Goal: Use online tool/utility: Use online tool/utility

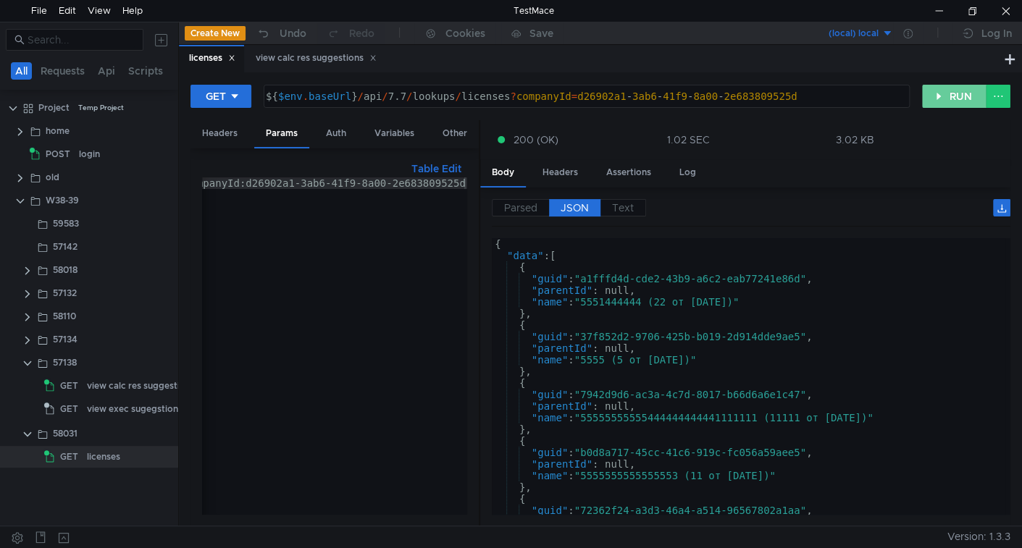
click at [933, 91] on button "RUN" at bounding box center [954, 96] width 64 height 23
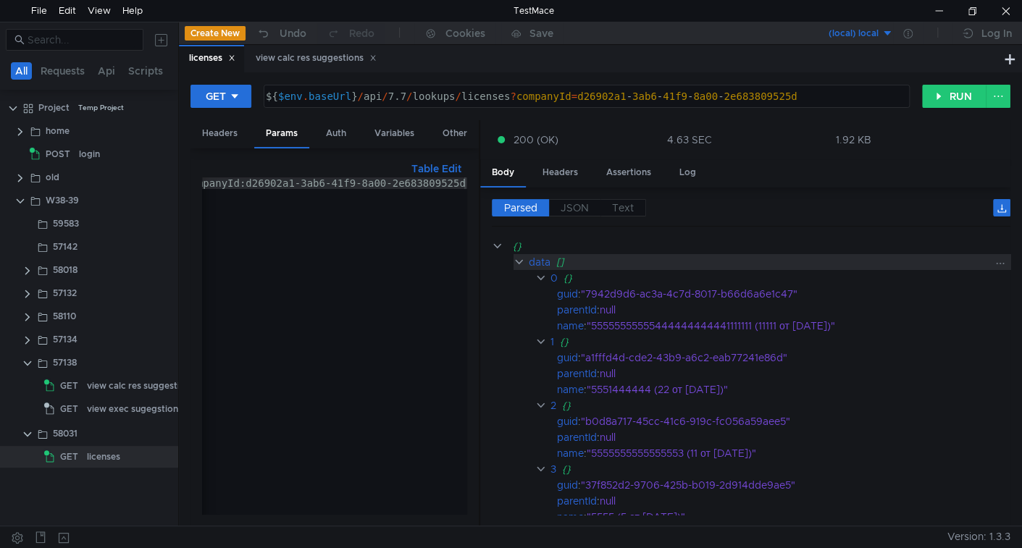
click at [517, 261] on clr-icon at bounding box center [519, 262] width 12 height 12
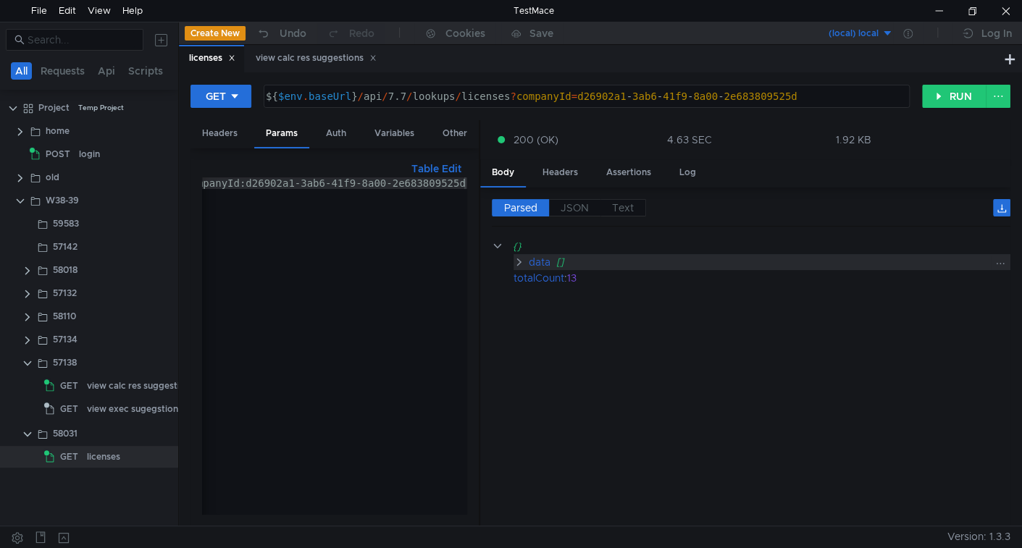
click at [516, 261] on clr-icon at bounding box center [519, 262] width 12 height 12
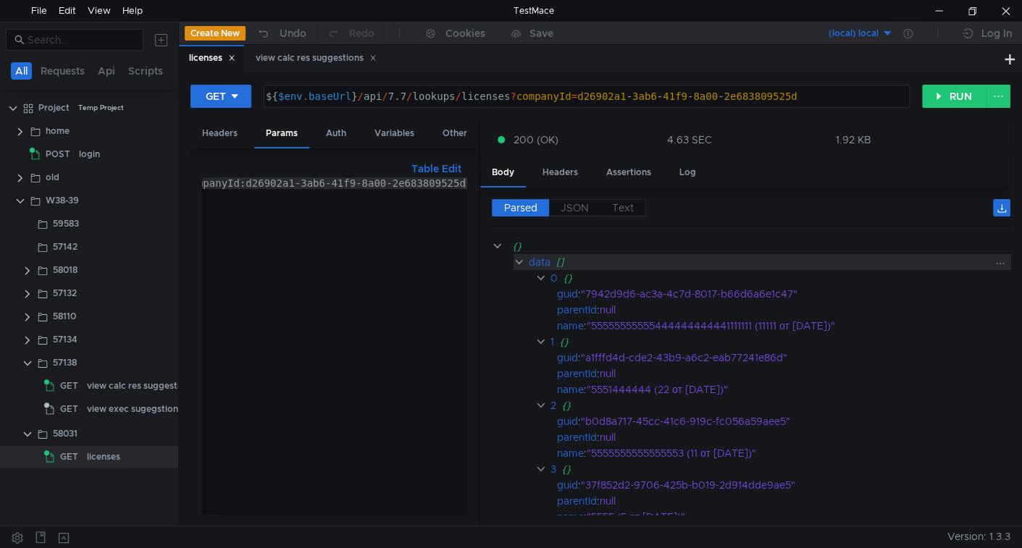
click at [517, 258] on clr-icon at bounding box center [519, 262] width 12 height 12
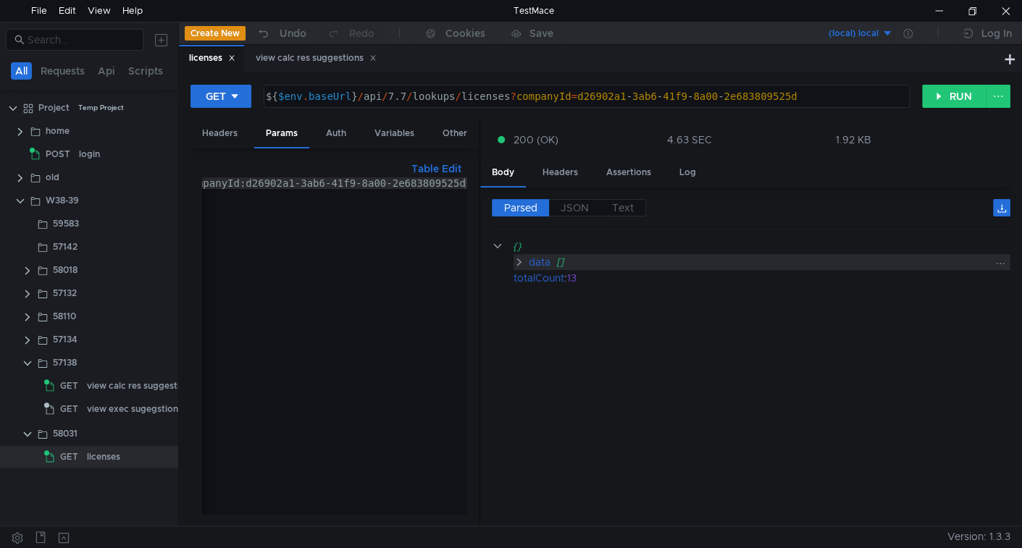
click at [517, 258] on clr-icon at bounding box center [519, 262] width 12 height 12
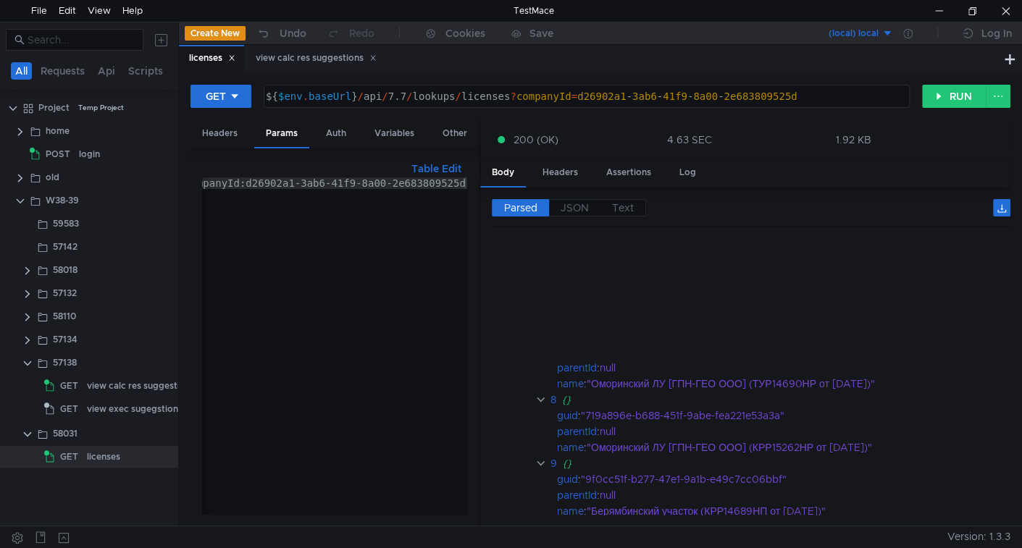
scroll to position [679, 0]
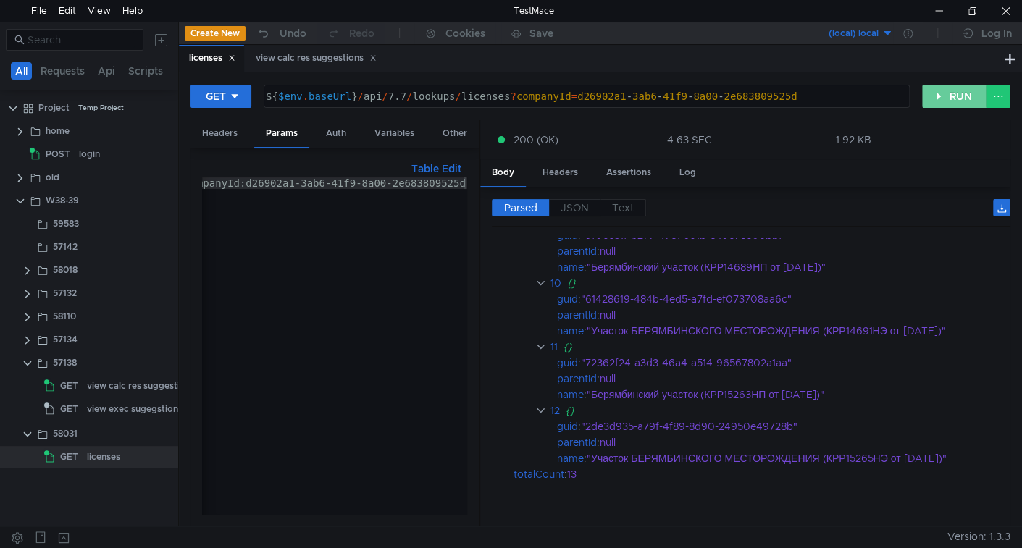
click at [936, 97] on button "RUN" at bounding box center [954, 96] width 64 height 23
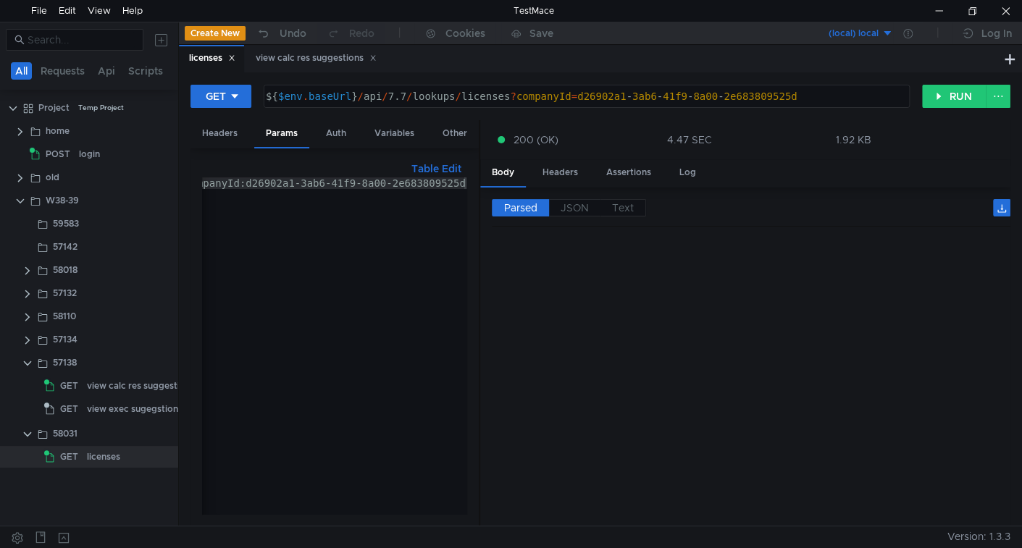
scroll to position [0, 0]
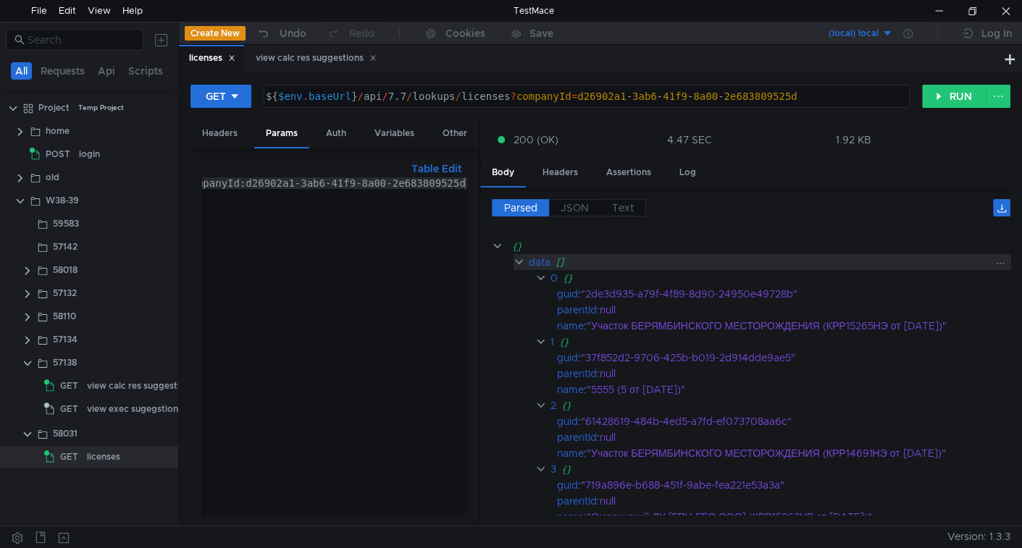
click at [519, 257] on clr-icon at bounding box center [519, 262] width 12 height 12
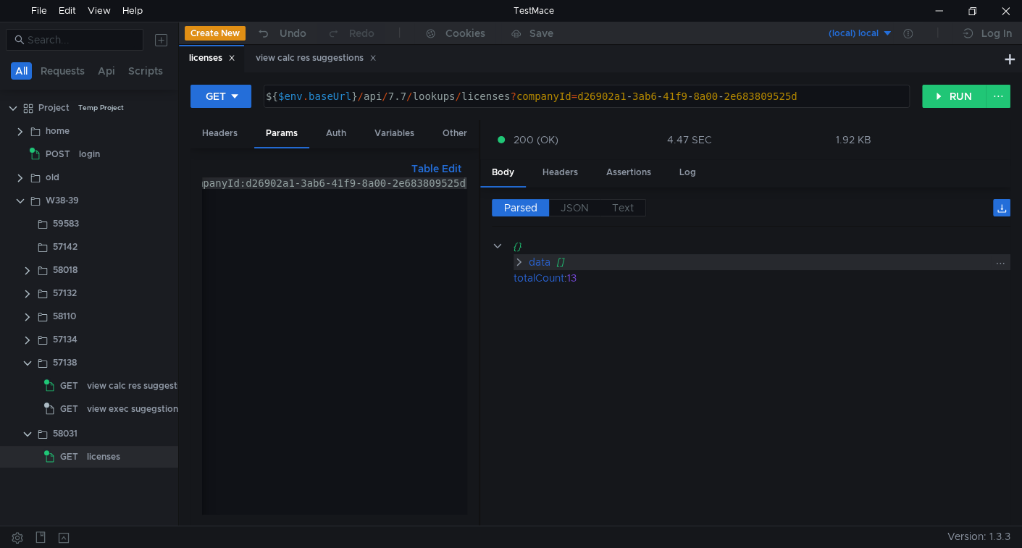
click at [519, 257] on clr-icon at bounding box center [519, 262] width 12 height 12
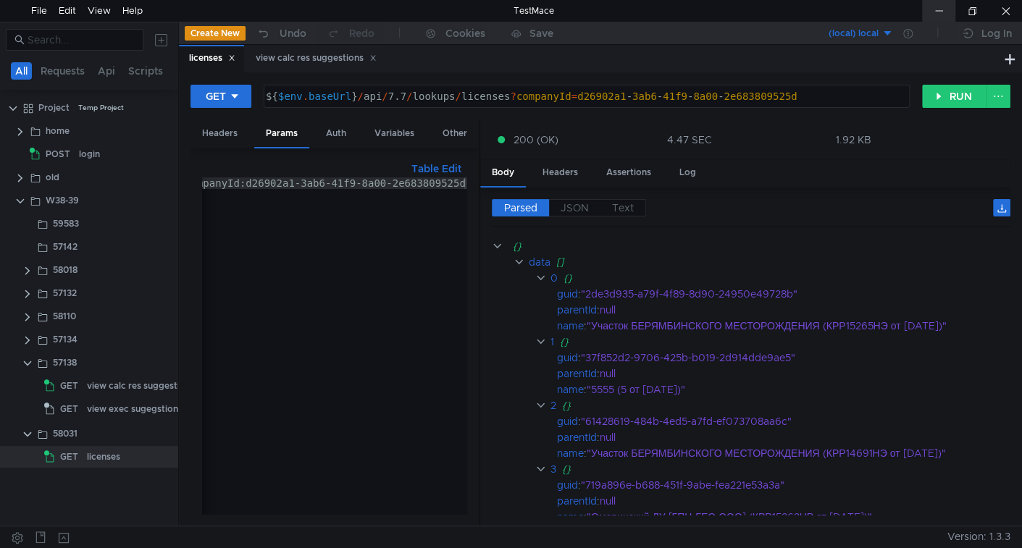
click at [936, 6] on div at bounding box center [938, 11] width 33 height 22
click at [575, 201] on span "JSON" at bounding box center [575, 207] width 28 height 13
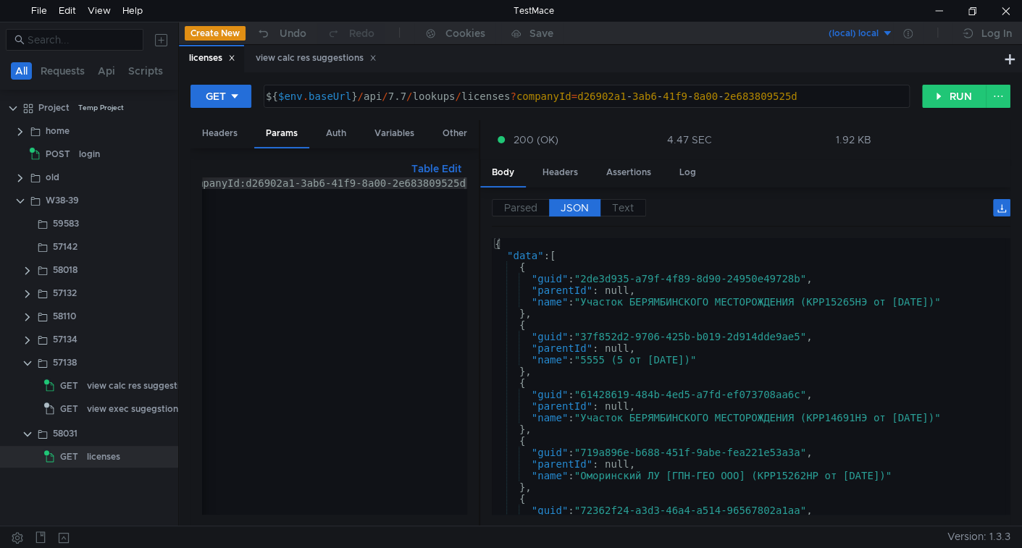
scroll to position [59, 0]
drag, startPoint x: 949, startPoint y: 93, endPoint x: 468, endPoint y: 408, distance: 575.5
click at [950, 93] on button "RUN" at bounding box center [954, 96] width 64 height 23
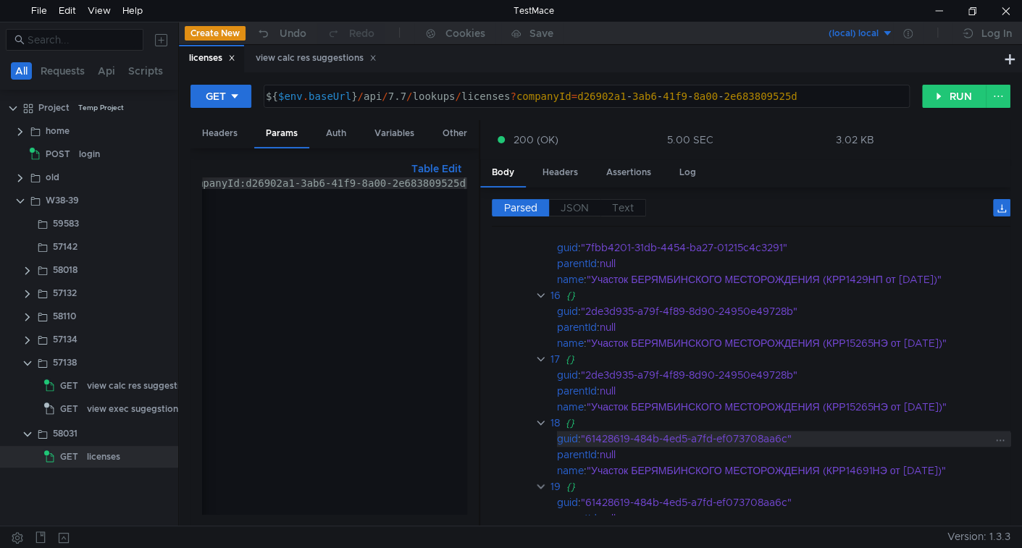
scroll to position [1165, 0]
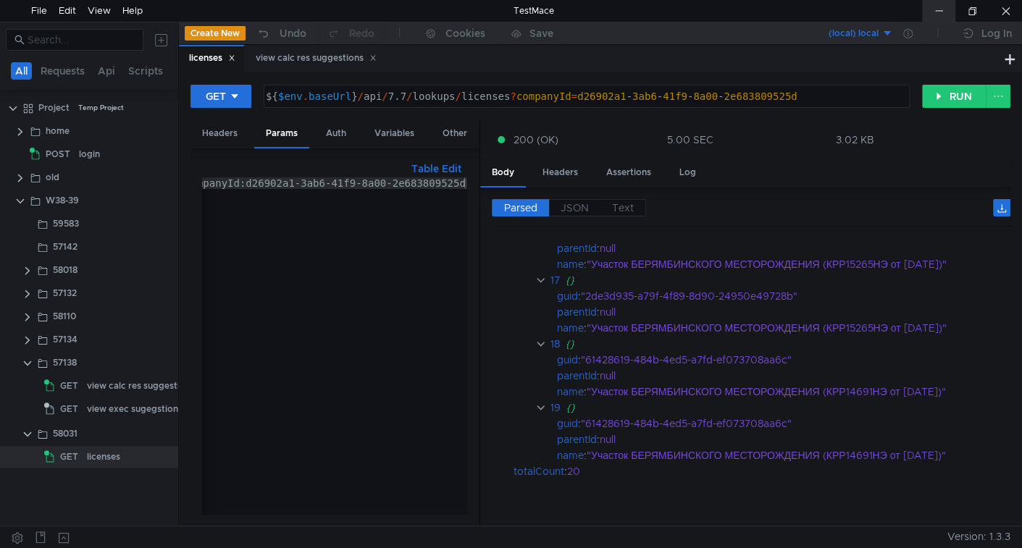
click at [949, 12] on div at bounding box center [938, 11] width 33 height 22
click at [957, 98] on button "RUN" at bounding box center [954, 96] width 64 height 23
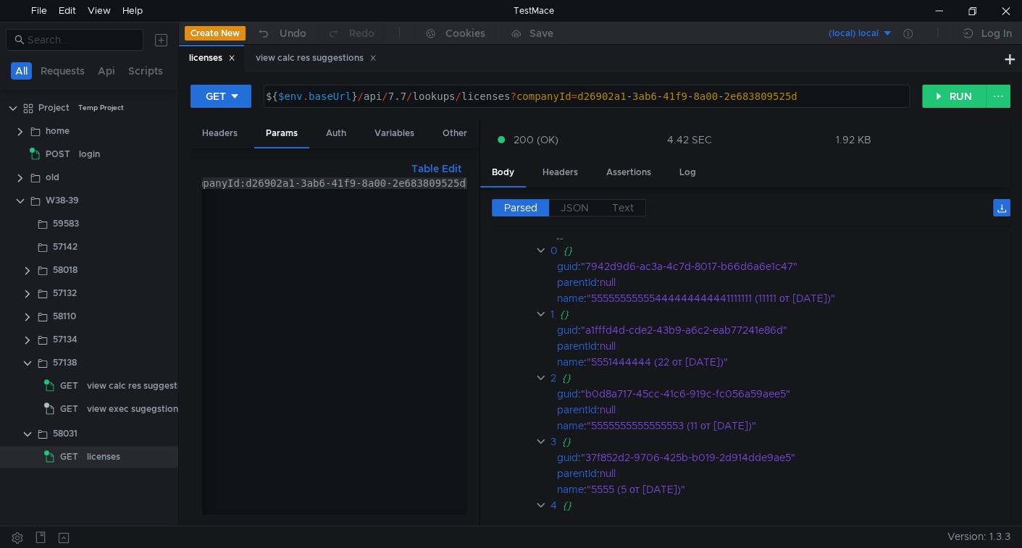
scroll to position [0, 0]
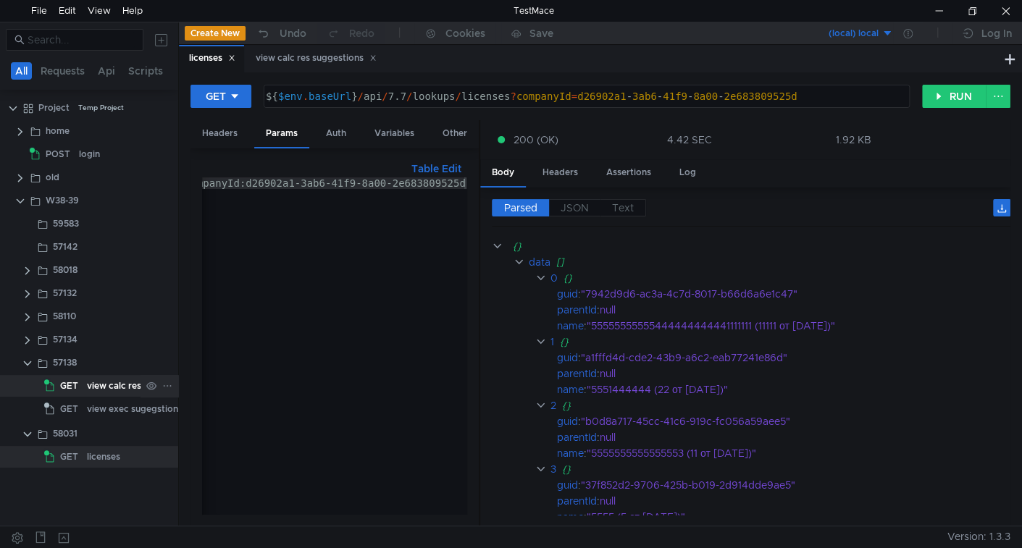
click at [109, 385] on div "view calc res suggestions" at bounding box center [141, 386] width 108 height 22
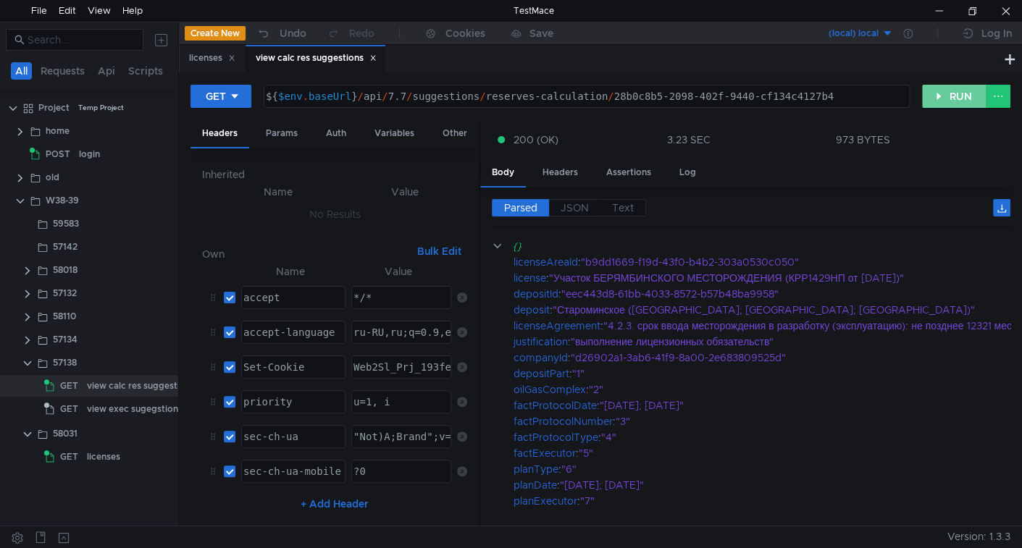
click at [925, 89] on button "RUN" at bounding box center [954, 96] width 64 height 23
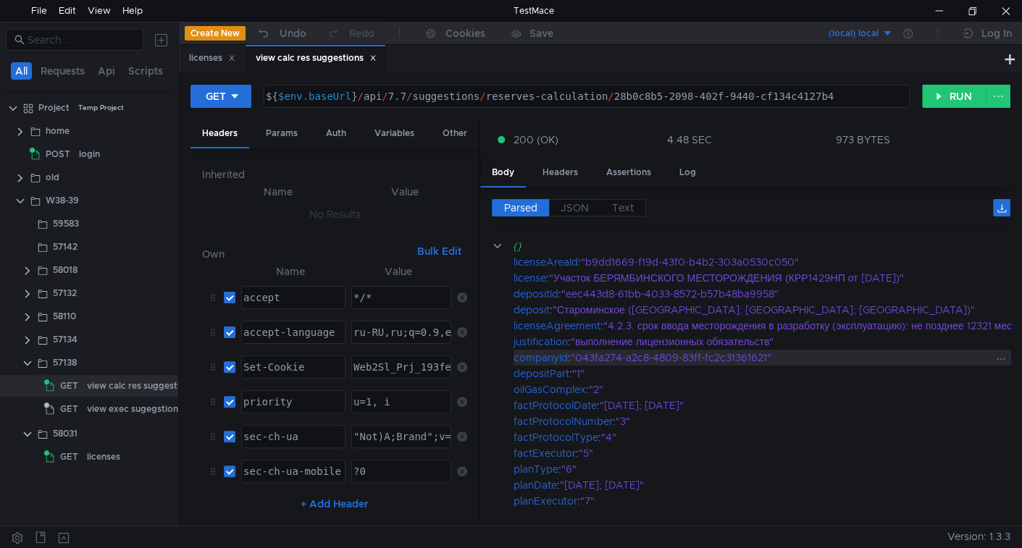
click at [593, 352] on div ""043fa274-a2c8-4809-83ff-fc2c31361621"" at bounding box center [918, 358] width 695 height 16
drag, startPoint x: 593, startPoint y: 352, endPoint x: 725, endPoint y: 353, distance: 131.8
click at [725, 353] on div ""043fa274-a2c8-4809-83ff-fc2c31361621"" at bounding box center [918, 358] width 695 height 16
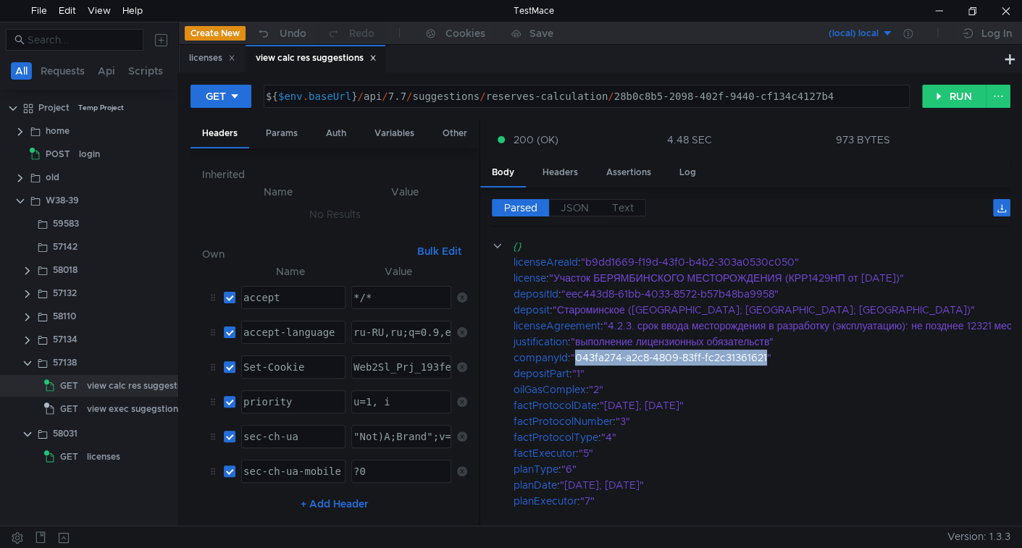
copy div "043fa274-a2c8-4809-83ff-fc2c31361621"
click at [93, 456] on div "licenses" at bounding box center [103, 457] width 33 height 22
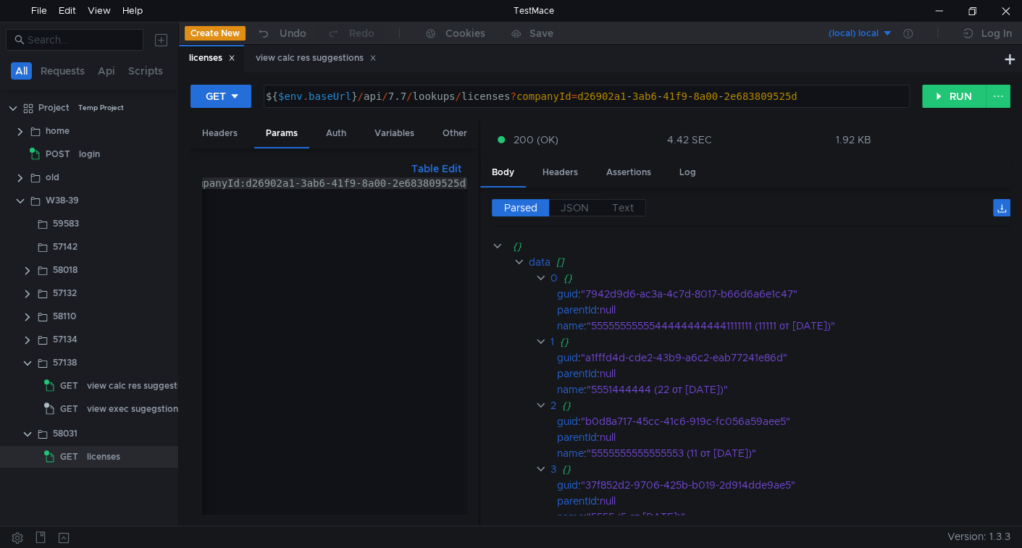
click at [267, 182] on div "companyId:d26902a1-3ab6-41f9-8a00-2e683809525d" at bounding box center [324, 354] width 285 height 355
drag, startPoint x: 267, startPoint y: 182, endPoint x: 437, endPoint y: 188, distance: 170.3
click at [437, 188] on div "companyId:d26902a1-3ab6-41f9-8a00-2e683809525d" at bounding box center [324, 354] width 285 height 355
paste textarea "043fa274-a2c8-4809-83ff-fc2c31361621"
type textarea "companyId:043fa274-a2c8-4809-83ff-fc2c31361621"
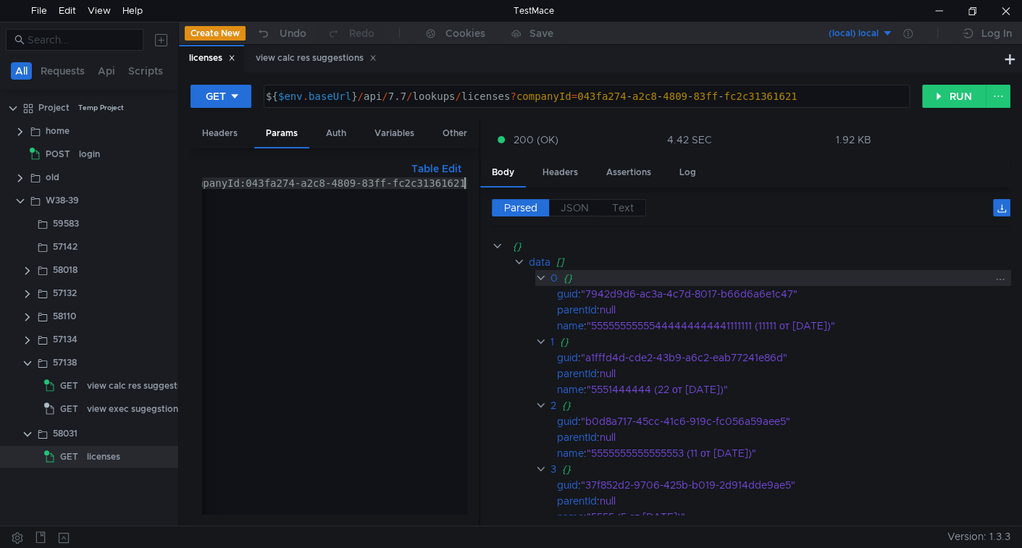
click at [562, 206] on span "JSON" at bounding box center [575, 207] width 28 height 13
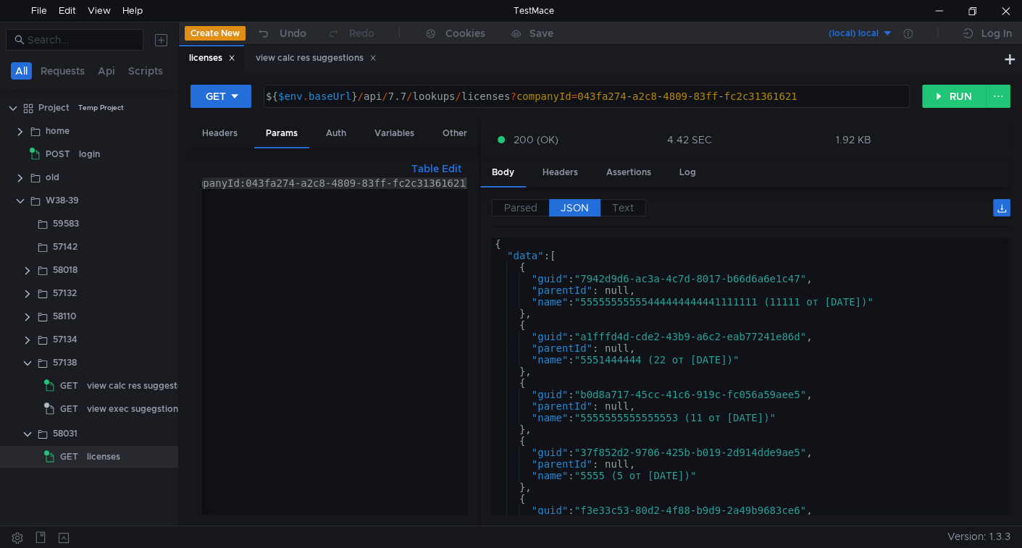
type textarea ""guid": "7942d9d6-ac3a-4c7d-8017-b66d6a6e1c47","
drag, startPoint x: 671, startPoint y: 269, endPoint x: 726, endPoint y: 283, distance: 56.7
click at [726, 283] on div "{ "data" : [ { "guid" : "7942d9d6-ac3a-4c7d-8017-b66d6a6e1c47" , "parentId" : n…" at bounding box center [748, 385] width 513 height 295
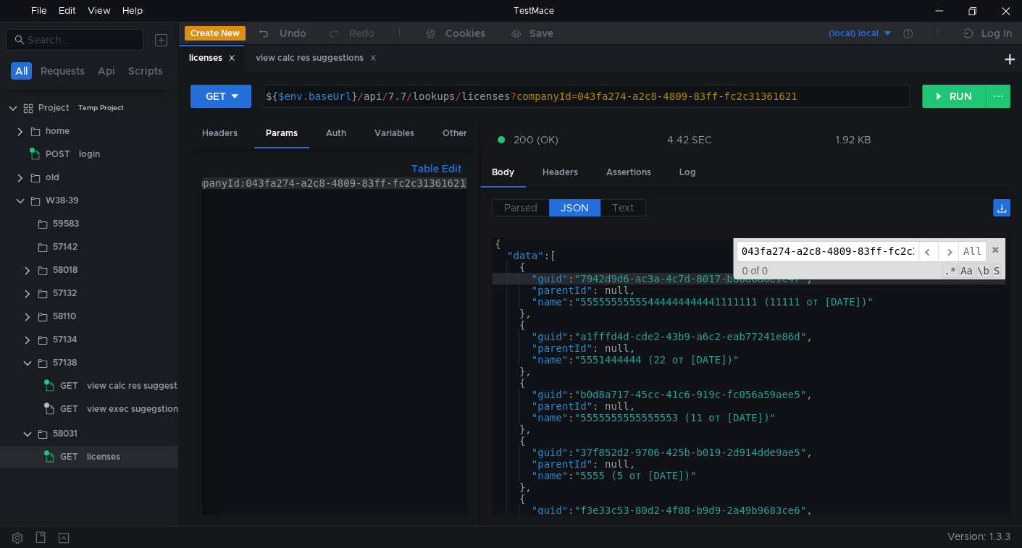
scroll to position [0, 47]
type input "043fa274-a2c8-4809-83ff-fc2c31361621"
type textarea "{"
click at [641, 379] on div "{ "data" : [ { "guid" : "7942d9d6-ac3a-4c7d-8017-b66d6a6e1c47" , "parentId" : n…" at bounding box center [748, 388] width 513 height 300
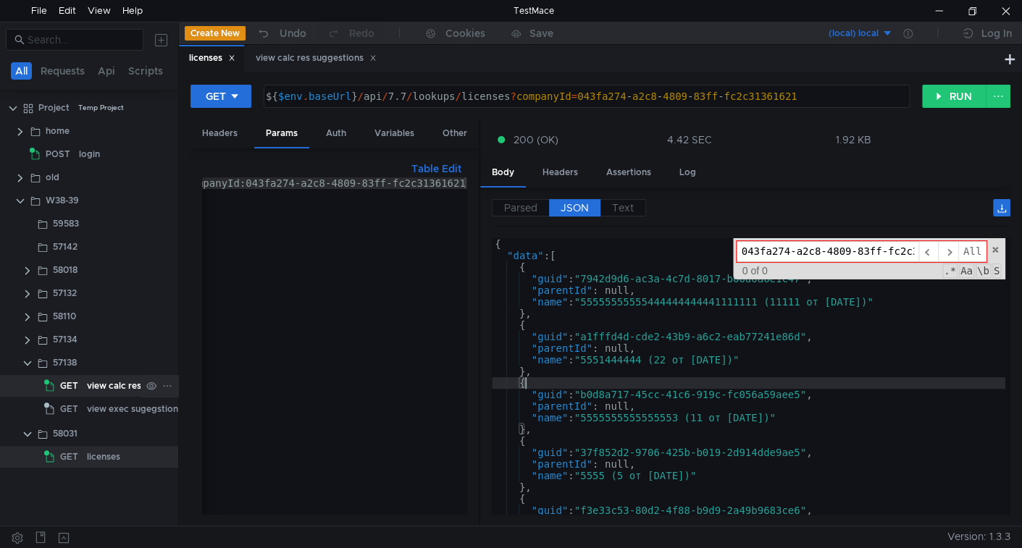
click at [83, 387] on app-tree-icon "GET" at bounding box center [65, 386] width 43 height 22
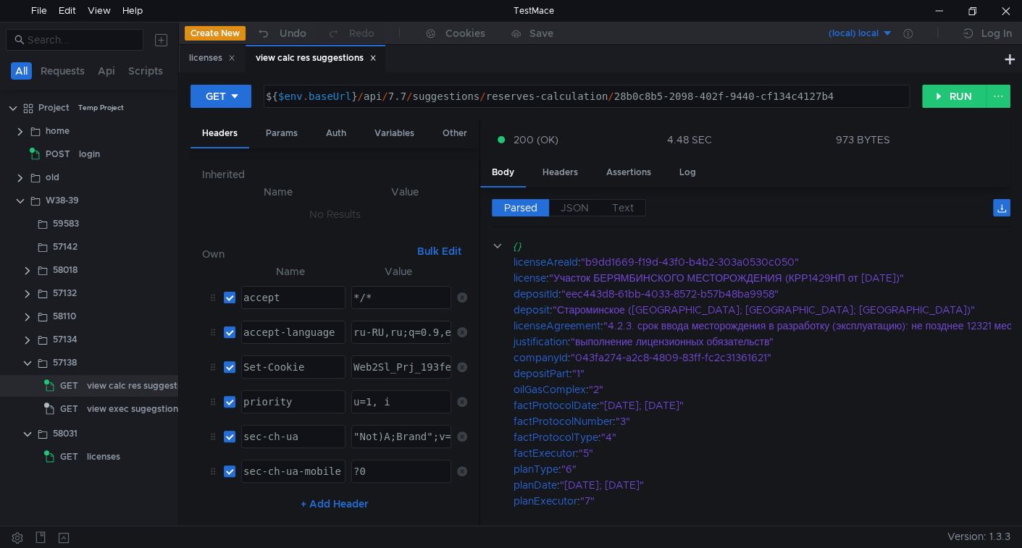
click at [931, 80] on div "GET ${ $env . baseUrl } / api / 7.7 / suggestions / reserves-calculation / 28b0…" at bounding box center [600, 298] width 843 height 453
click at [957, 95] on button "RUN" at bounding box center [954, 96] width 64 height 23
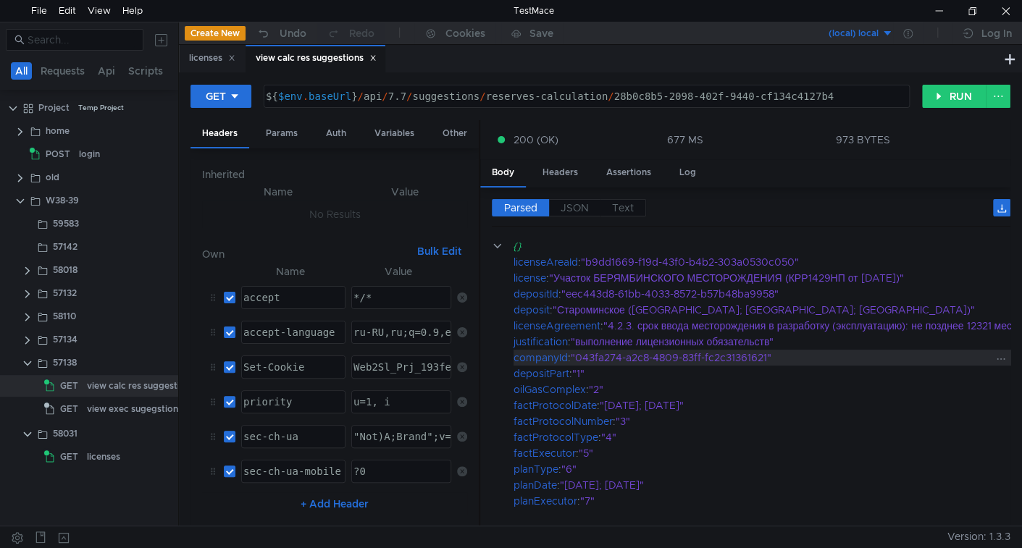
click at [595, 356] on div ""043fa274-a2c8-4809-83ff-fc2c31361621"" at bounding box center [918, 358] width 695 height 16
drag, startPoint x: 595, startPoint y: 356, endPoint x: 721, endPoint y: 359, distance: 126.1
click at [721, 359] on div ""043fa274-a2c8-4809-83ff-fc2c31361621"" at bounding box center [918, 358] width 695 height 16
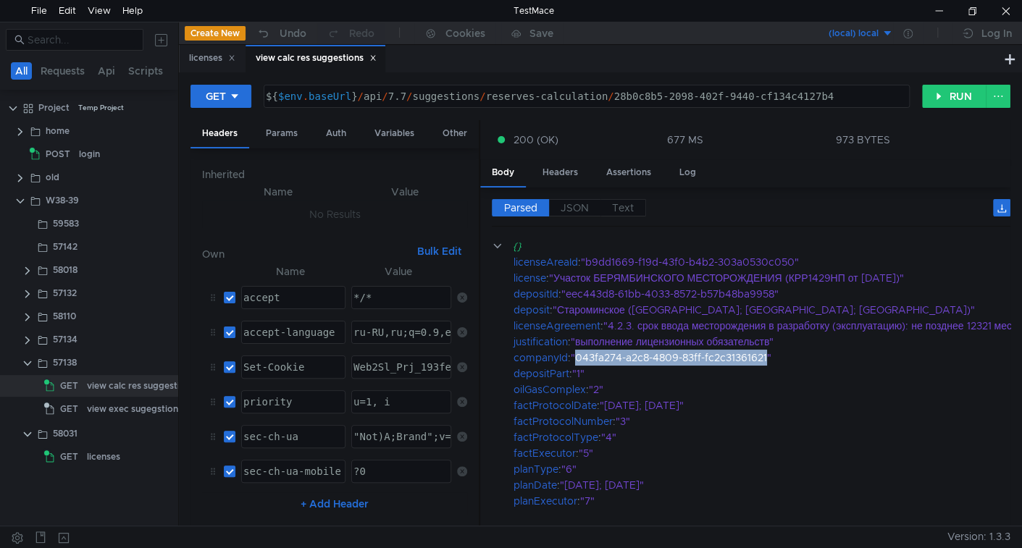
copy div "043fa274-a2c8-4809-83ff-fc2c31361621"
click at [102, 448] on div "licenses" at bounding box center [103, 457] width 33 height 22
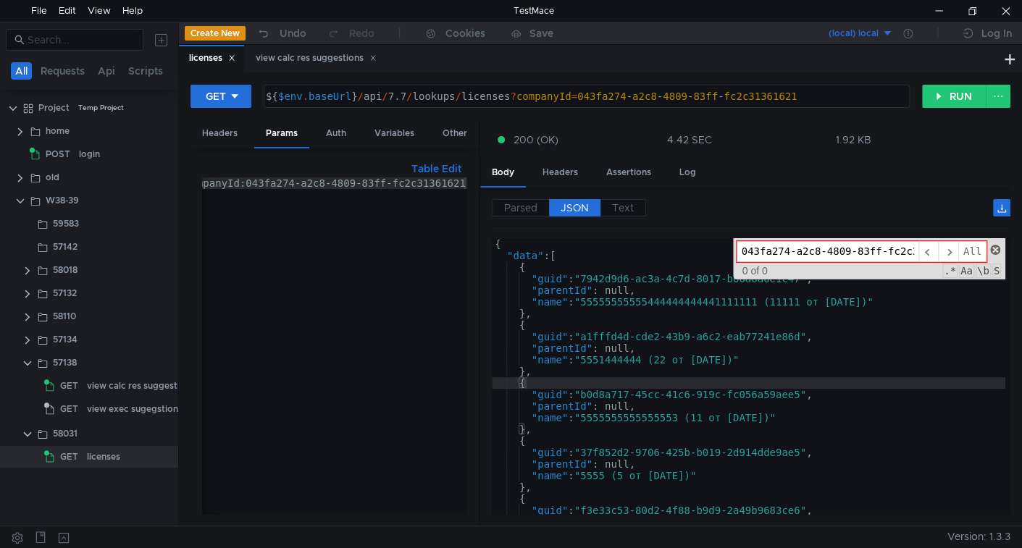
click at [994, 249] on span at bounding box center [995, 250] width 10 height 10
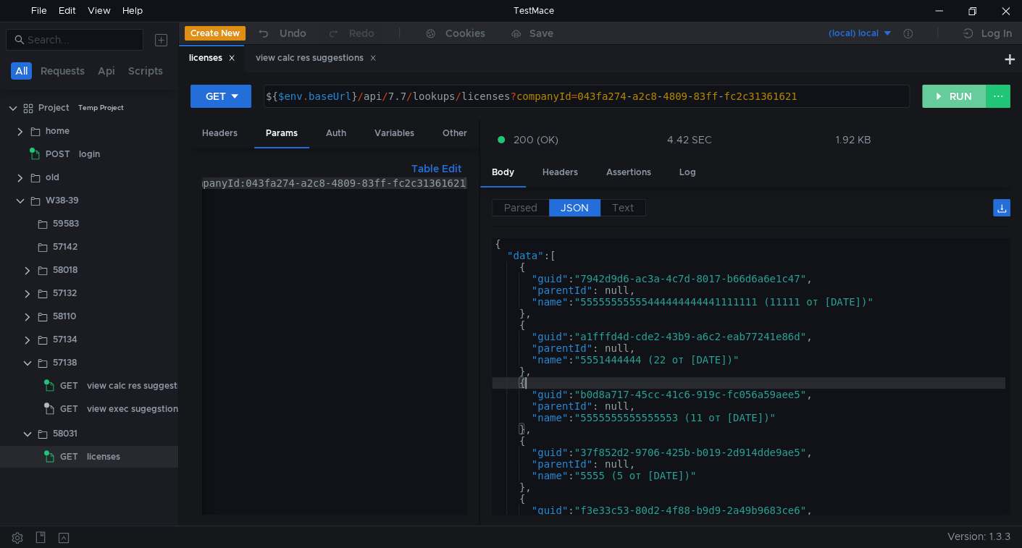
click at [954, 94] on button "RUN" at bounding box center [954, 96] width 64 height 23
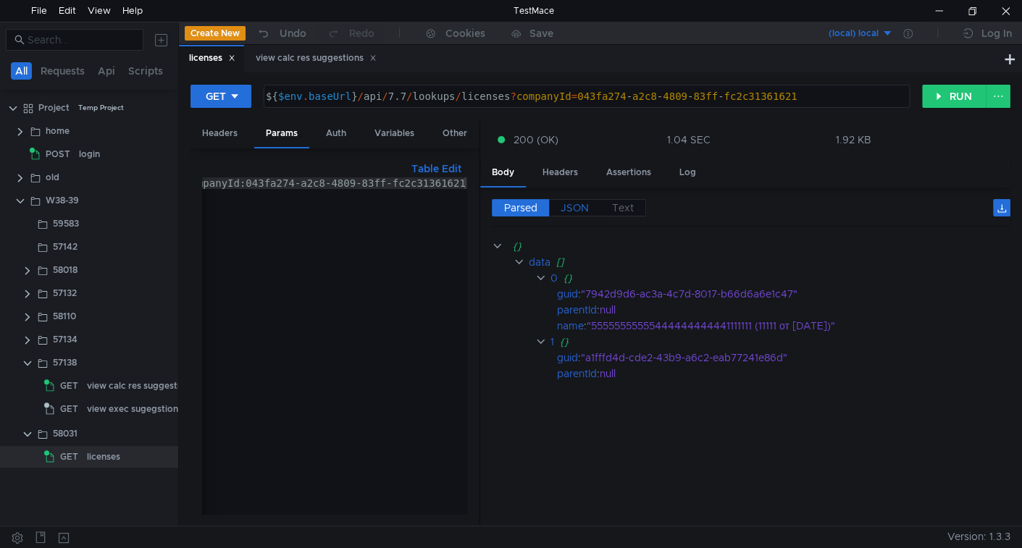
click at [573, 206] on span "JSON" at bounding box center [575, 207] width 28 height 13
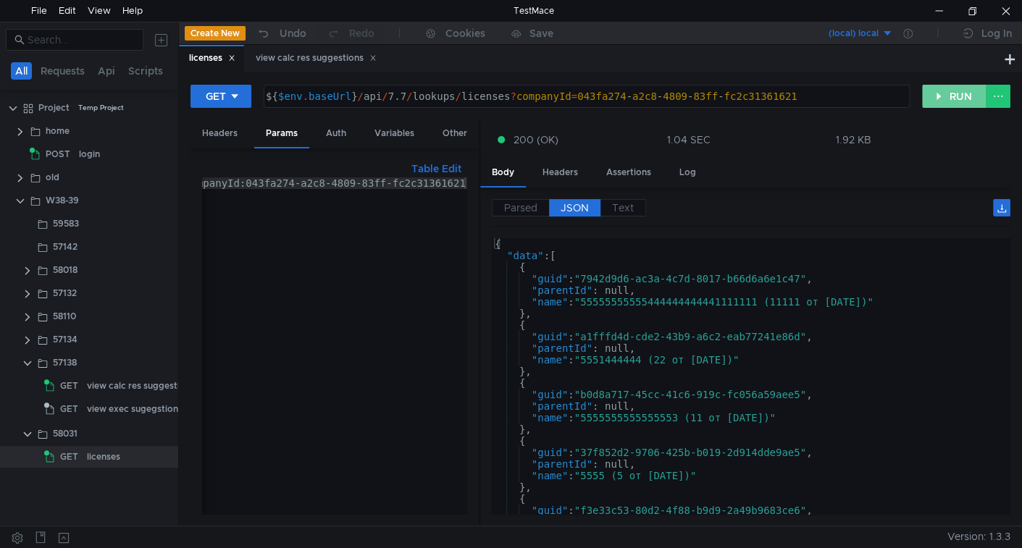
click at [944, 91] on button "RUN" at bounding box center [954, 96] width 64 height 23
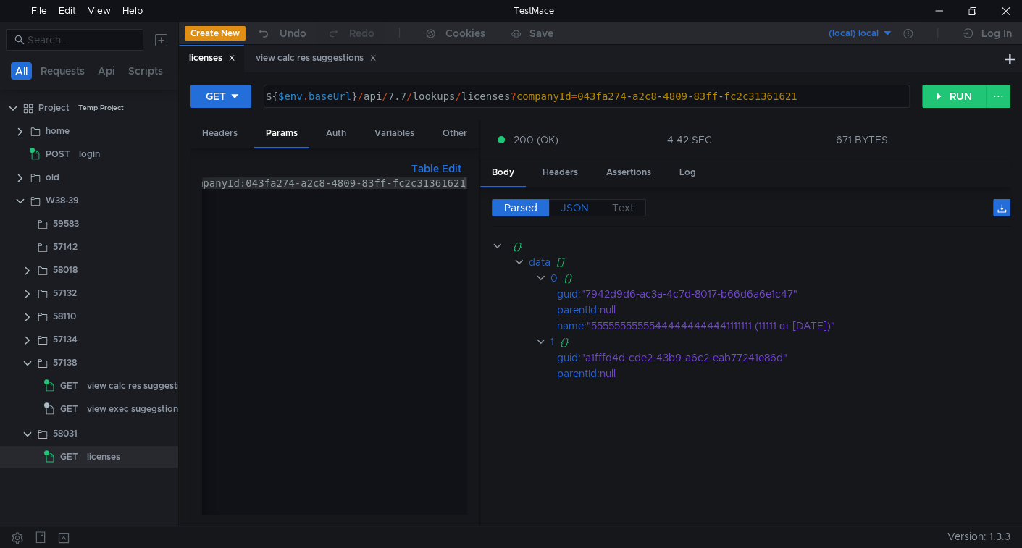
click at [586, 207] on span "JSON" at bounding box center [575, 207] width 28 height 13
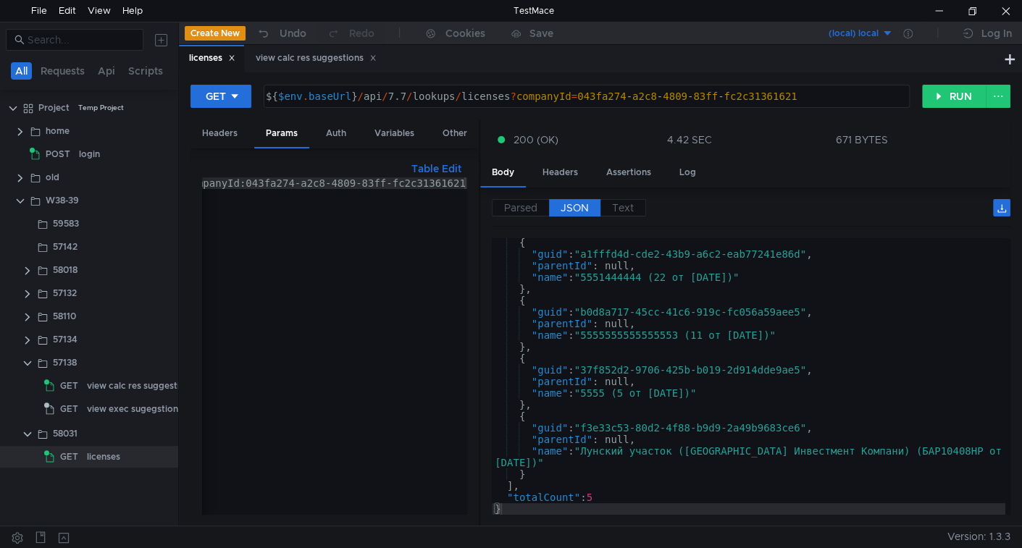
scroll to position [82, 0]
click at [24, 272] on clr-icon at bounding box center [28, 271] width 12 height 12
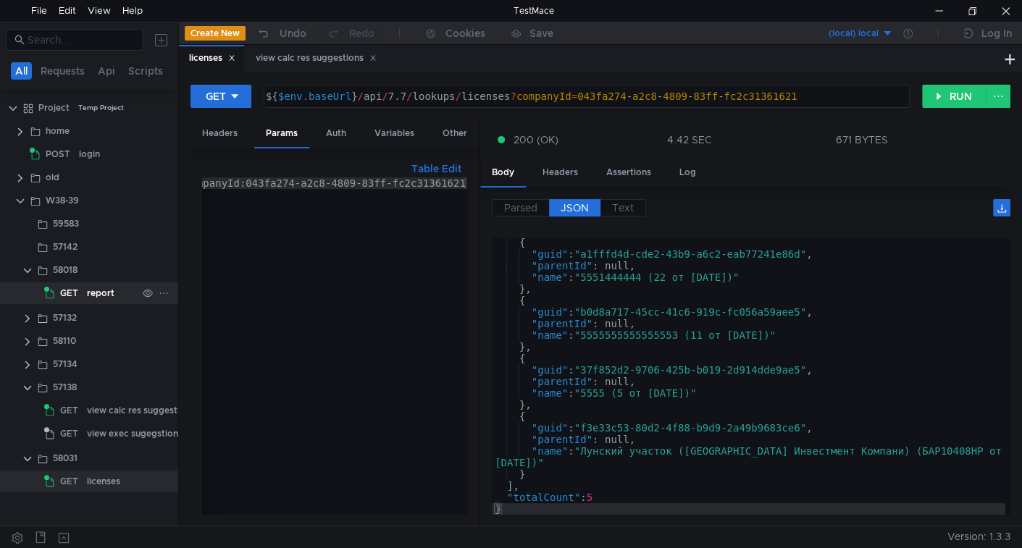
click at [82, 298] on div "GET" at bounding box center [63, 293] width 38 height 22
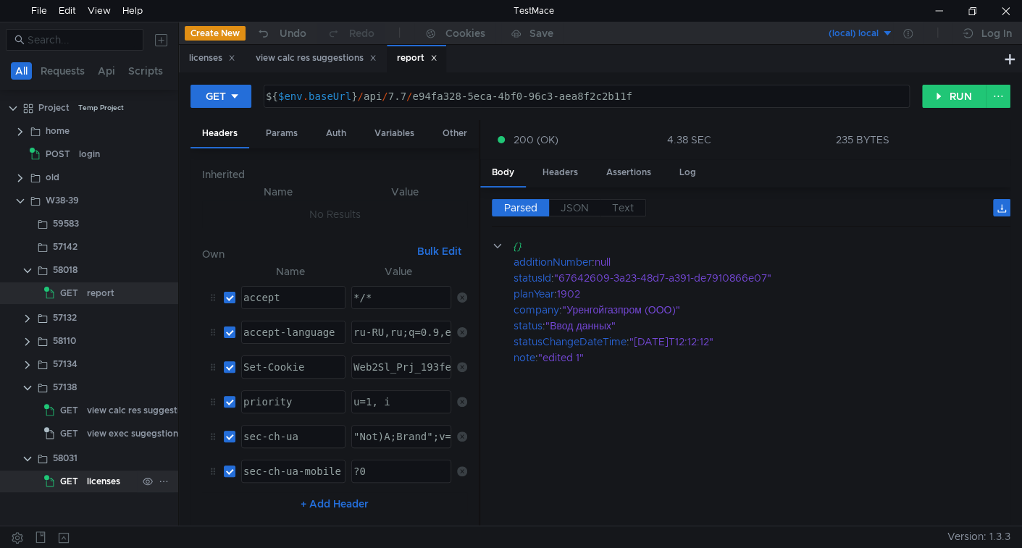
click at [82, 479] on div "GET" at bounding box center [63, 482] width 38 height 22
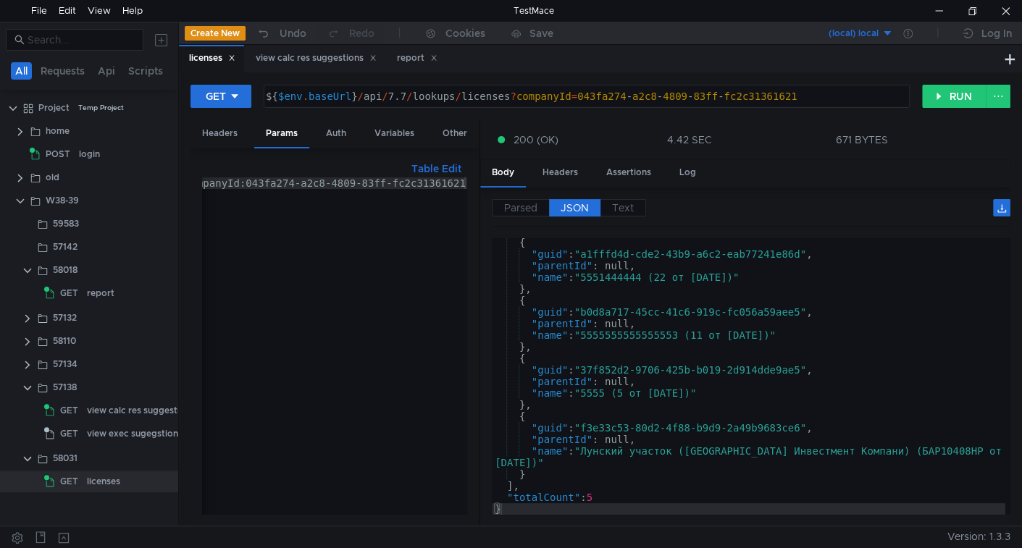
click at [255, 186] on div "companyId:043fa274-a2c8-4809-83ff-fc2c31361621" at bounding box center [324, 354] width 285 height 355
drag, startPoint x: 255, startPoint y: 186, endPoint x: 270, endPoint y: 187, distance: 15.2
click at [270, 187] on div "companyId:043fa274-a2c8-4809-83ff-fc2c31361621" at bounding box center [324, 354] width 285 height 355
click at [946, 104] on button "RUN" at bounding box center [954, 96] width 64 height 23
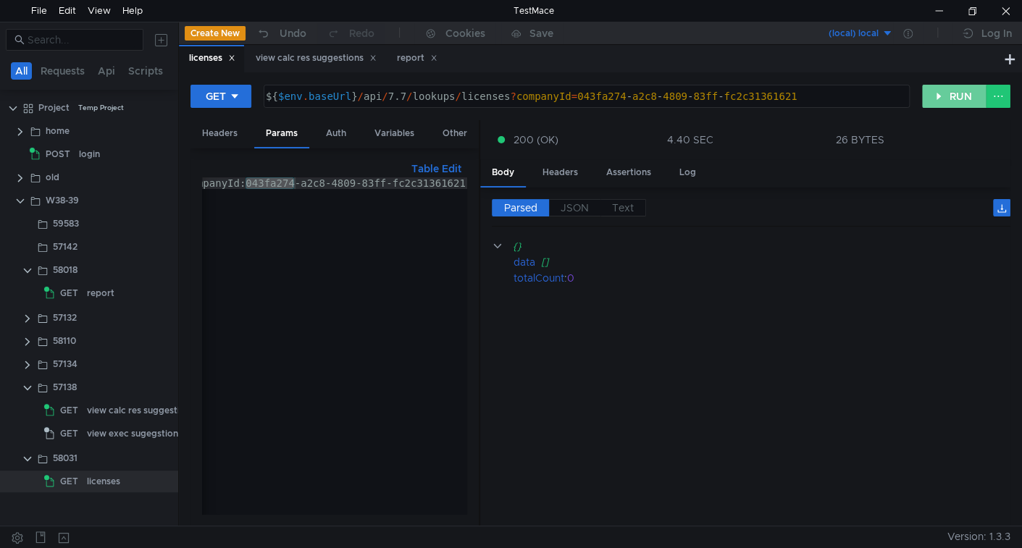
click at [949, 94] on button "RUN" at bounding box center [954, 96] width 64 height 23
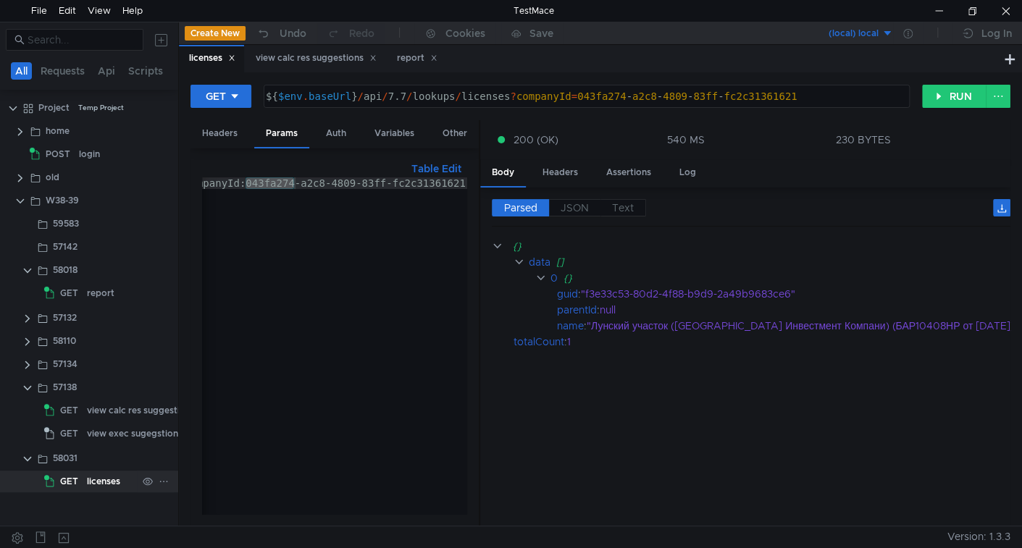
click at [92, 483] on div "licenses" at bounding box center [103, 482] width 33 height 22
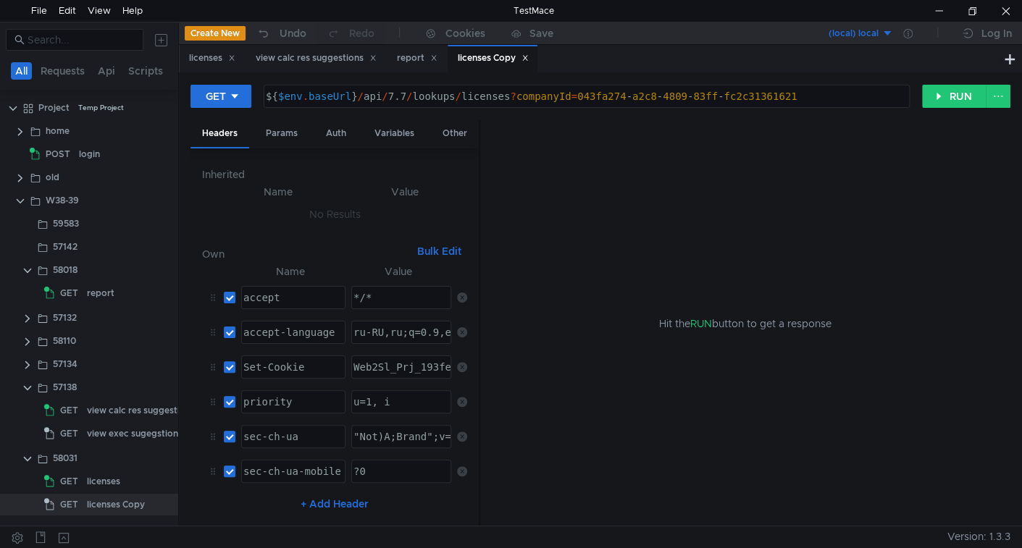
drag, startPoint x: 439, startPoint y: 56, endPoint x: 434, endPoint y: 70, distance: 14.7
click at [437, 56] on icon at bounding box center [433, 57] width 7 height 7
click at [376, 57] on icon at bounding box center [373, 58] width 5 height 5
click at [106, 503] on div "licenses Copy" at bounding box center [116, 505] width 58 height 22
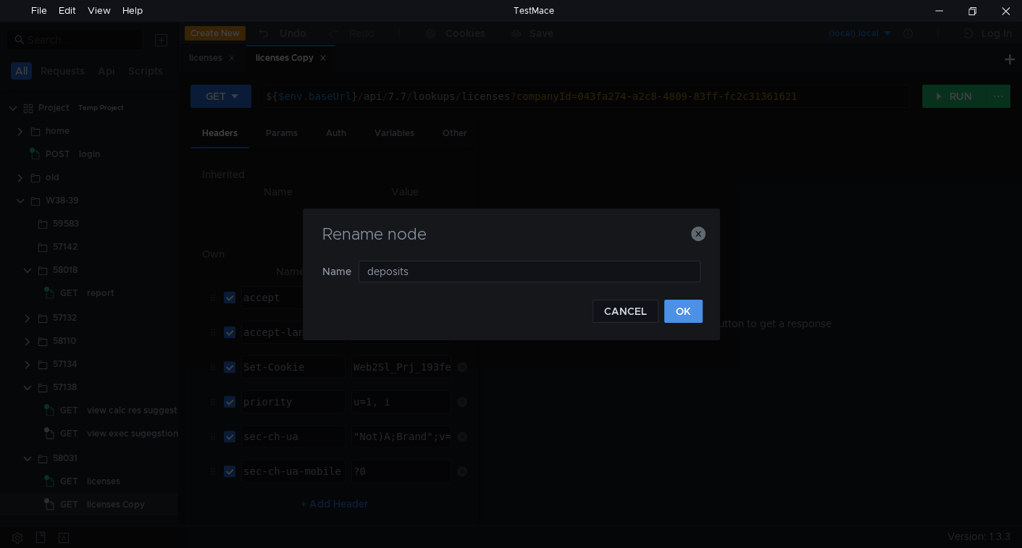
type input "deposits"
click at [681, 312] on button "OK" at bounding box center [683, 311] width 38 height 23
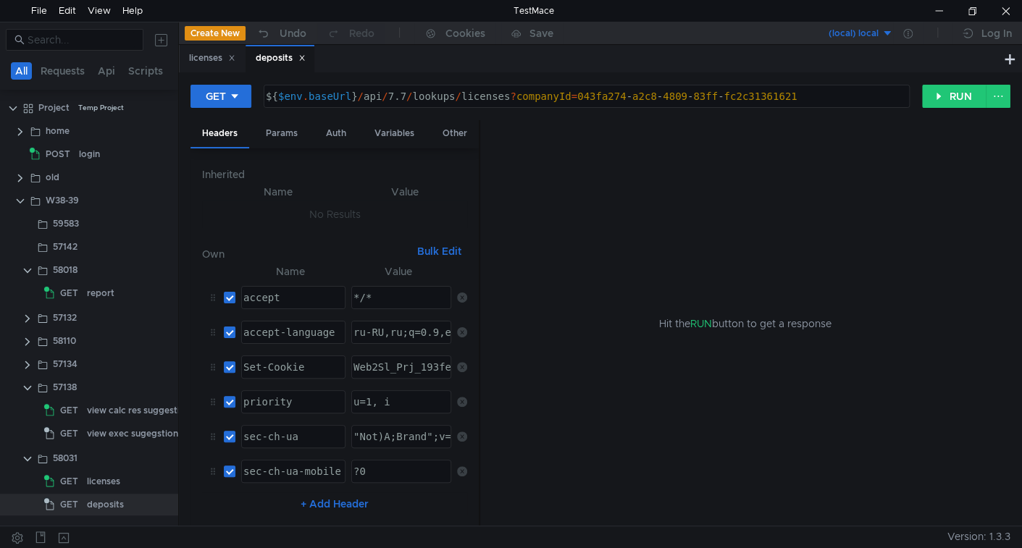
click at [468, 96] on div "${ $env . baseUrl } / api / 7.7 / lookups / licenses ? companyId = 043fa274 - a…" at bounding box center [585, 108] width 645 height 35
paste textarea "deposits"
type textarea "${$env.baseUrl}/api/7.7/lookups/deposits"
click at [295, 134] on div "Params" at bounding box center [281, 133] width 55 height 27
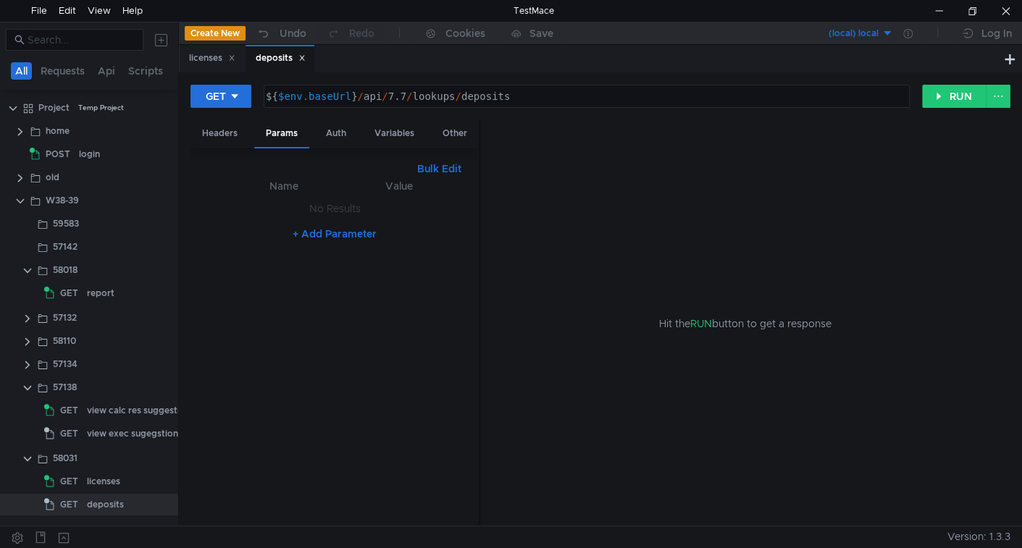
click at [433, 179] on th "Value" at bounding box center [399, 185] width 113 height 17
click at [439, 167] on button "Bulk Edit" at bounding box center [439, 168] width 56 height 17
click at [343, 214] on div at bounding box center [334, 357] width 265 height 360
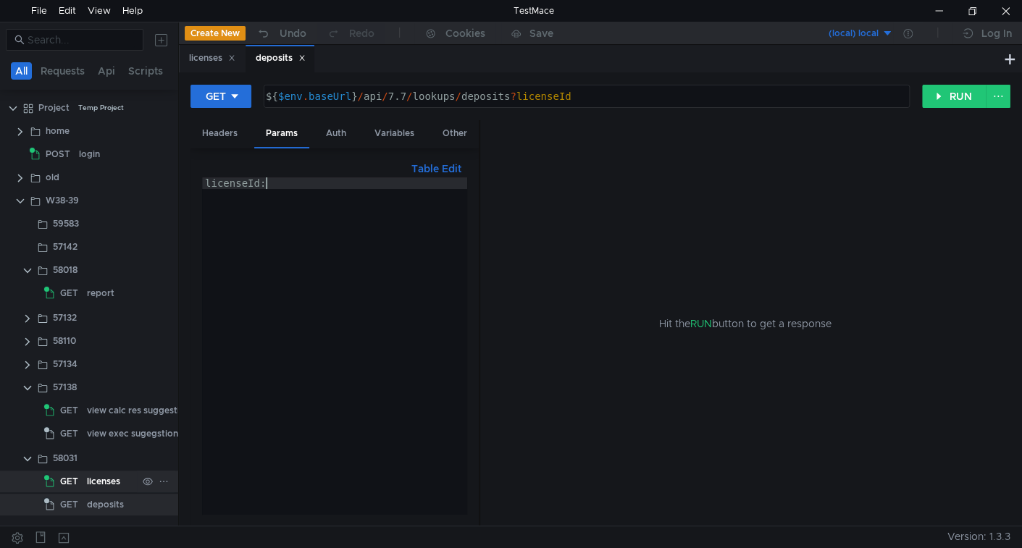
type textarea "licenseId:"
click at [98, 477] on div "licenses" at bounding box center [103, 482] width 33 height 22
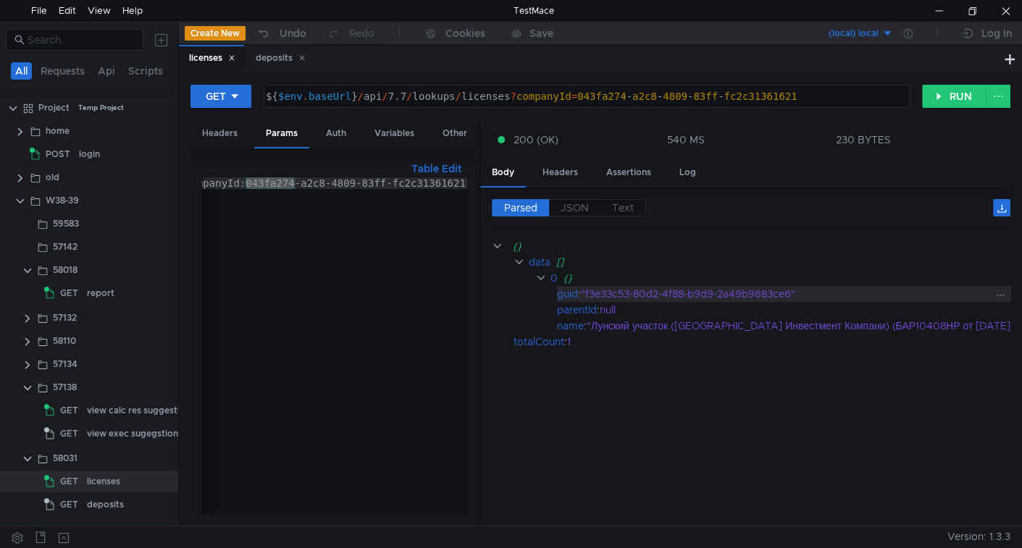
click at [613, 292] on div ""f3e33c53-80d2-4f88-b9d9-2a49b9683ce6"" at bounding box center [801, 294] width 440 height 16
drag, startPoint x: 613, startPoint y: 292, endPoint x: 733, endPoint y: 292, distance: 120.2
click at [733, 292] on div ""f3e33c53-80d2-4f88-b9d9-2a49b9683ce6"" at bounding box center [801, 294] width 440 height 16
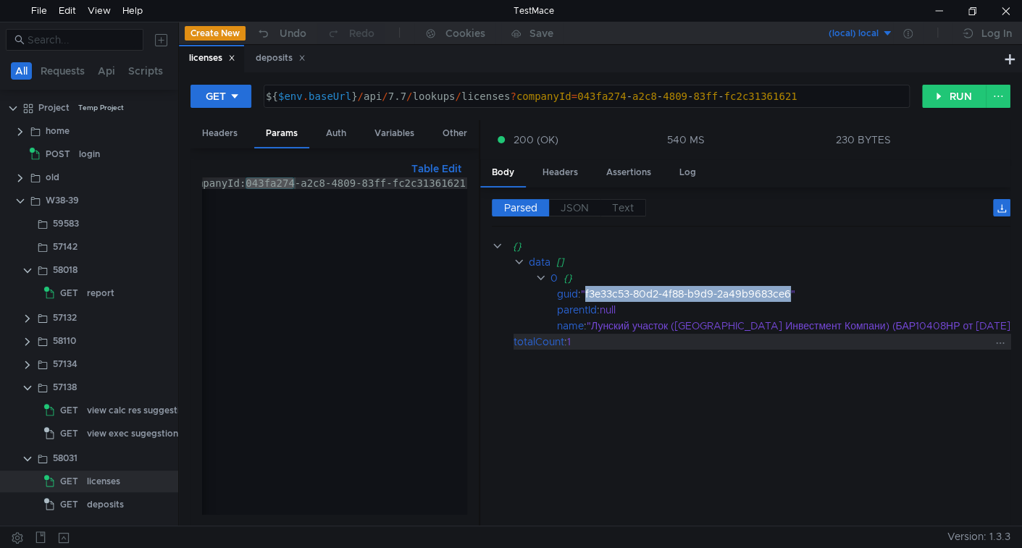
copy div "f3e33c53-80d2-4f88-b9d9-2a49b9683ce6"
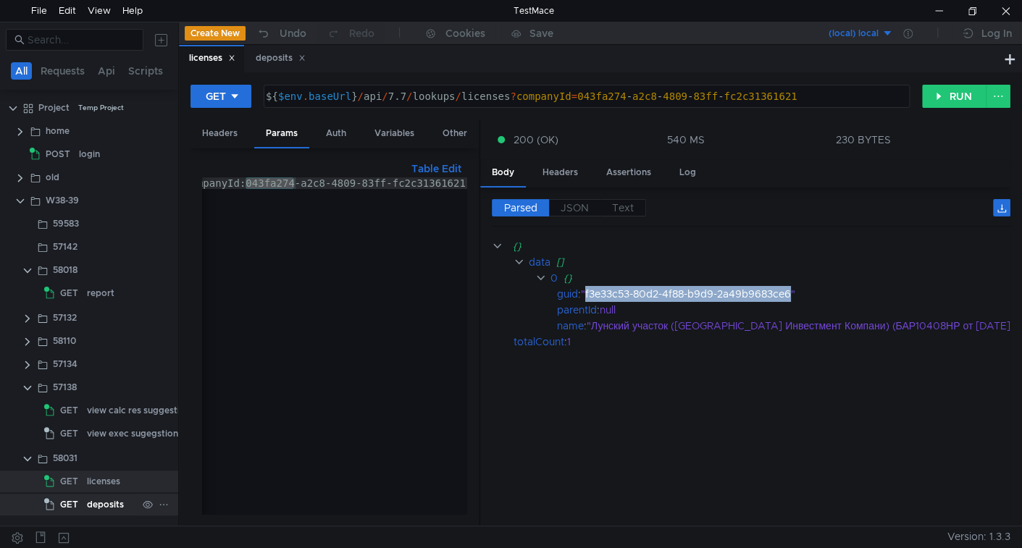
click at [96, 508] on div "deposits" at bounding box center [105, 505] width 37 height 22
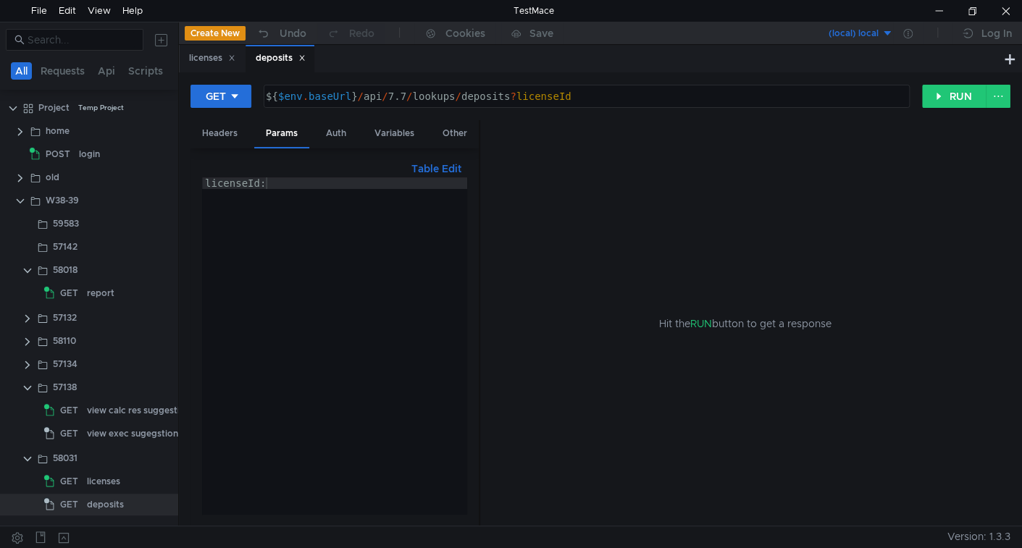
click at [295, 189] on div "licenseId:" at bounding box center [334, 357] width 265 height 360
paste textarea "f3e33c53-80d2-4f88-b9d9-2a49b9683ce6"
type textarea "licenseId:f3e33c53-80d2-4f88-b9d9-2a49b9683ce6"
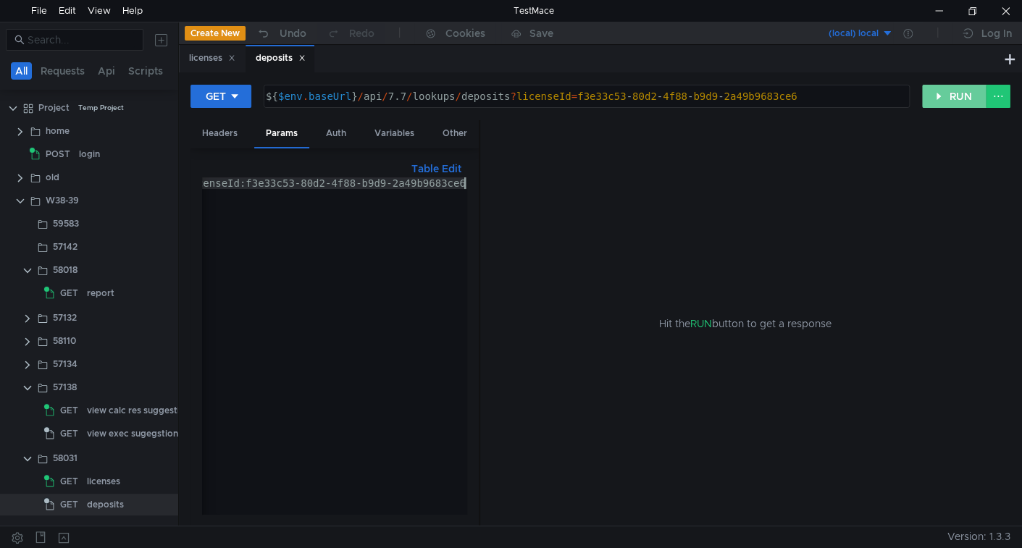
click at [957, 93] on button "RUN" at bounding box center [954, 96] width 64 height 23
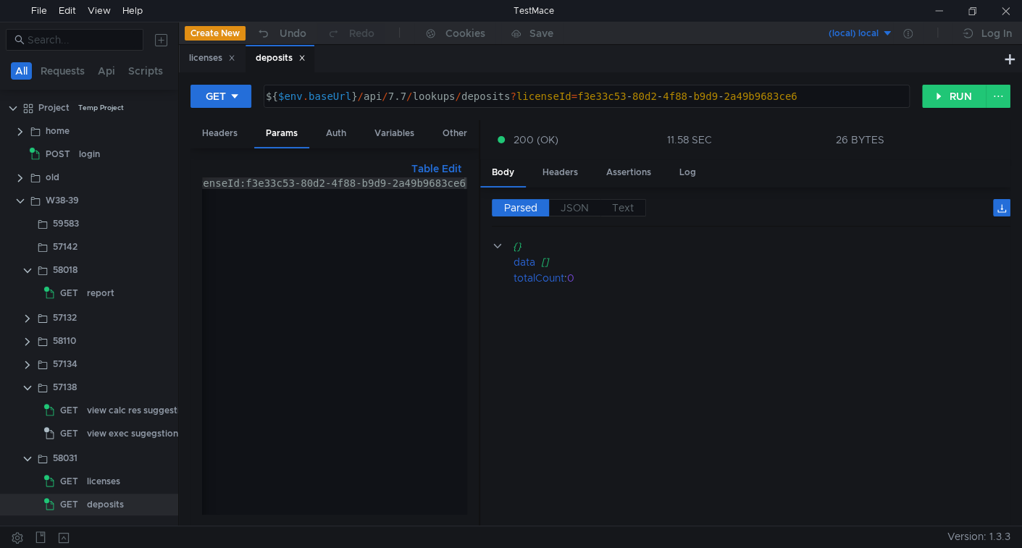
scroll to position [0, 20]
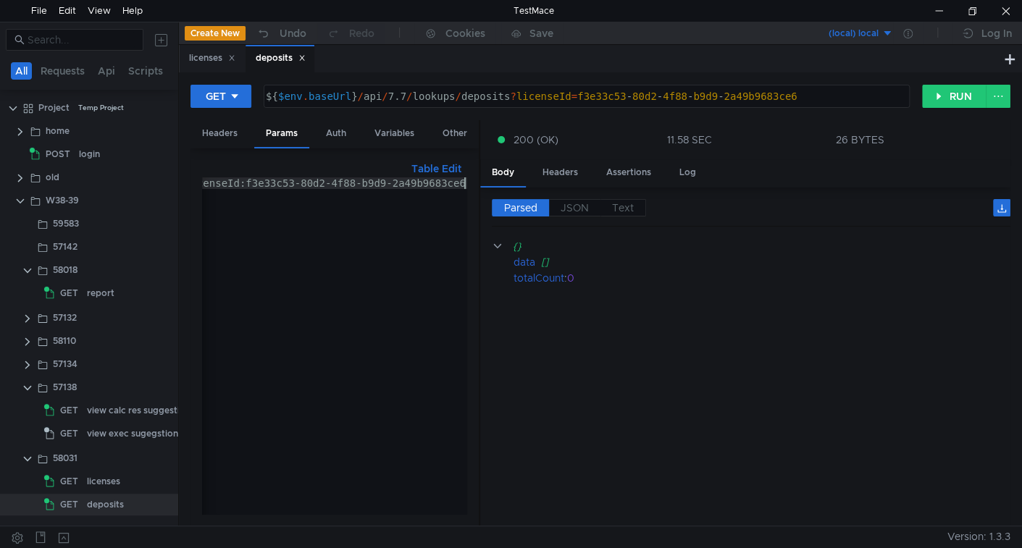
click at [308, 202] on div "licenseId:f3e33c53-80d2-4f88-b9d9-2a49b9683ce6" at bounding box center [324, 354] width 285 height 355
click at [280, 180] on div "licenseId:f3e33c53-80d2-4f88-b9d9-2a49b9683ce6" at bounding box center [324, 354] width 285 height 355
drag, startPoint x: 280, startPoint y: 180, endPoint x: 436, endPoint y: 185, distance: 156.5
click at [436, 185] on div "licenseId:f3e33c53-80d2-4f88-b9d9-2a49b9683ce6" at bounding box center [324, 354] width 285 height 355
click at [291, 193] on div "licenseId:f3e33c53-80d2-4f88-b9d9-2a49b9683ce6" at bounding box center [334, 345] width 265 height 337
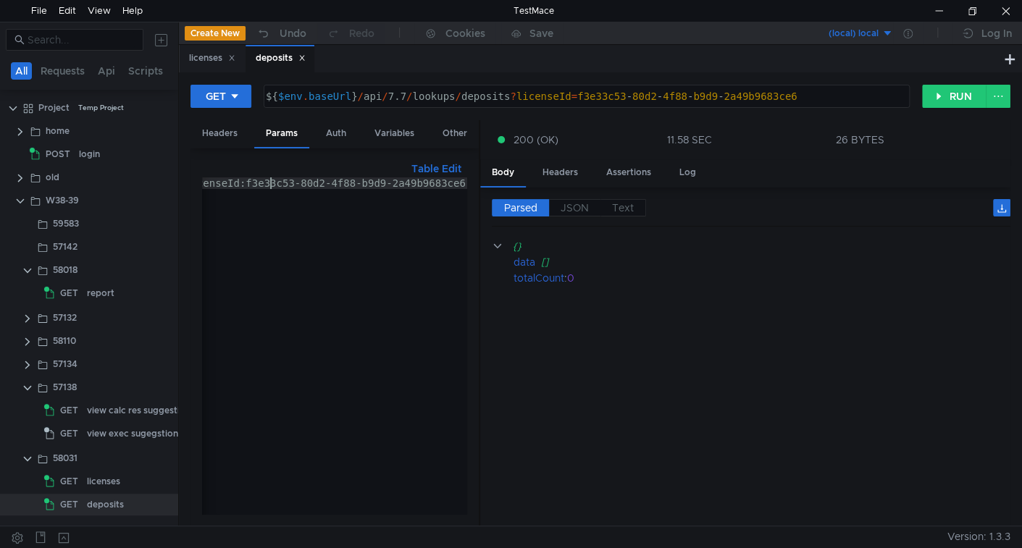
click at [271, 182] on div "licenseId:f3e33c53-80d2-4f88-b9d9-2a49b9683ce6" at bounding box center [324, 354] width 285 height 355
drag, startPoint x: 271, startPoint y: 182, endPoint x: 471, endPoint y: 181, distance: 200.6
click at [471, 181] on div "Table Edit licenseId:f3e33c53-80d2-4f88-b9d9-2a49b9683ce6 licenseId:f3e33c53-80…" at bounding box center [334, 337] width 288 height 378
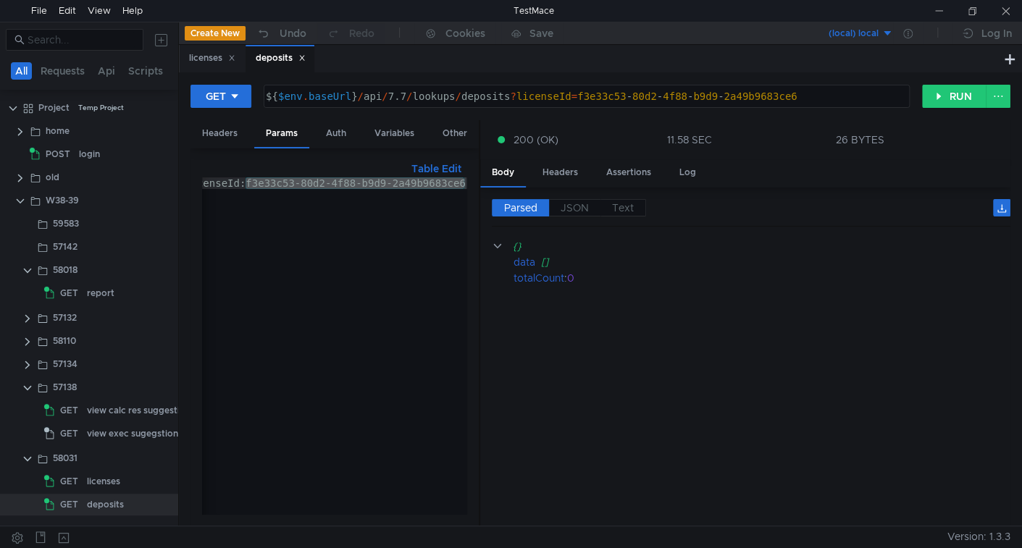
scroll to position [0, 20]
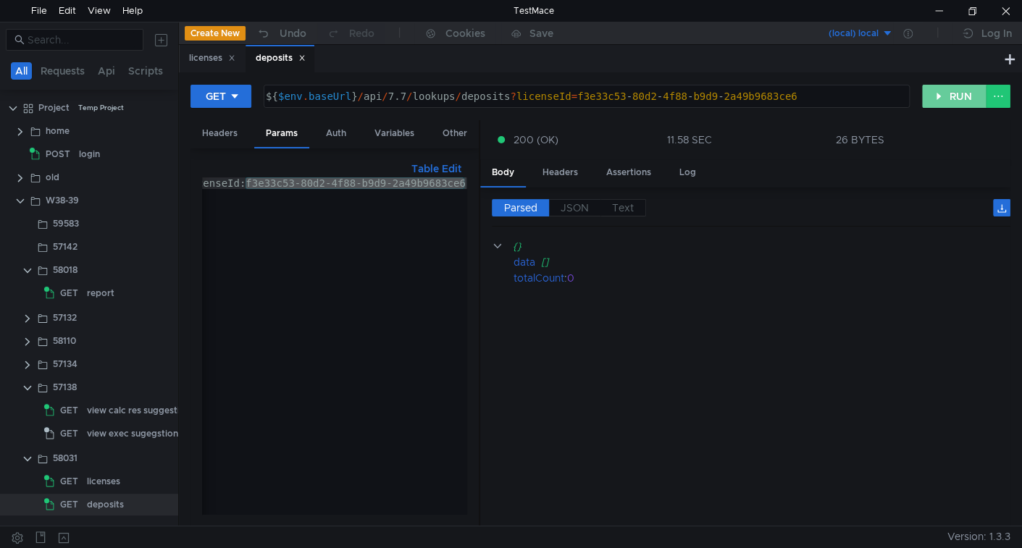
drag, startPoint x: 938, startPoint y: 97, endPoint x: 836, endPoint y: 269, distance: 200.0
click at [937, 99] on button "RUN" at bounding box center [954, 96] width 64 height 23
click at [926, 101] on button "RUN" at bounding box center [954, 96] width 64 height 23
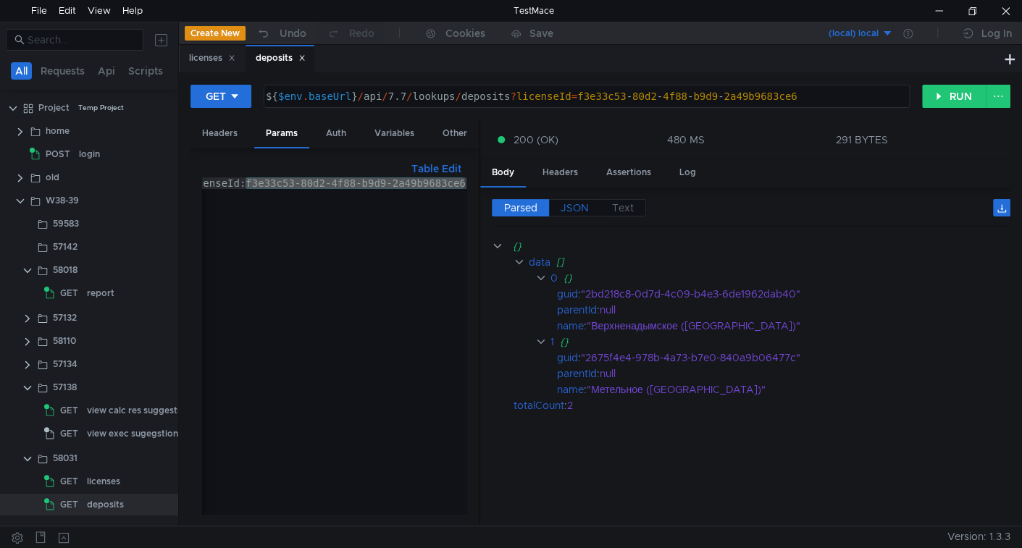
click at [575, 206] on span "JSON" at bounding box center [575, 207] width 28 height 13
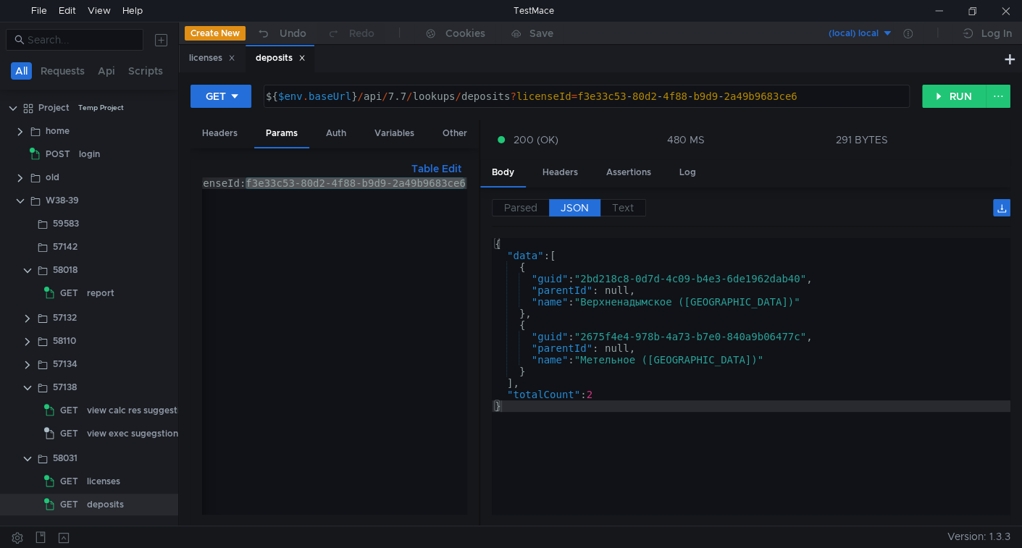
scroll to position [0, 20]
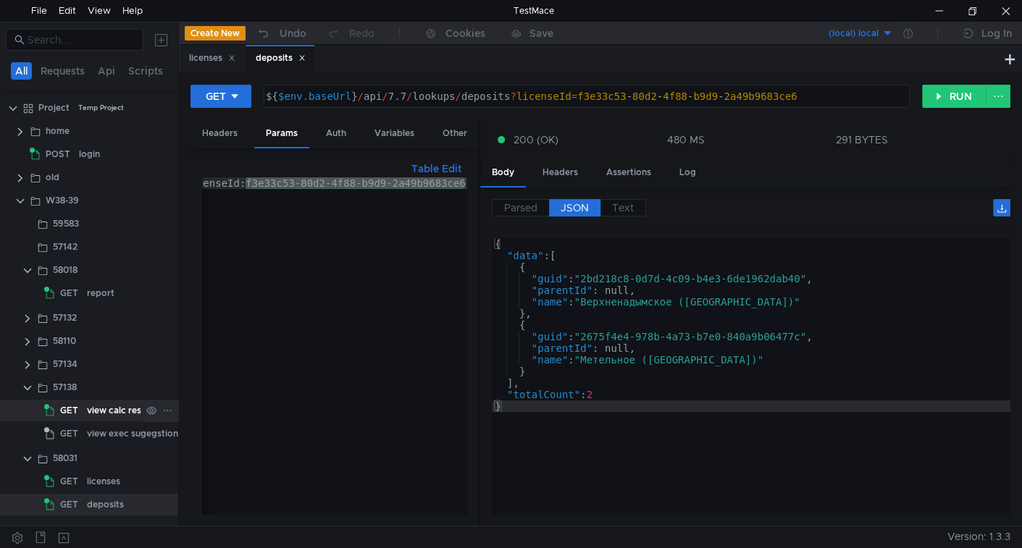
click at [109, 415] on div "view calc res suggestions" at bounding box center [141, 411] width 108 height 22
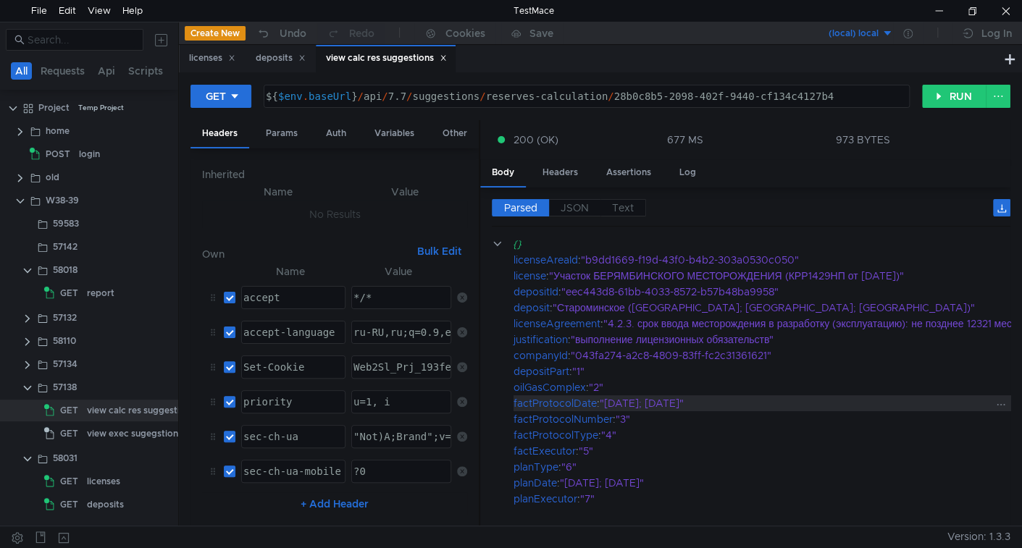
scroll to position [0, 0]
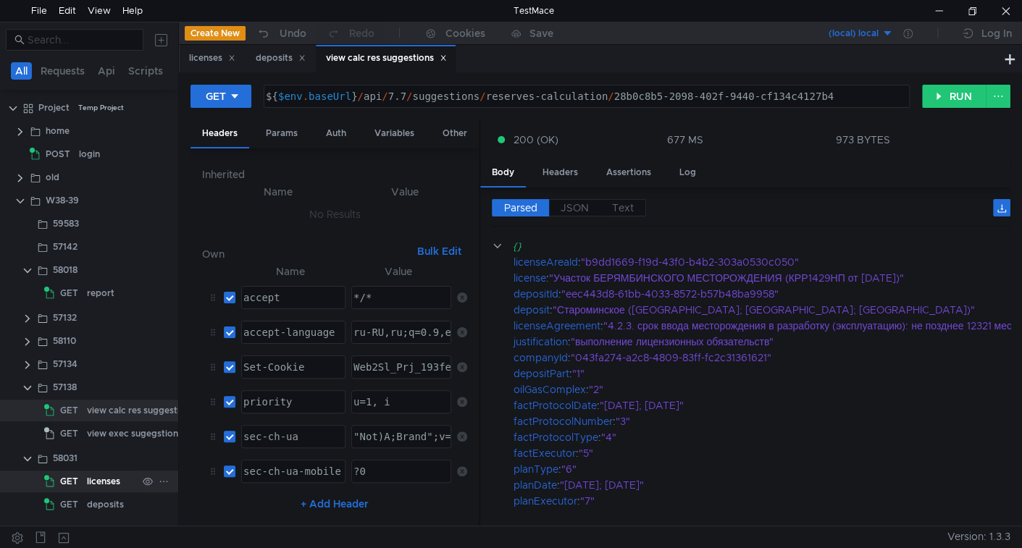
click at [74, 482] on span "GET" at bounding box center [69, 482] width 18 height 22
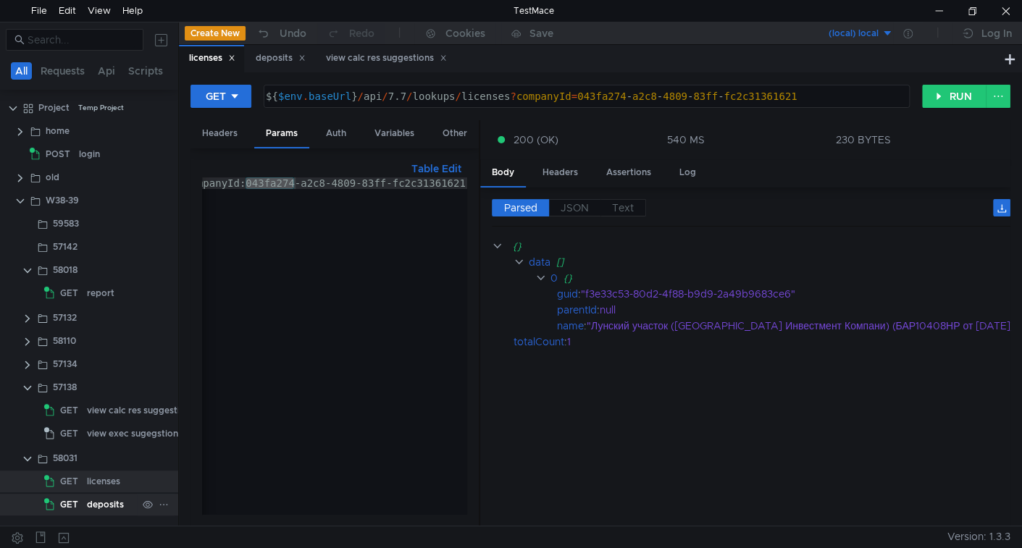
click at [81, 507] on div "GET" at bounding box center [63, 505] width 38 height 22
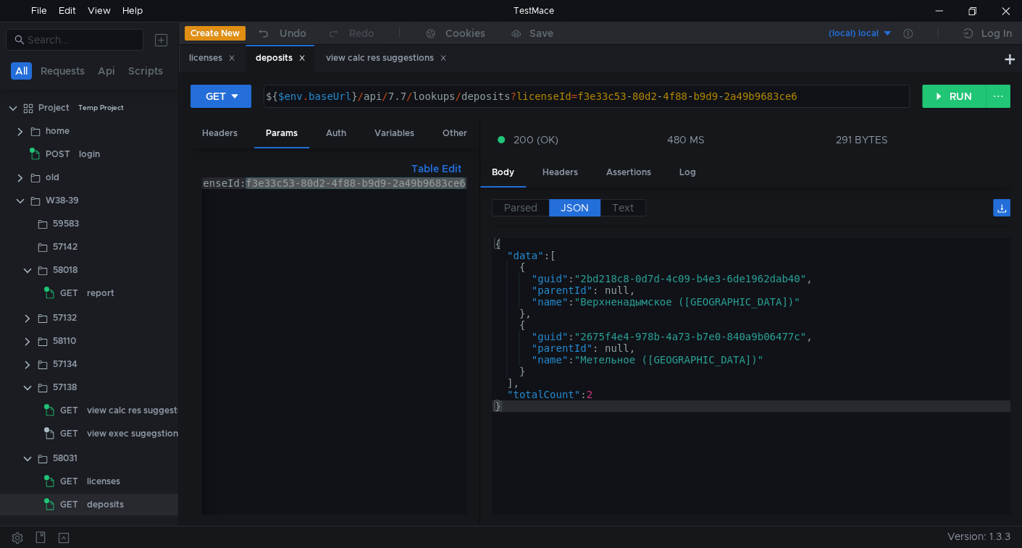
drag, startPoint x: 481, startPoint y: 261, endPoint x: 521, endPoint y: 257, distance: 40.8
click at [521, 257] on div "Parsed JSON Text {} data [] 0 {} guid : "2bd218c8-0d7d-4c09-b4e3-6de1962dab40" …" at bounding box center [745, 357] width 530 height 339
click at [249, 185] on div "licenseId:f3e33c53-80d2-4f88-b9d9-2a49b9683ce6" at bounding box center [334, 345] width 265 height 337
click at [99, 411] on div "view calc res suggestions" at bounding box center [141, 411] width 108 height 22
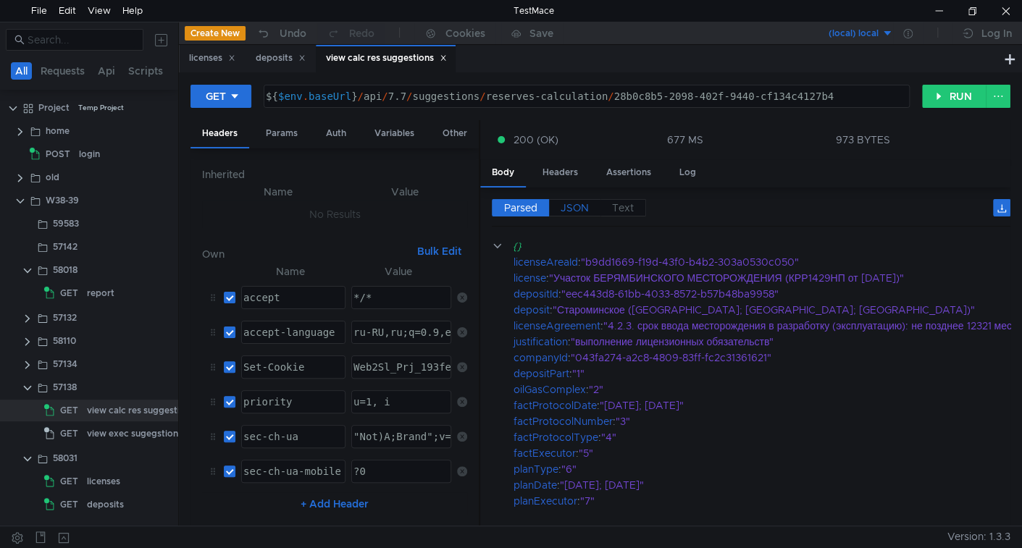
click at [574, 201] on span "JSON" at bounding box center [575, 207] width 28 height 13
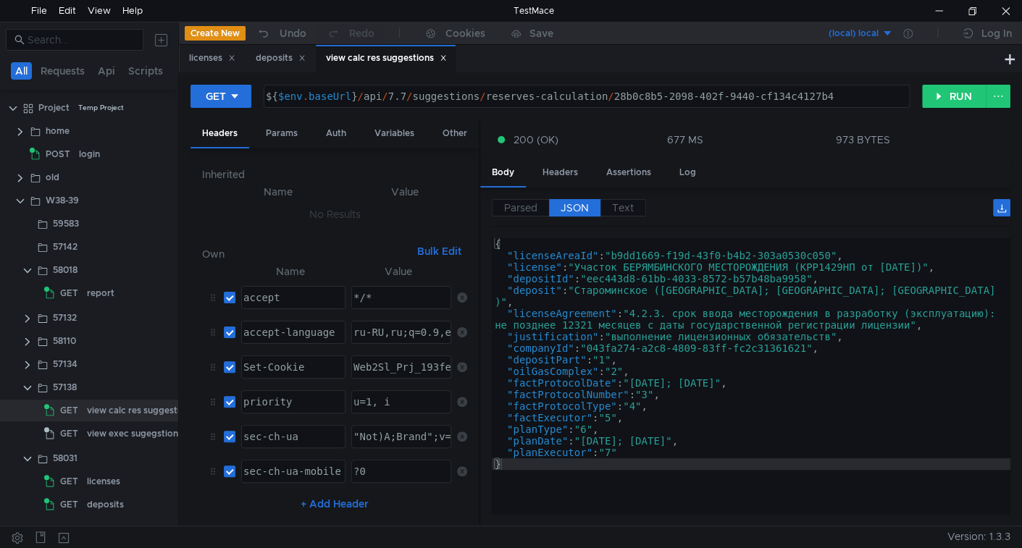
type textarea ""depositId": "eec443d8-61bb-4033-8572-b57b48ba9958","
click at [673, 281] on div "{ "licenseAreaId" : "b9dd1669-f19d-43f0-b4b2-303a0530c050" , "license" : "Участ…" at bounding box center [751, 385] width 519 height 295
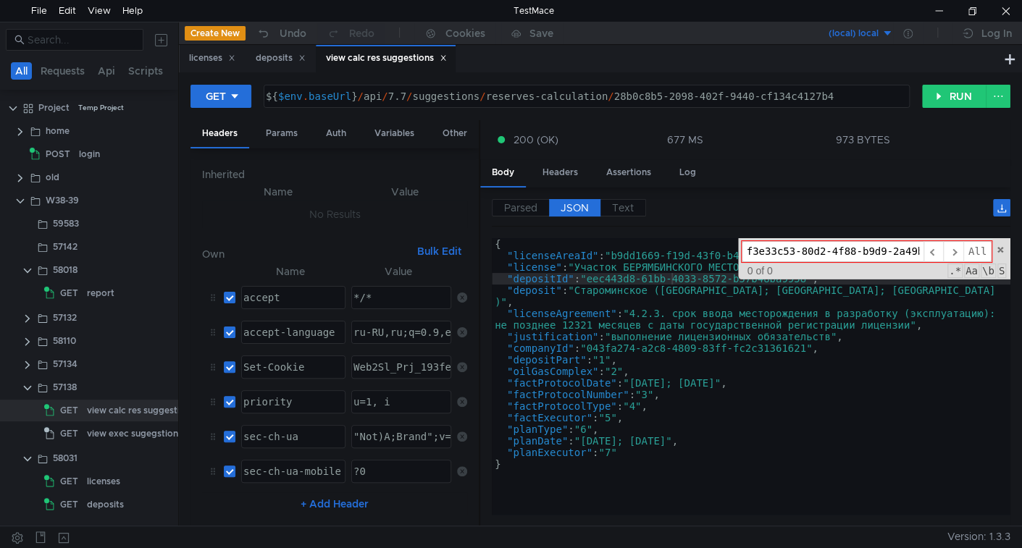
scroll to position [0, 46]
type input "f3e33c53-80d2-4f88-b9d9-2a49b9683ce6"
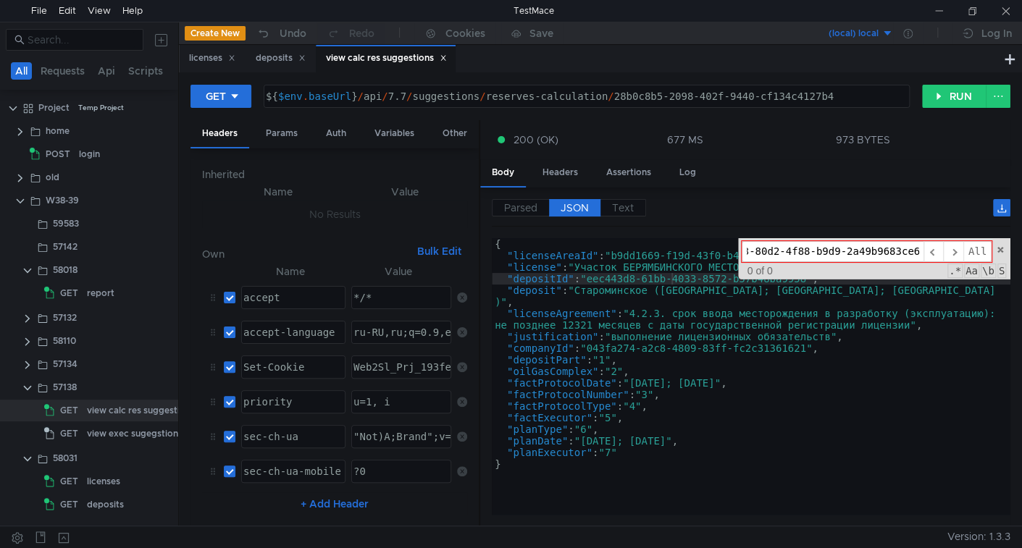
scroll to position [0, 0]
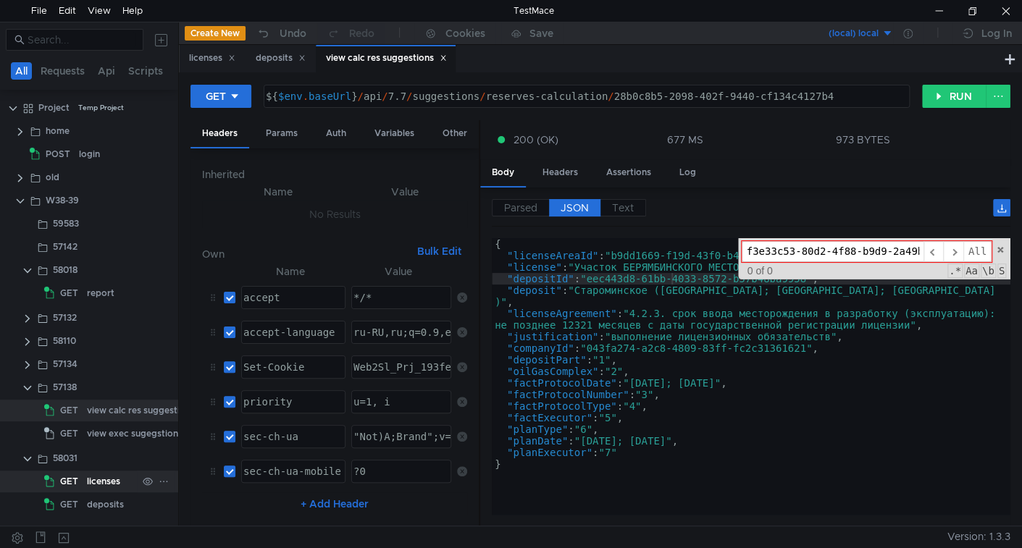
click at [99, 477] on div "licenses" at bounding box center [103, 482] width 33 height 22
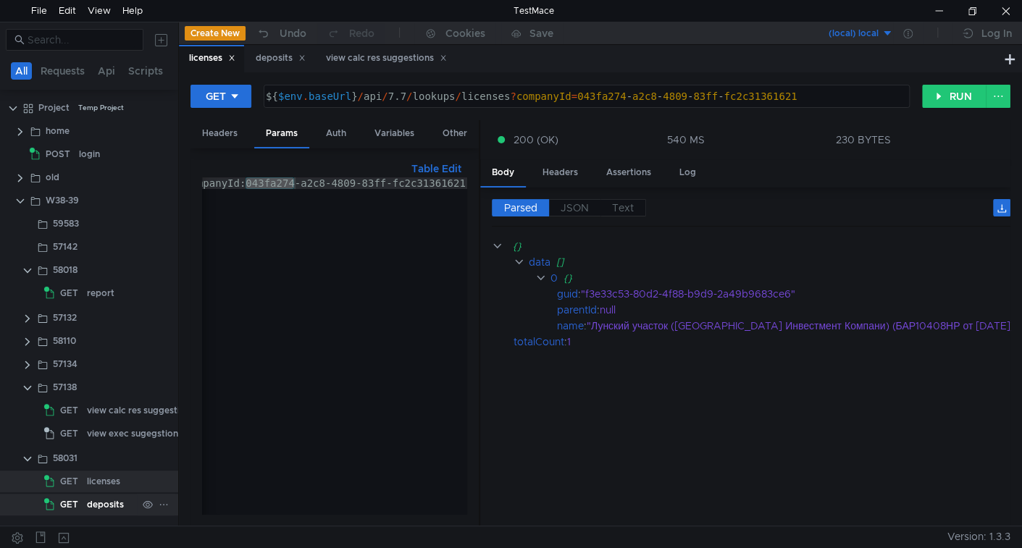
click at [82, 503] on div "GET" at bounding box center [63, 505] width 38 height 22
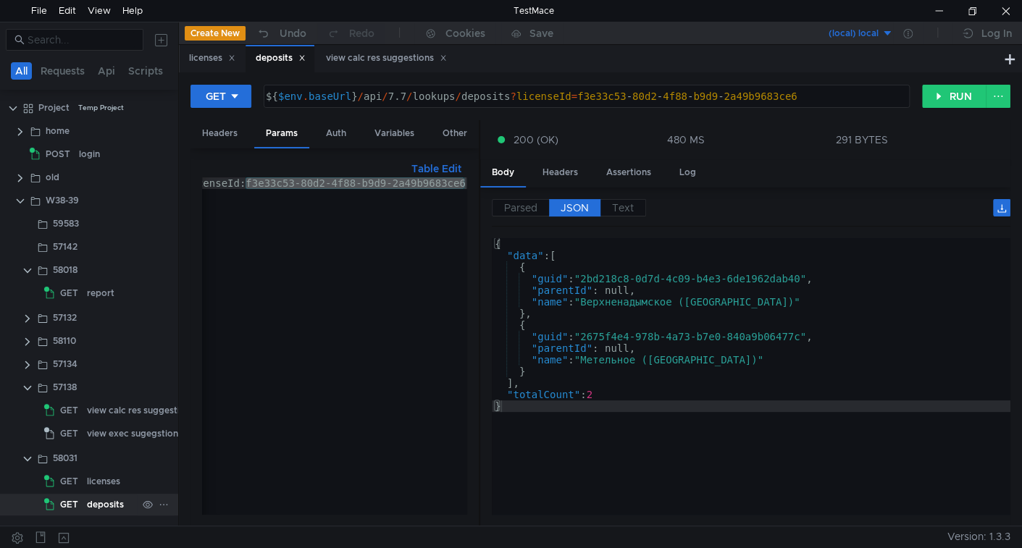
click at [106, 507] on div "deposits" at bounding box center [105, 505] width 37 height 22
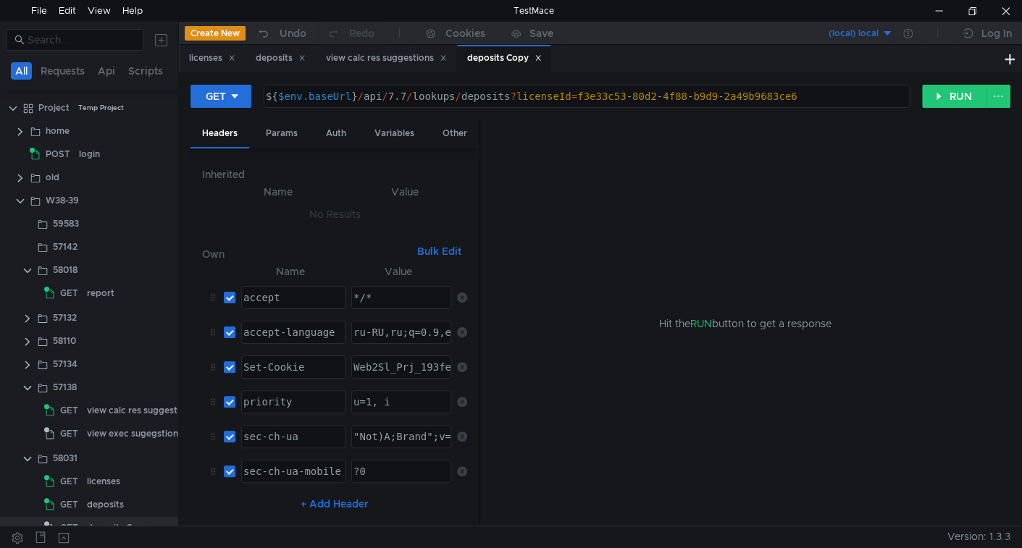
scroll to position [19, 0]
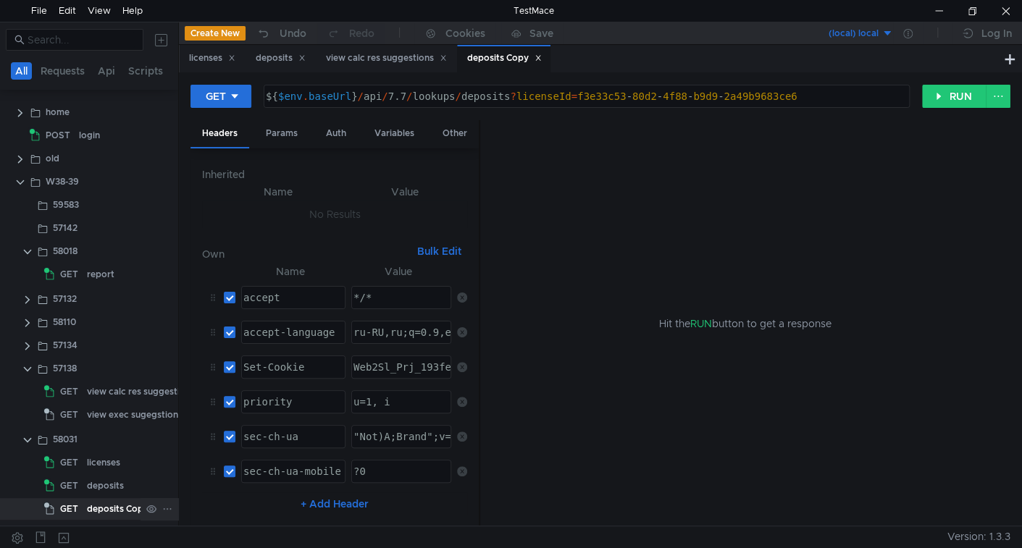
click at [104, 511] on div "deposits Copy" at bounding box center [118, 509] width 62 height 22
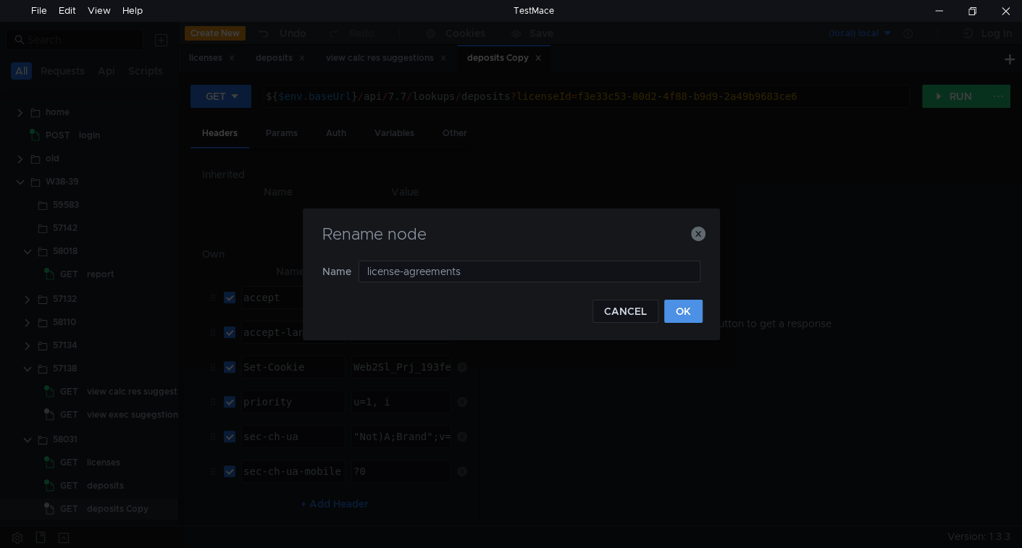
type input "license-agreements"
click at [670, 308] on button "OK" at bounding box center [683, 311] width 38 height 23
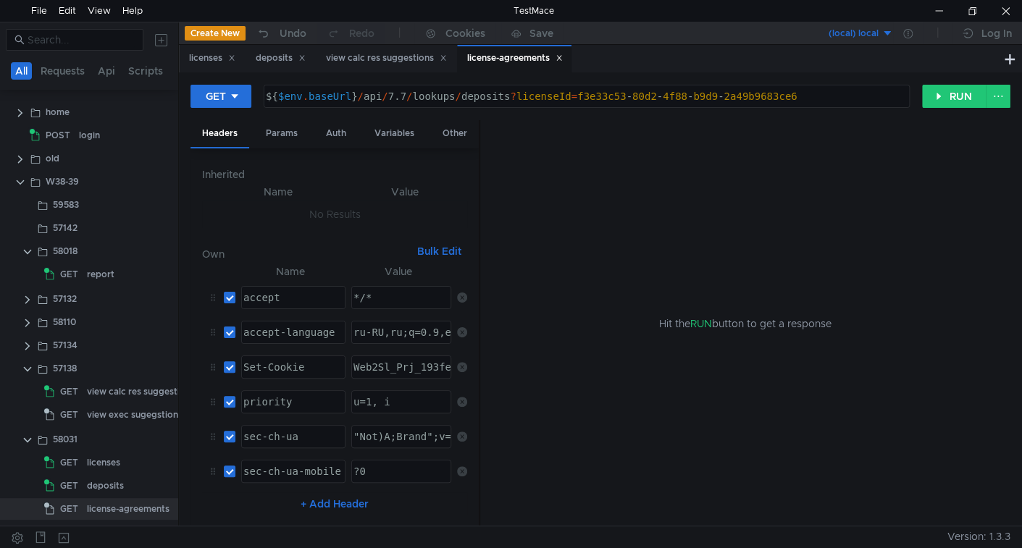
click at [487, 96] on div "${ $env . baseUrl } / api / 7.7 / lookups / deposits ? licenseId = f3e33c53 - 8…" at bounding box center [585, 108] width 645 height 35
paste textarea "license-agreemen"
type textarea "${$env.baseUrl}/api/7.7/lookups/license-agreements?licenseId=f3e33c53-80d2-4f88…"
click at [104, 391] on div "view calc res suggestions" at bounding box center [141, 392] width 108 height 22
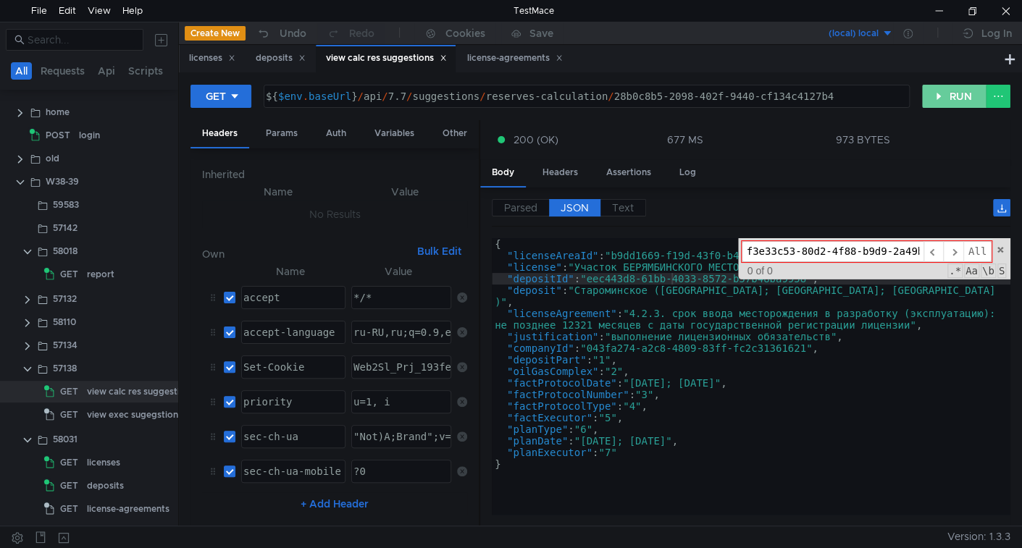
click at [940, 90] on button "RUN" at bounding box center [954, 96] width 64 height 23
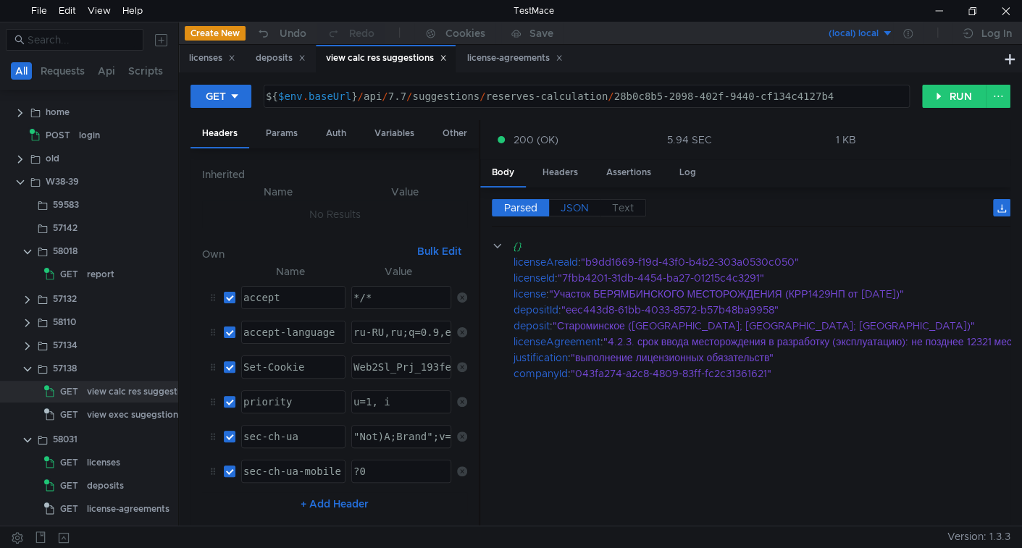
click at [583, 208] on span "JSON" at bounding box center [575, 207] width 28 height 13
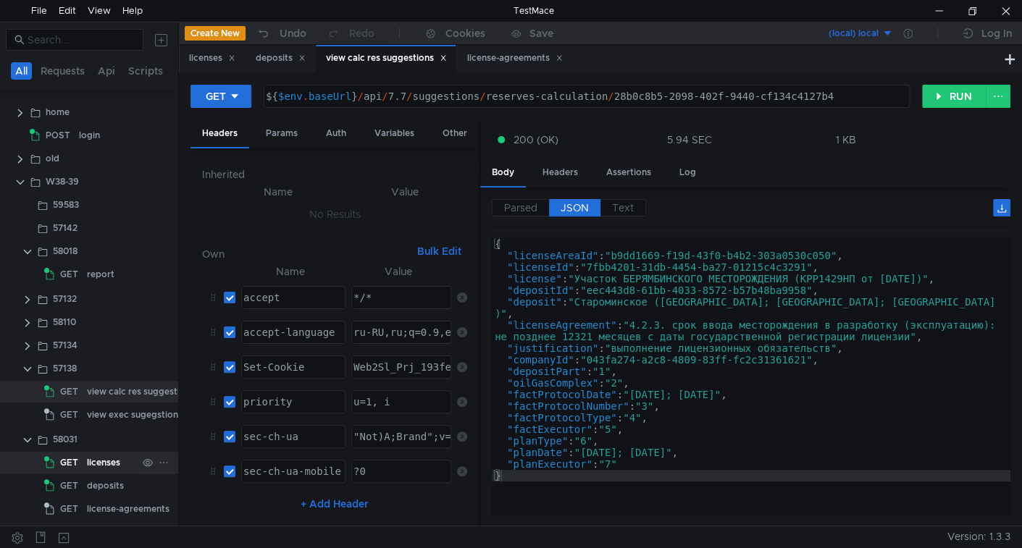
click at [106, 461] on div "licenses" at bounding box center [103, 463] width 33 height 22
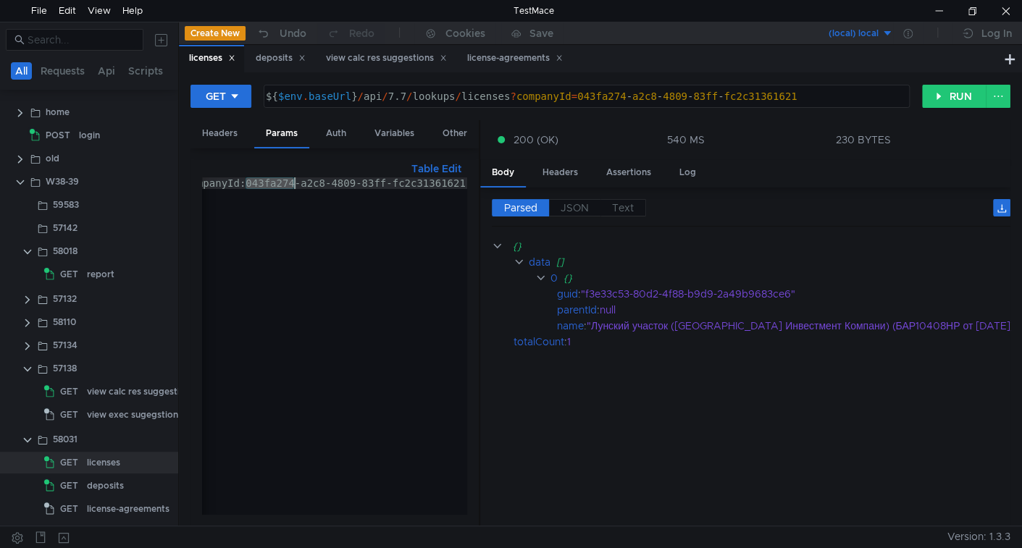
click at [247, 182] on div "companyId:043fa274-a2c8-4809-83ff-fc2c31361621" at bounding box center [334, 345] width 265 height 337
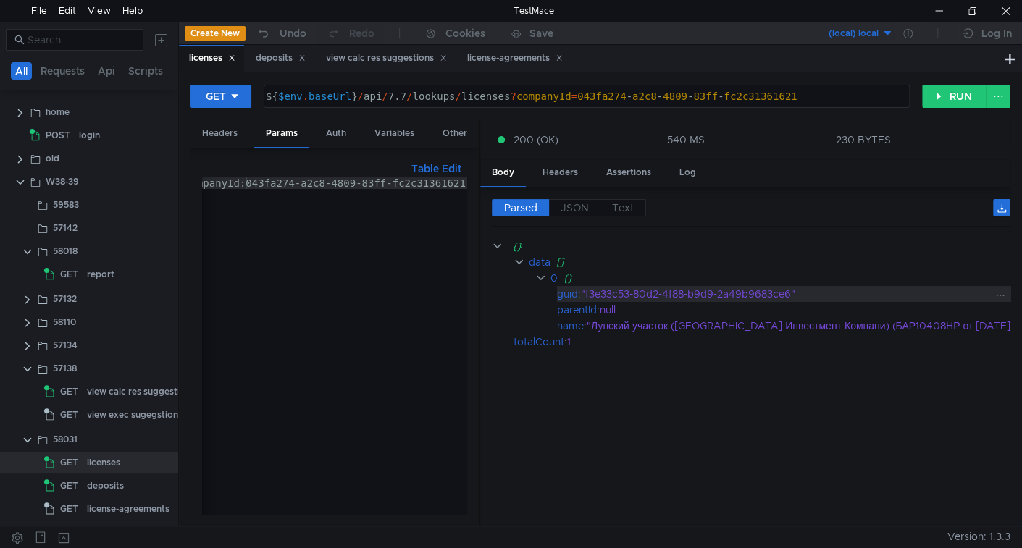
click at [603, 291] on div ""f3e33c53-80d2-4f88-b9d9-2a49b9683ce6"" at bounding box center [801, 294] width 440 height 16
drag, startPoint x: 603, startPoint y: 291, endPoint x: 741, endPoint y: 285, distance: 138.4
click at [741, 286] on div ""f3e33c53-80d2-4f88-b9d9-2a49b9683ce6"" at bounding box center [801, 294] width 440 height 16
copy div "f3e33c53-80d2-4f88-b9d9-2a49b9683ce6"
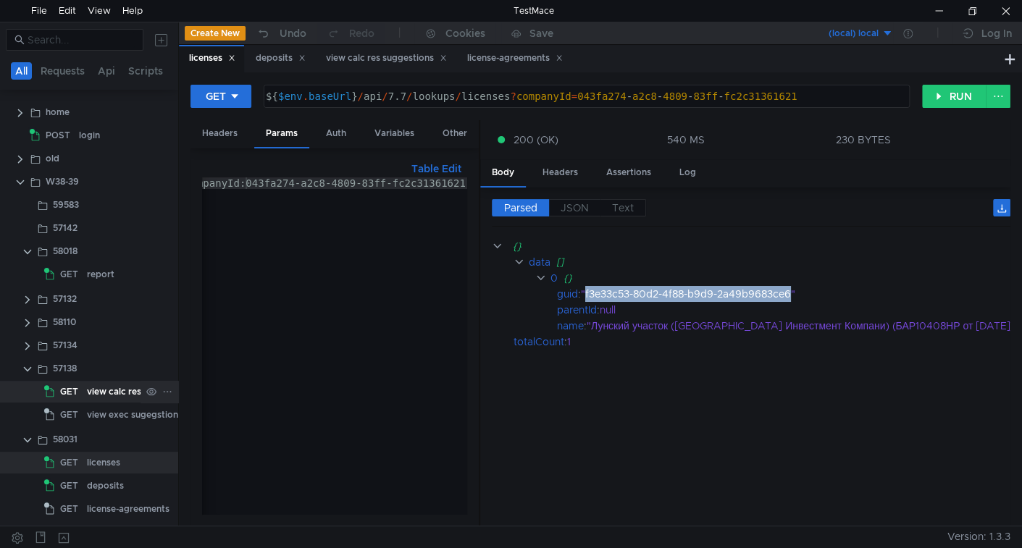
click at [106, 391] on div "view calc res suggestions" at bounding box center [141, 392] width 108 height 22
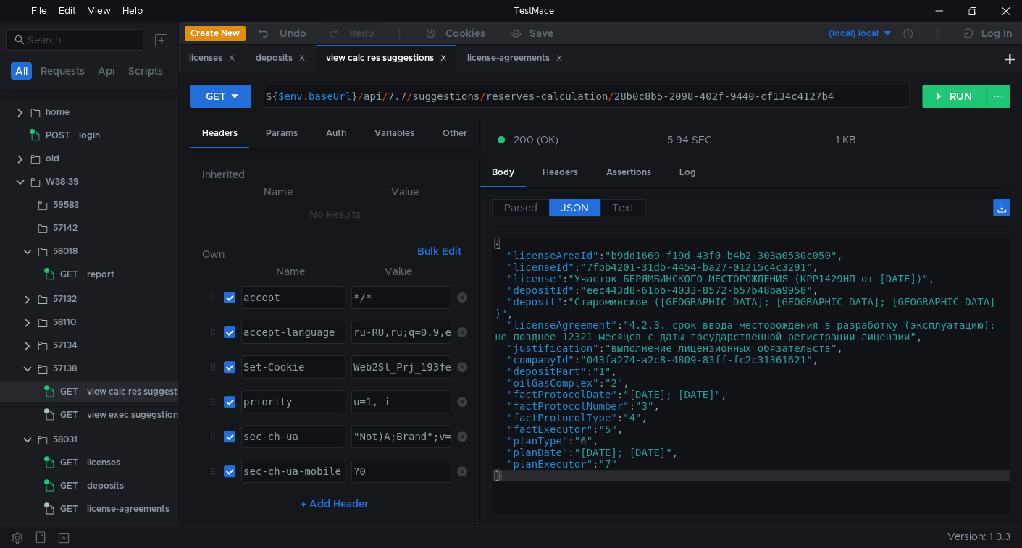
type textarea ""depositId": "eec443d8-61bb-4033-8572-b57b48ba9958","
click at [744, 293] on div "{ "licenseAreaId" : "b9dd1669-f19d-43f0-b4b2-303a0530c050" , "licenseId" : "7fb…" at bounding box center [751, 388] width 519 height 300
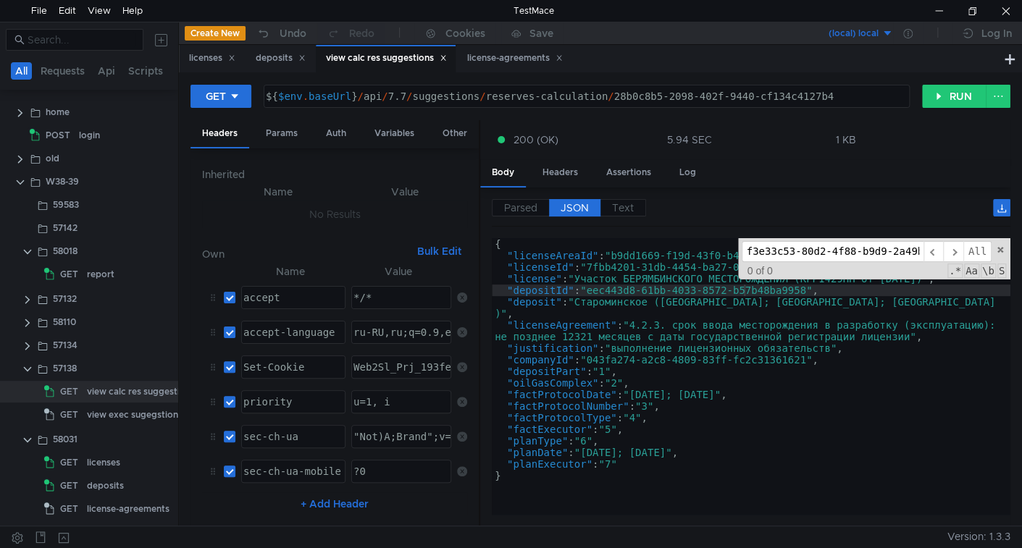
scroll to position [0, 46]
type input "f3e33c53-80d2-4f88-b9d9-2a49b9683ce6"
type textarea ""deposit": "Староминское (Амурская область777; Краснодарский край; Республика К…"
click at [721, 311] on div "{ "licenseAreaId" : "b9dd1669-f19d-43f0-b4b2-303a0530c050" , "licenseId" : "7fb…" at bounding box center [751, 388] width 519 height 300
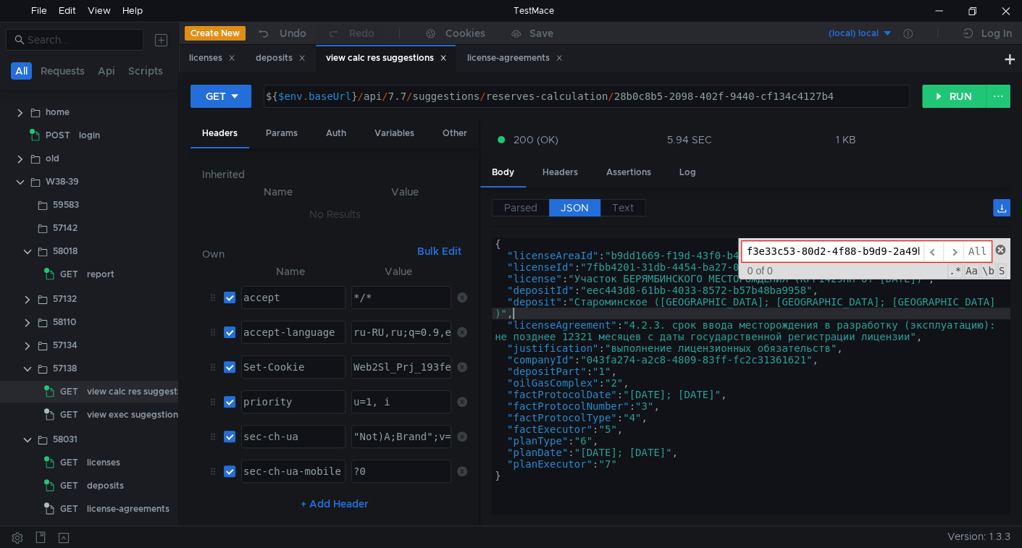
click at [1000, 251] on span at bounding box center [1000, 250] width 10 height 10
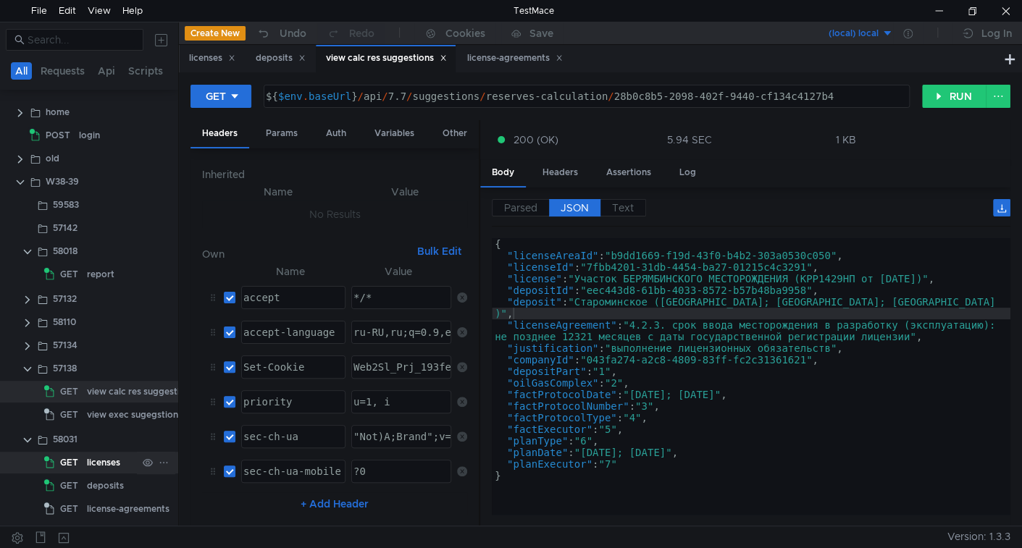
click at [101, 458] on div "licenses" at bounding box center [103, 463] width 33 height 22
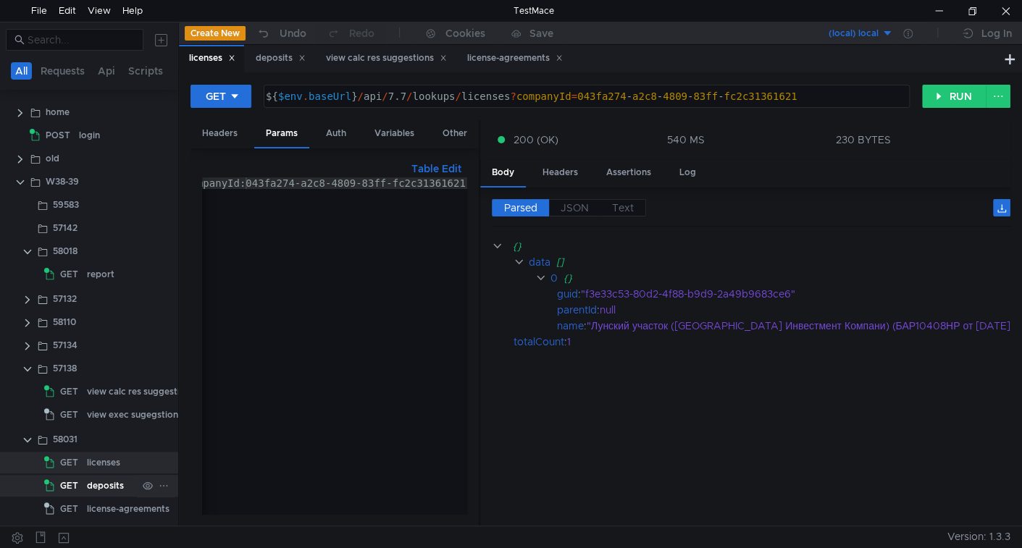
click at [111, 482] on div "deposits" at bounding box center [105, 486] width 37 height 22
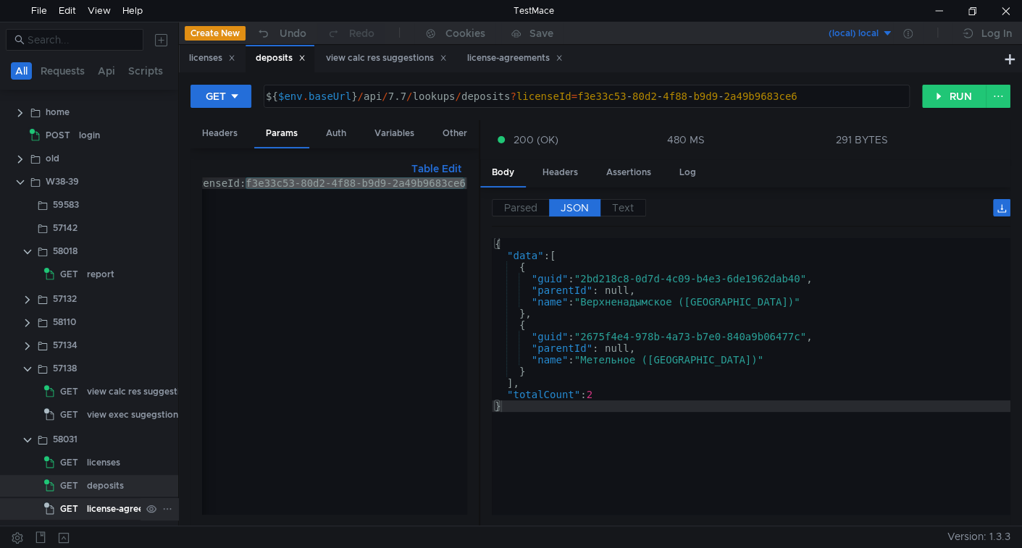
click at [82, 505] on app-tree-icon "GET" at bounding box center [65, 509] width 43 height 22
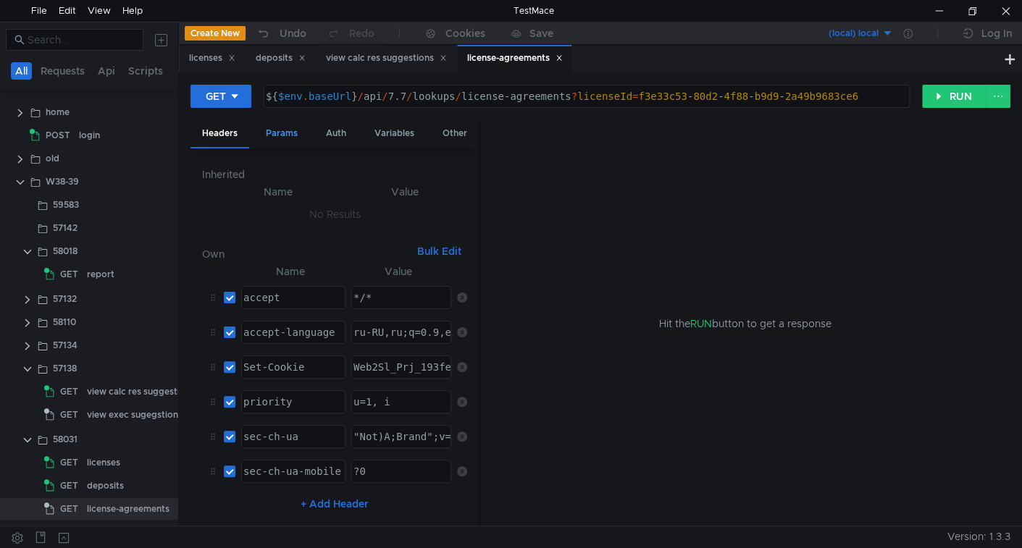
click at [298, 131] on div "Params" at bounding box center [281, 133] width 55 height 27
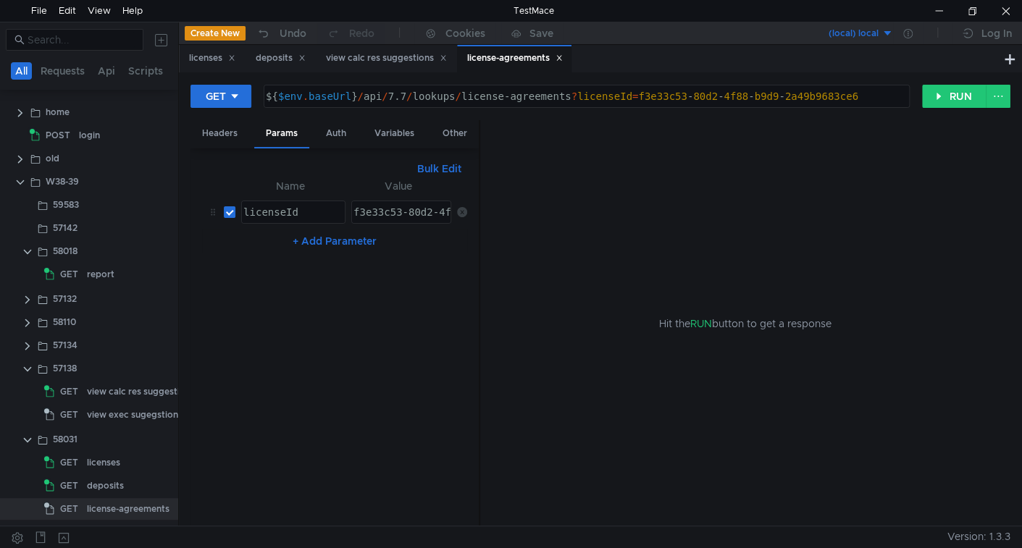
click at [441, 172] on button "Bulk Edit" at bounding box center [439, 168] width 56 height 17
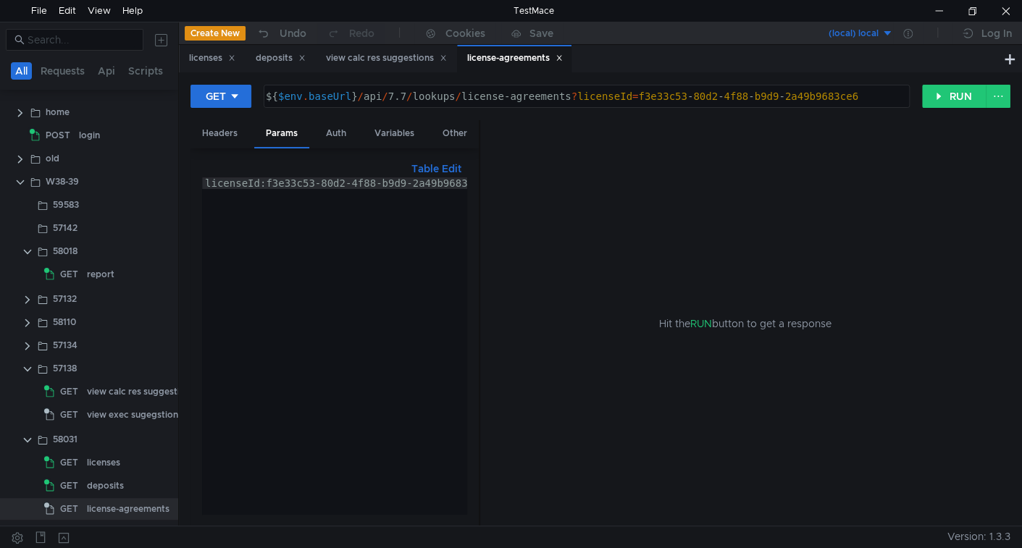
click at [965, 107] on div "GET ${$env.baseUrl}/api/7.7/lookups/license-agreements?licenseId=f3e33c53-80d2-…" at bounding box center [600, 102] width 820 height 36
click at [947, 97] on button "RUN" at bounding box center [954, 96] width 64 height 23
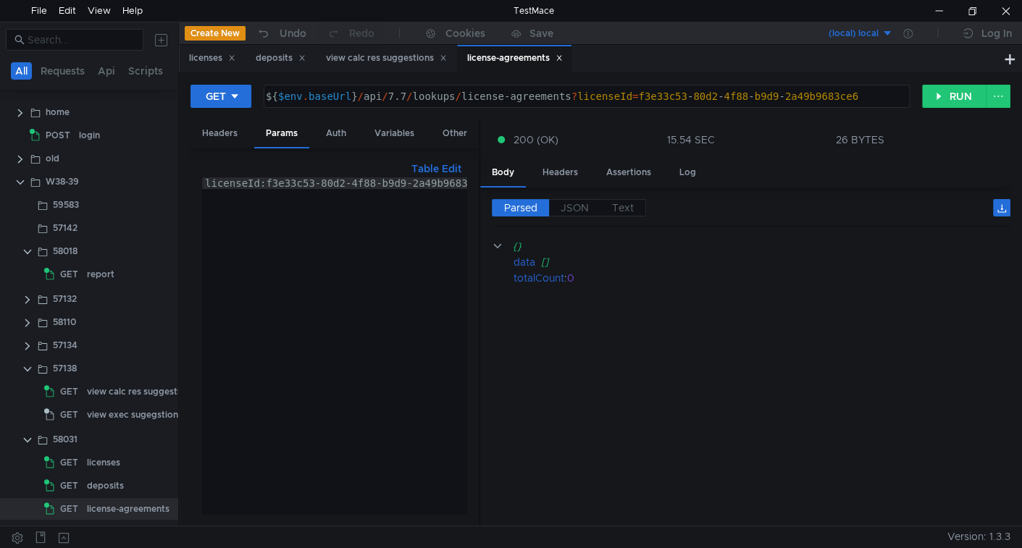
type textarea "licenseId:f3e33c53-80d2-4f88-b9d9-2a49b9683ce6"
click at [281, 180] on div "licenseId:f3e33c53-80d2-4f88-b9d9-2a49b9683ce6" at bounding box center [344, 352] width 285 height 350
drag, startPoint x: 281, startPoint y: 180, endPoint x: 449, endPoint y: 185, distance: 168.1
click at [449, 185] on div "licenseId:f3e33c53-80d2-4f88-b9d9-2a49b9683ce6" at bounding box center [324, 354] width 285 height 355
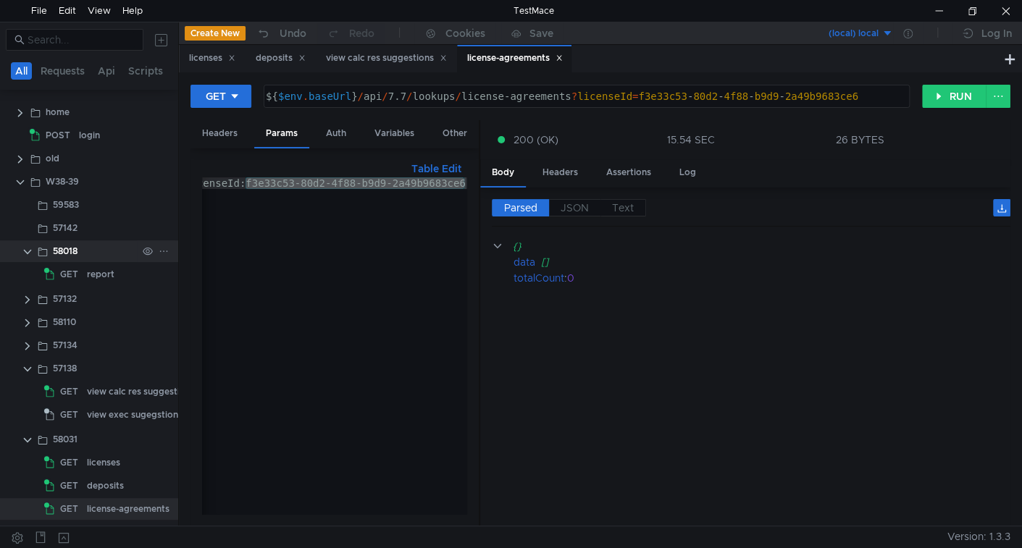
click at [30, 249] on clr-icon at bounding box center [28, 252] width 12 height 12
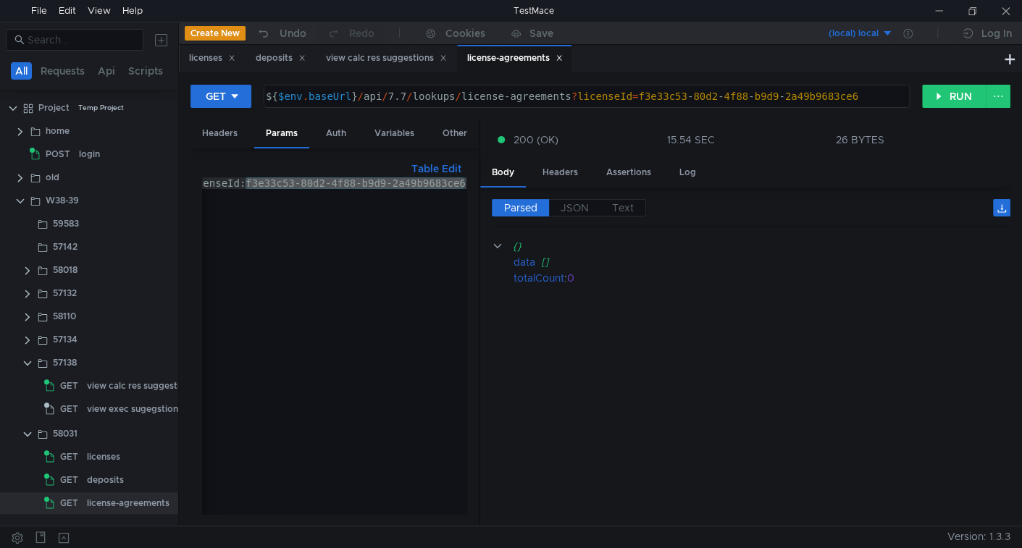
scroll to position [0, 20]
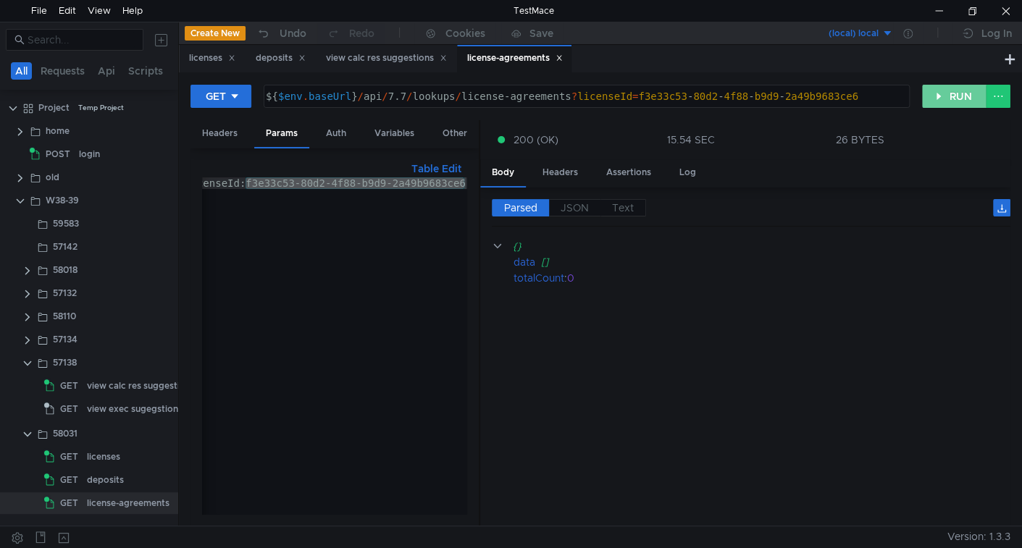
click at [947, 98] on button "RUN" at bounding box center [954, 96] width 64 height 23
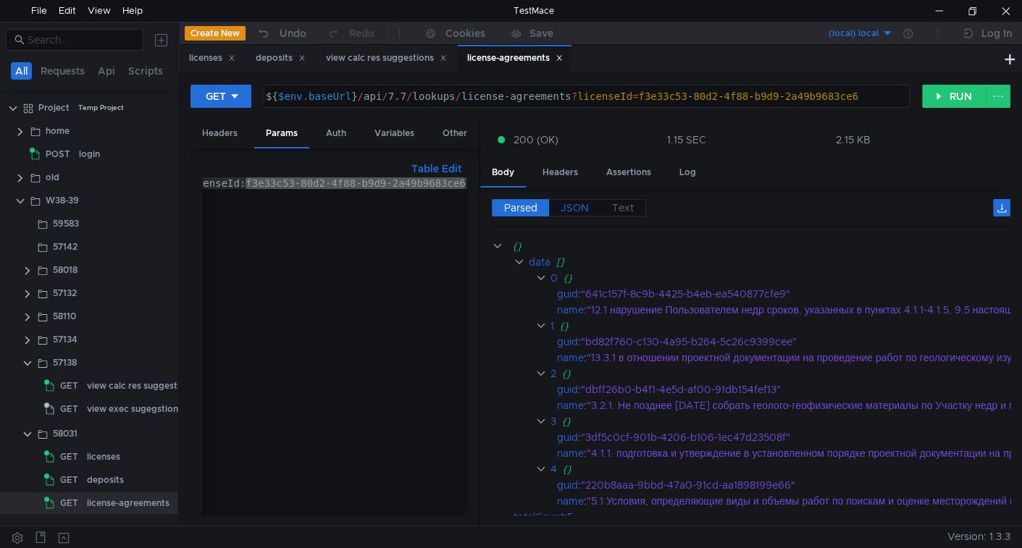
click at [584, 199] on label "JSON" at bounding box center [574, 207] width 51 height 17
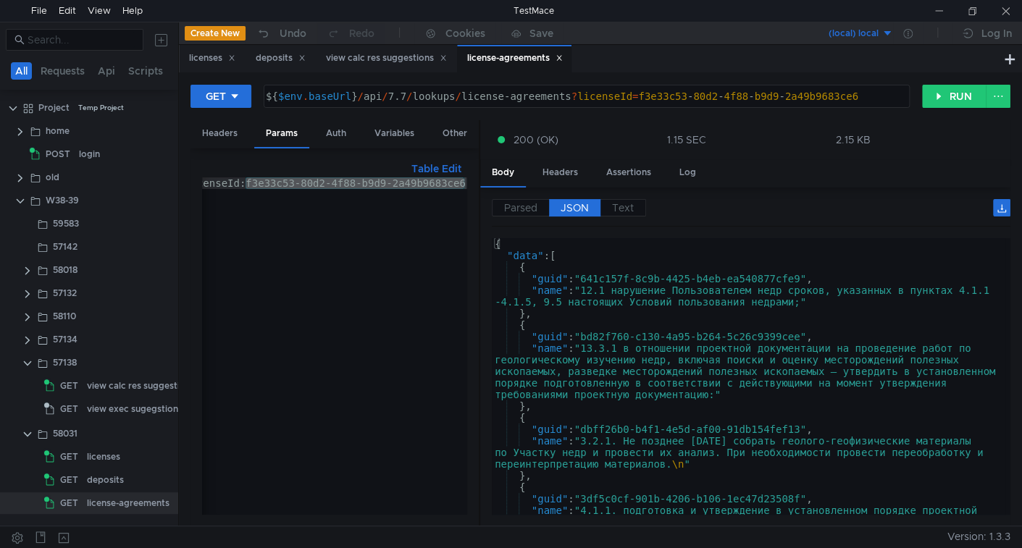
scroll to position [0, 20]
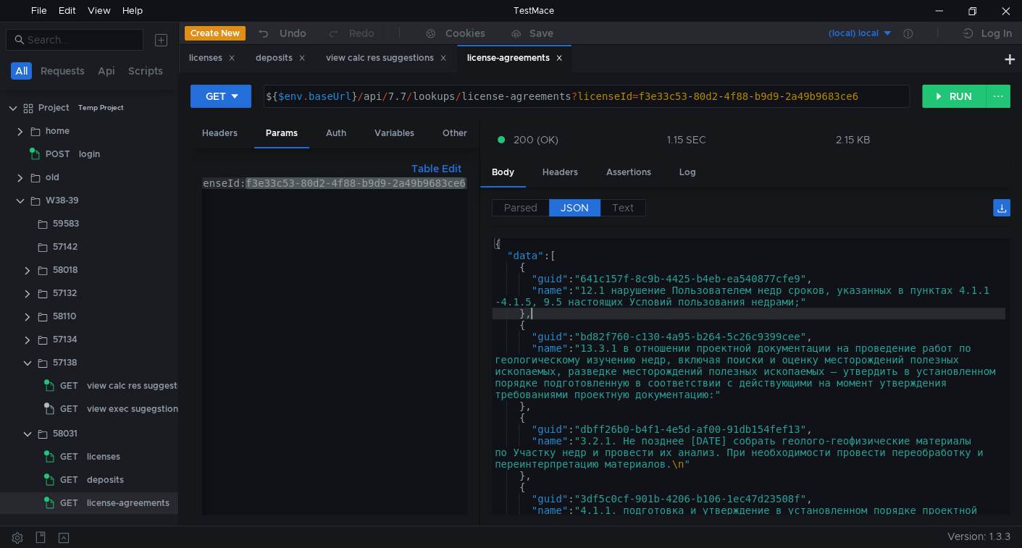
type textarea "},"
click at [752, 316] on div "{ "data" : [ { "guid" : "641c157f-8c9b-4425-b4eb-ea540877cfe9" , "name" : "12.1…" at bounding box center [748, 405] width 513 height 335
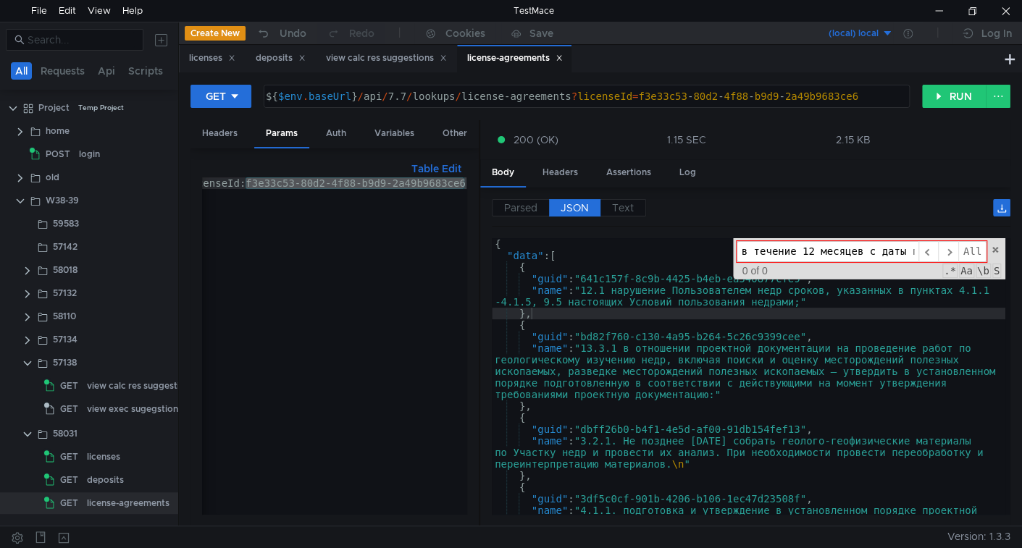
scroll to position [0, 290]
type input "в течение 12 месяцев с даты государственной регистрации Изменения к лицензии"
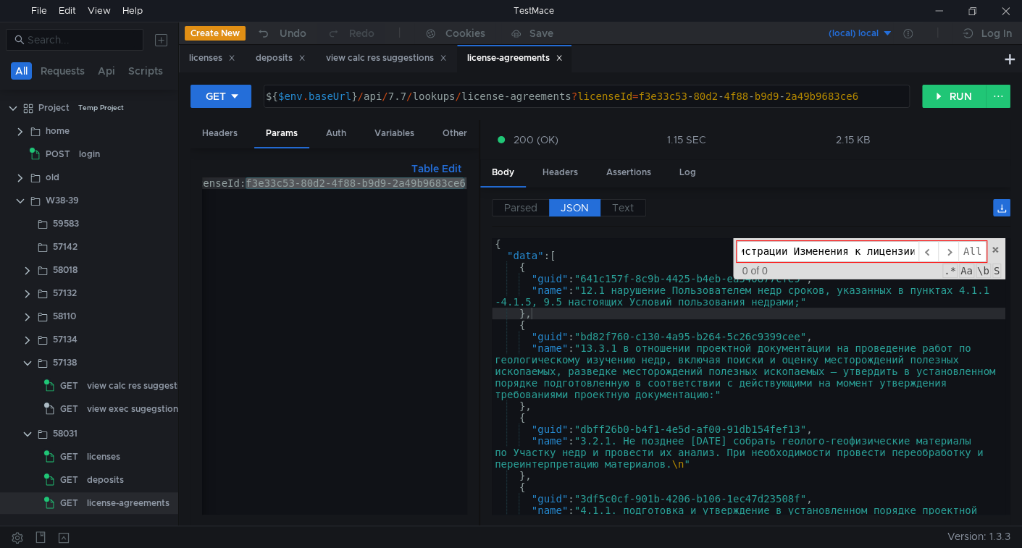
scroll to position [0, 0]
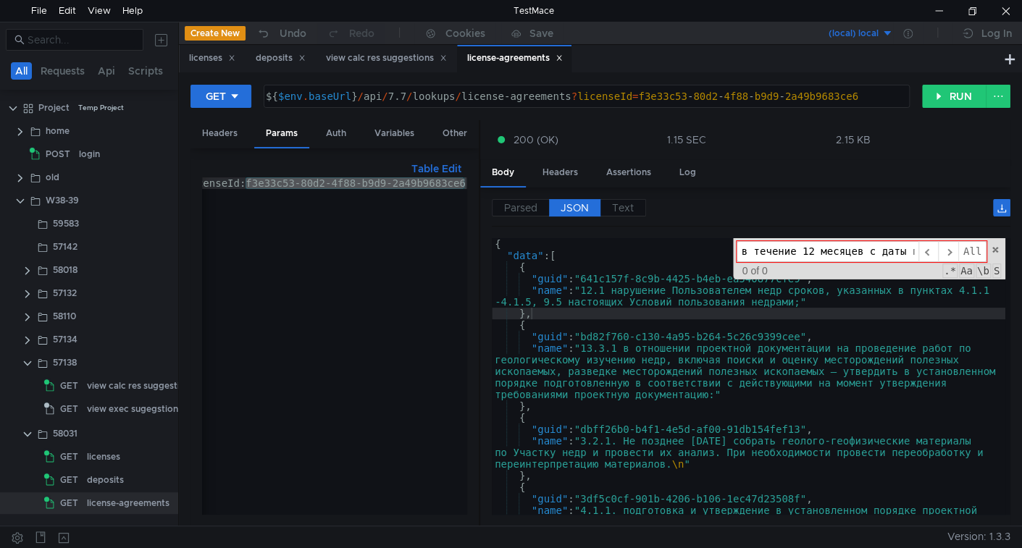
type textarea ""name": "13.3.1 в отношении проектной документации на проведение работ по геоло…"
click at [785, 374] on div "{ "data" : [ { "guid" : "641c157f-8c9b-4425-b4eb-ea540877cfe9" , "name" : "12.1…" at bounding box center [748, 405] width 513 height 335
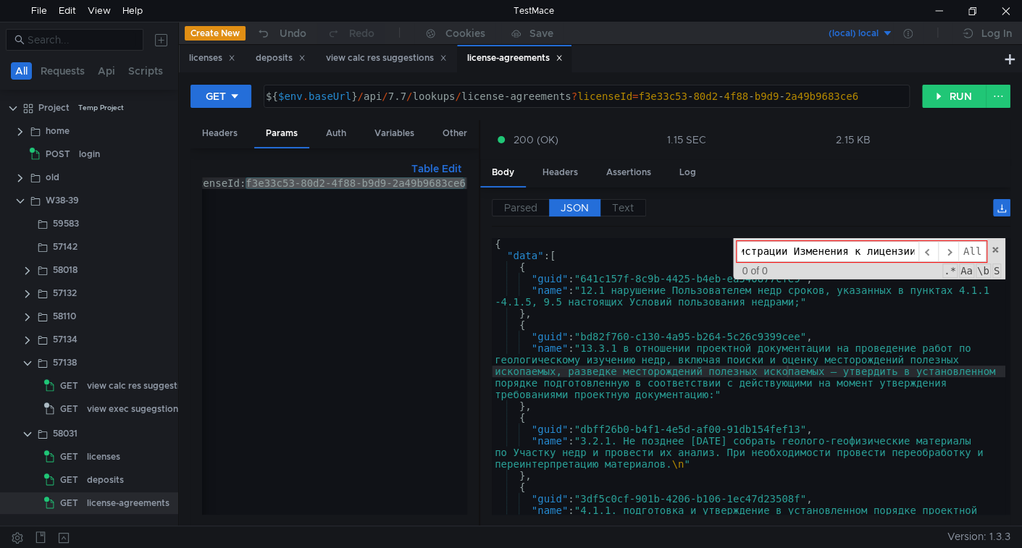
paste input "утвержденными в установленном порядке проектами работ по геологическому изучени…"
type input "утвержденными в установленном порядке проектами работ по геологическому изучени…"
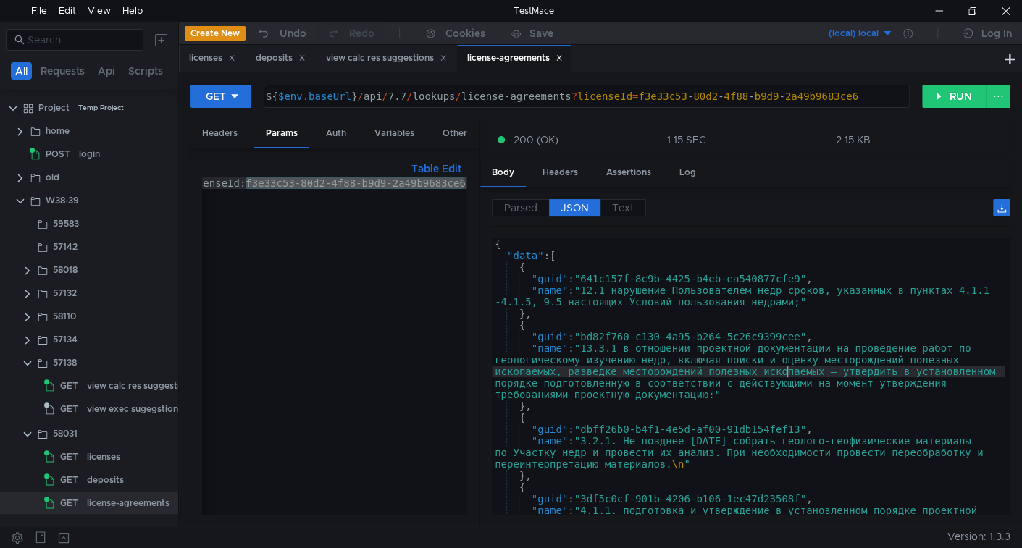
scroll to position [140, 0]
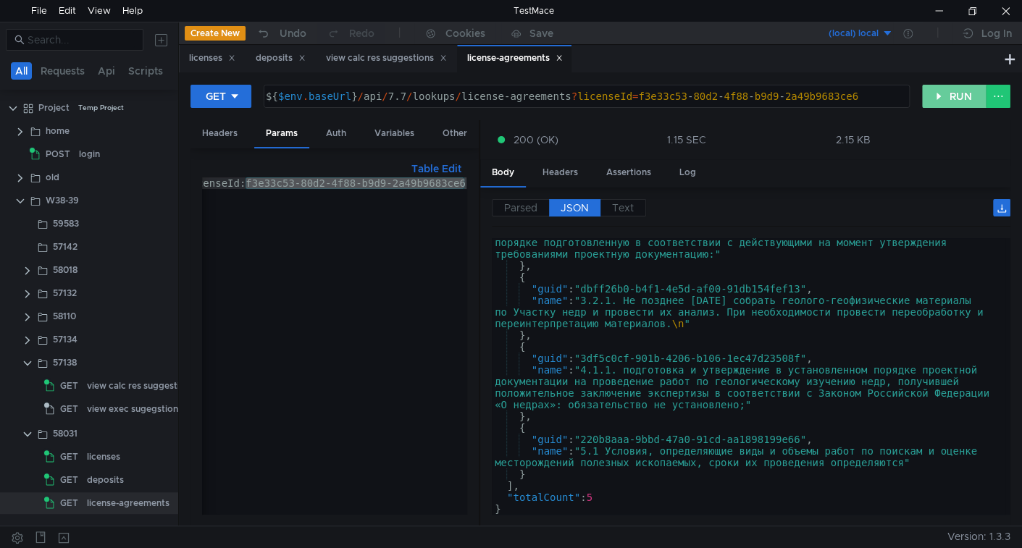
drag, startPoint x: 944, startPoint y: 96, endPoint x: 926, endPoint y: 125, distance: 33.8
click at [944, 96] on button "RUN" at bounding box center [954, 96] width 64 height 23
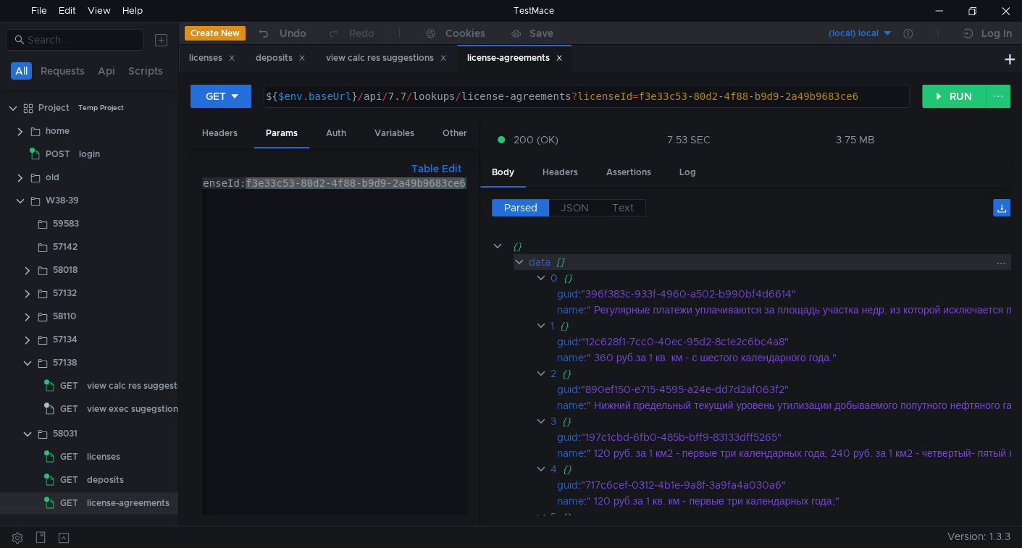
click at [514, 257] on clr-icon at bounding box center [519, 262] width 12 height 12
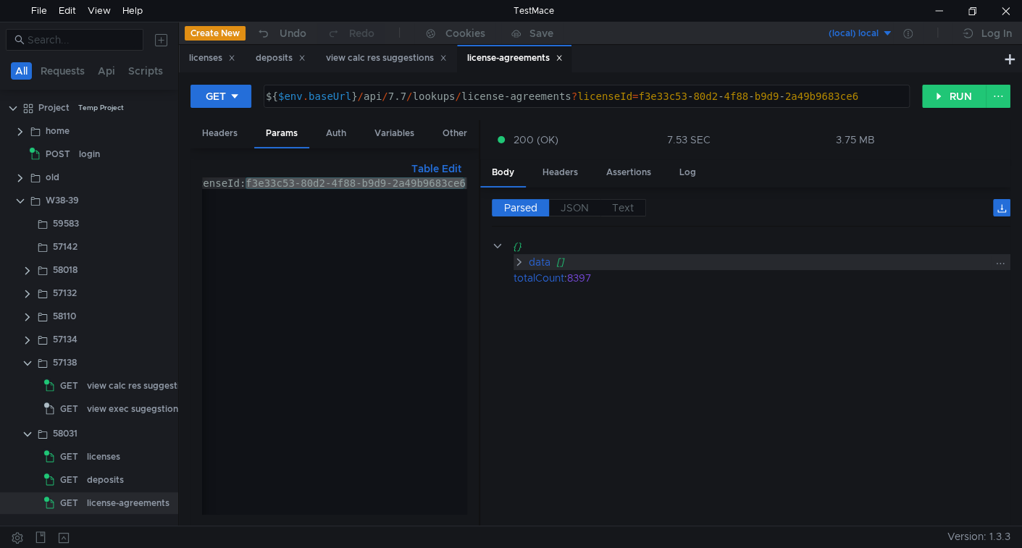
click at [514, 258] on clr-icon at bounding box center [519, 262] width 12 height 12
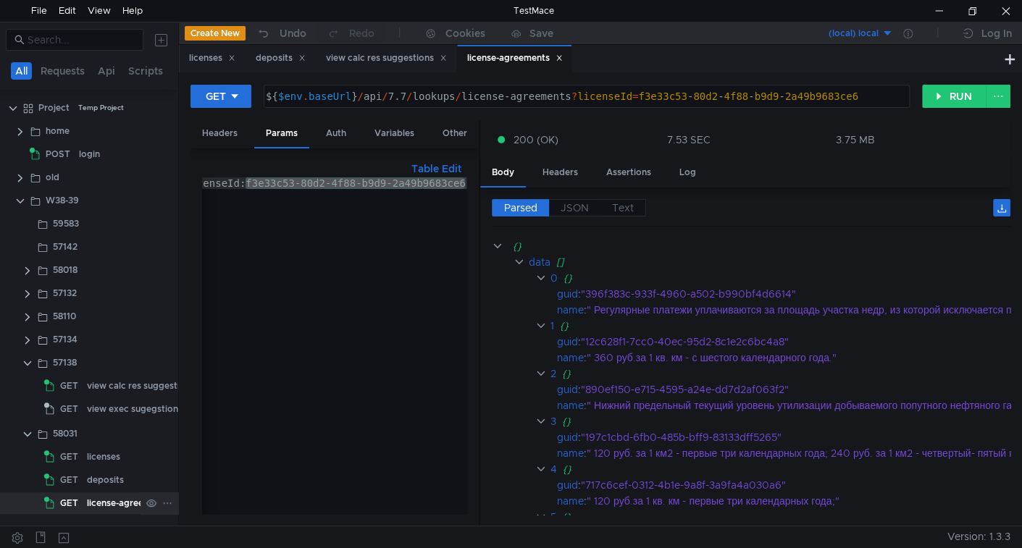
click at [125, 503] on div "license-agreements" at bounding box center [128, 503] width 83 height 22
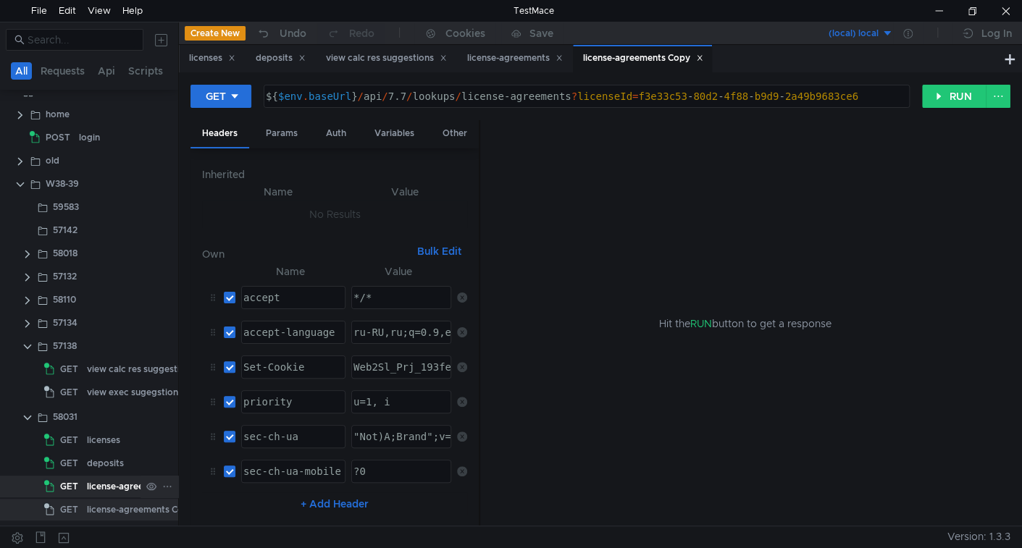
scroll to position [17, 0]
click at [101, 511] on div "license-agreements Copy" at bounding box center [140, 509] width 107 height 22
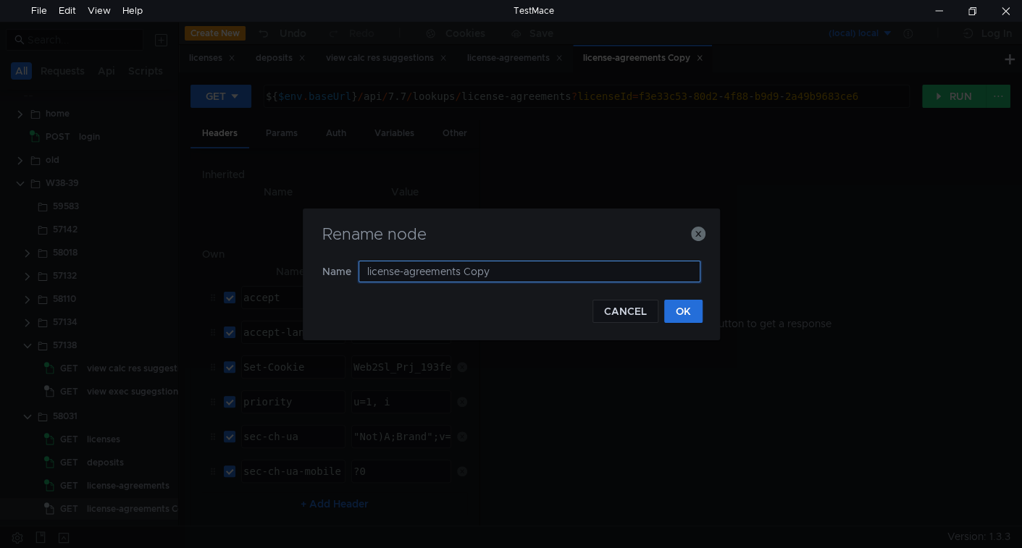
paste input "justifications"
type input "justifications"
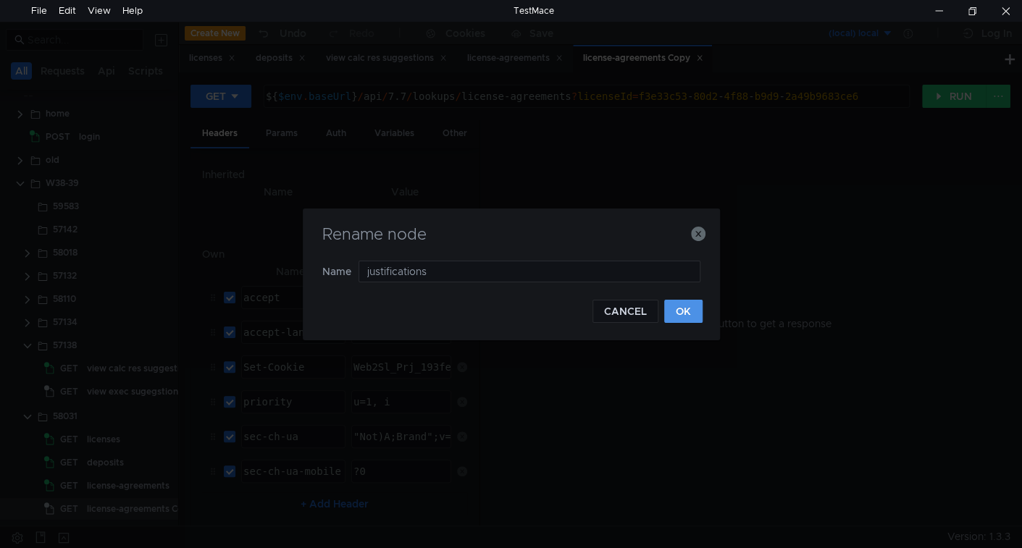
click at [675, 311] on button "OK" at bounding box center [683, 311] width 38 height 23
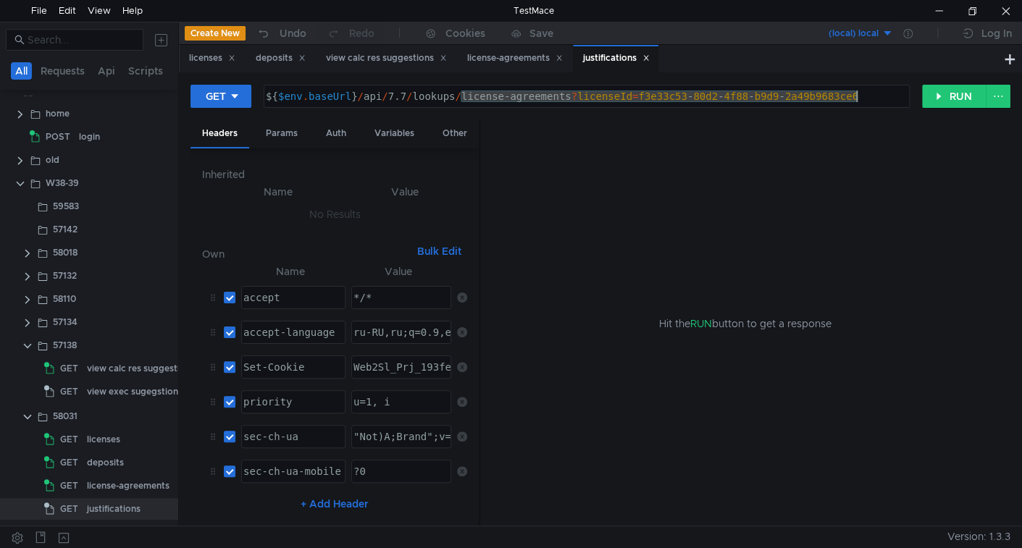
drag, startPoint x: 460, startPoint y: 98, endPoint x: 868, endPoint y: 77, distance: 409.0
click at [868, 77] on div "GET ${$env.baseUrl}/api/7.7/lookups/license-agreements?licenseId=f3e33c53-80d2-…" at bounding box center [600, 298] width 843 height 453
paste textarea "justifications"
type textarea "${$env.baseUrl}/api/7.7/lookups/justifications"
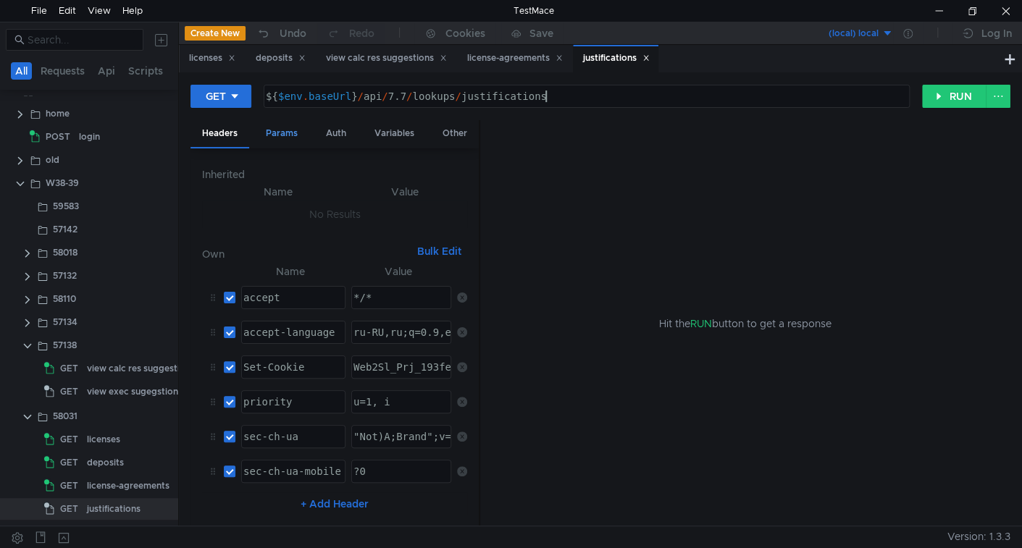
click at [286, 135] on div "Params" at bounding box center [281, 133] width 55 height 27
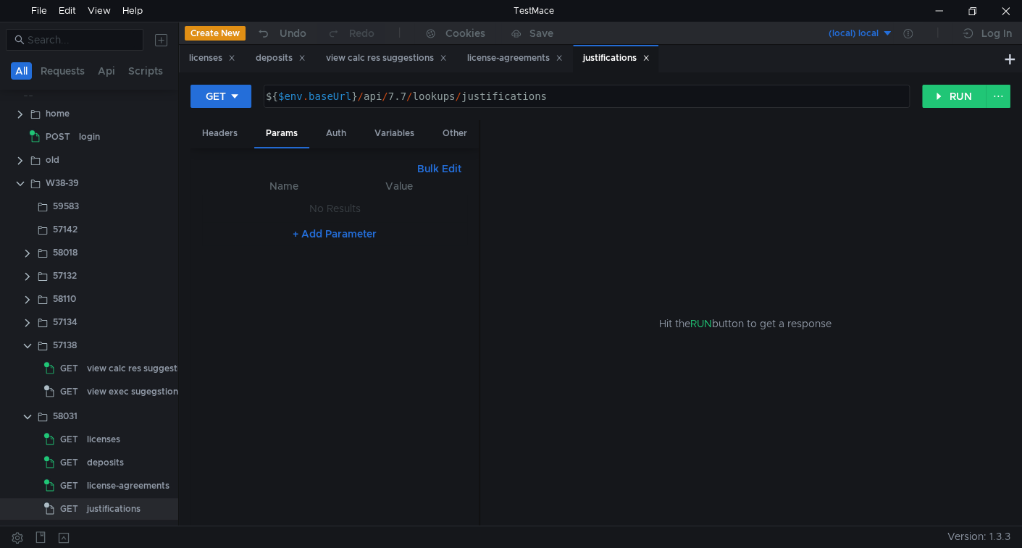
click at [439, 172] on button "Bulk Edit" at bounding box center [439, 168] width 56 height 17
click at [389, 199] on div at bounding box center [334, 357] width 265 height 360
type textarea "isExecution:false"
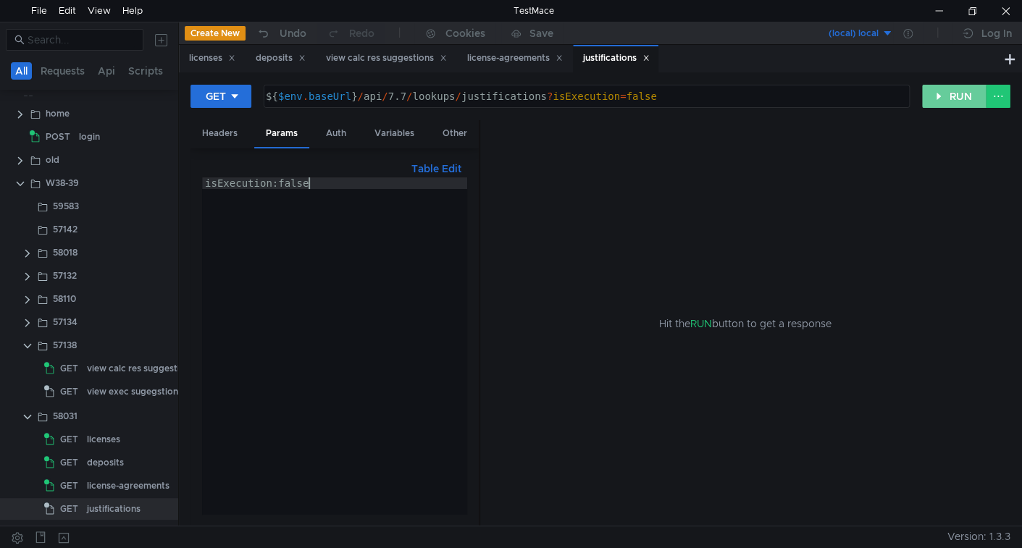
click at [940, 102] on button "RUN" at bounding box center [954, 96] width 64 height 23
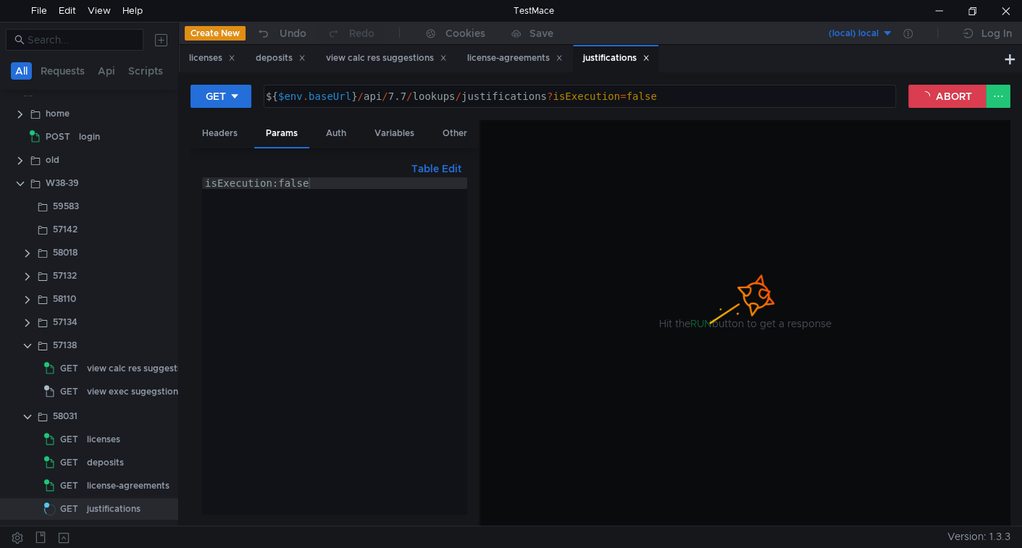
click at [154, 545] on div at bounding box center [476, 536] width 941 height 21
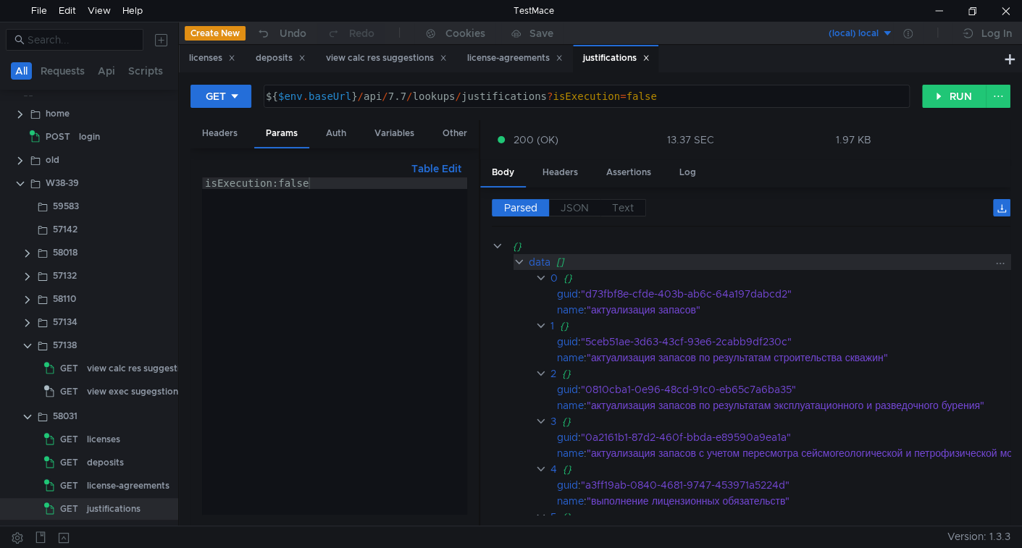
click at [514, 265] on clr-icon at bounding box center [519, 262] width 12 height 12
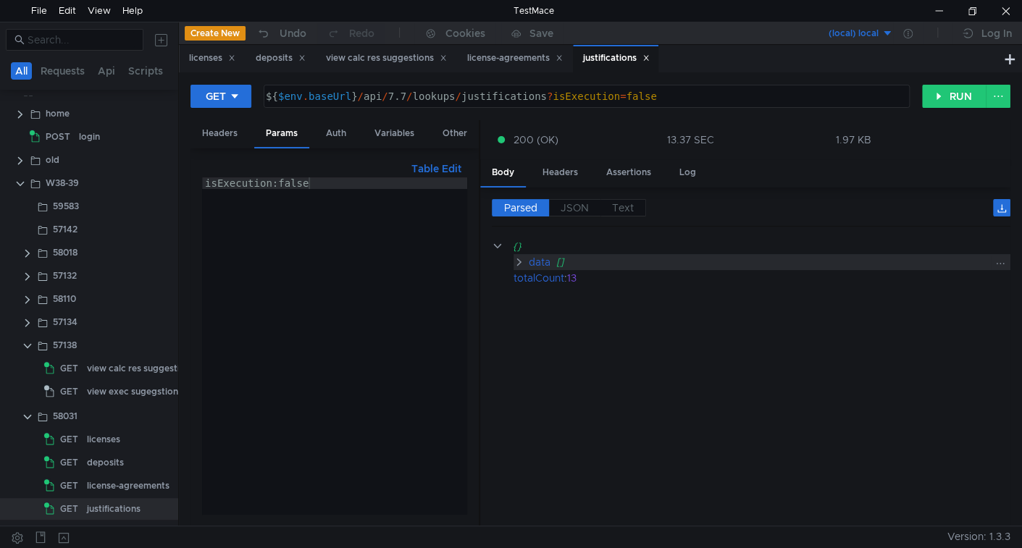
click at [516, 263] on clr-icon at bounding box center [519, 262] width 12 height 12
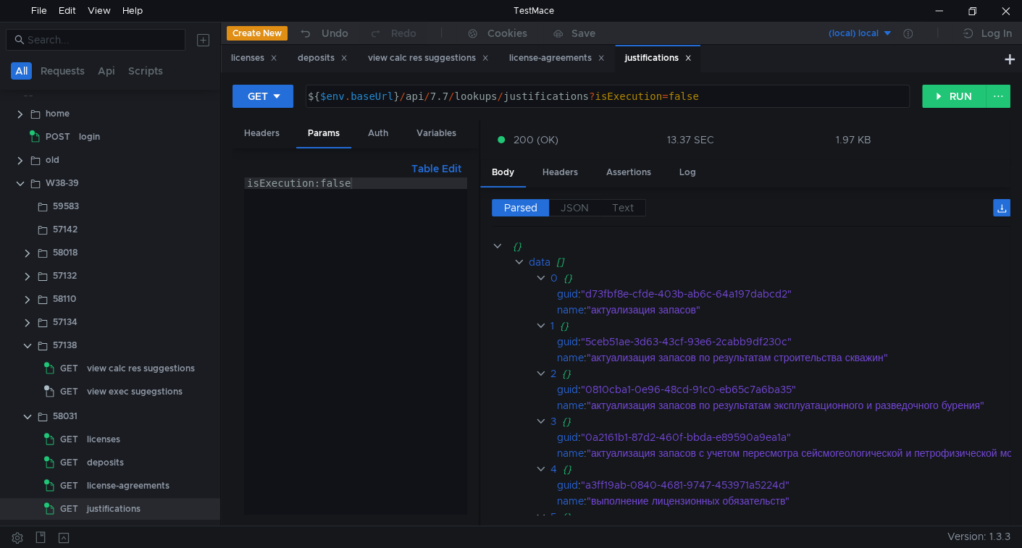
drag, startPoint x: 177, startPoint y: 358, endPoint x: 219, endPoint y: 348, distance: 43.0
click at [219, 348] on as-split "All Requests Api Scripts Project Temp Project home POST login old W38-39 59583 …" at bounding box center [511, 274] width 1022 height 504
drag, startPoint x: 220, startPoint y: 196, endPoint x: 211, endPoint y: 196, distance: 8.7
click at [211, 196] on div at bounding box center [211, 273] width 1 height 503
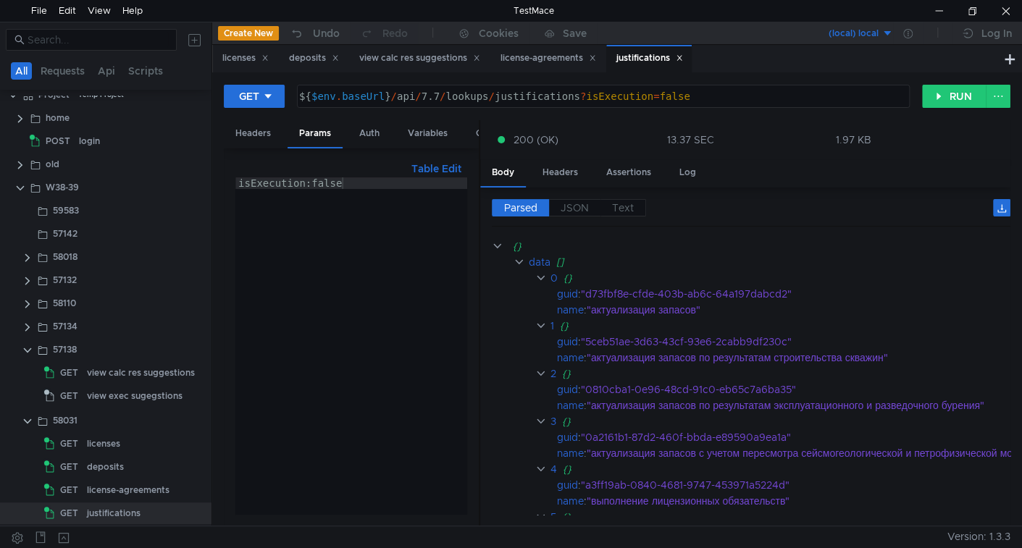
scroll to position [17, 0]
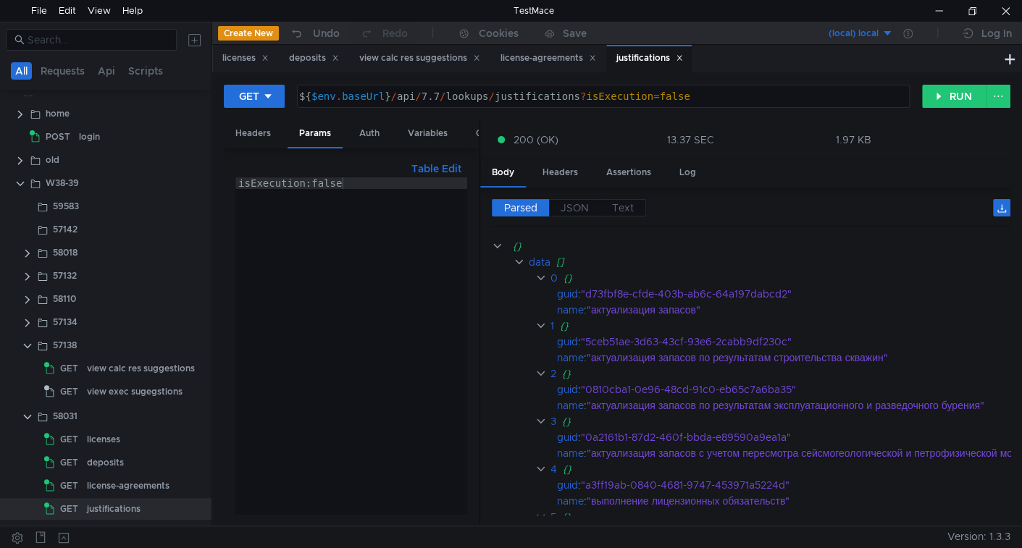
click at [211, 351] on div at bounding box center [211, 273] width 1 height 503
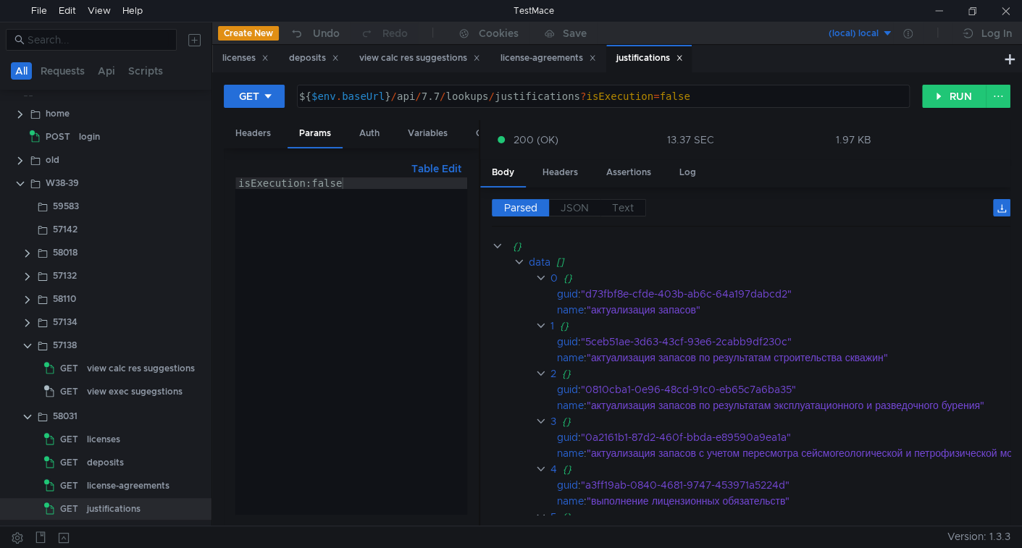
scroll to position [0, 6]
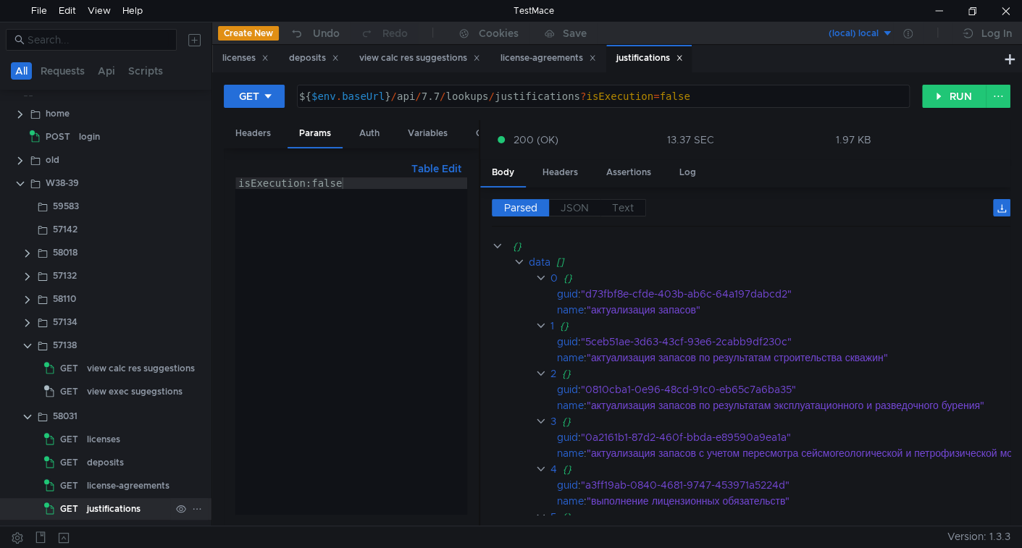
click at [127, 508] on div "justifications" at bounding box center [114, 509] width 54 height 22
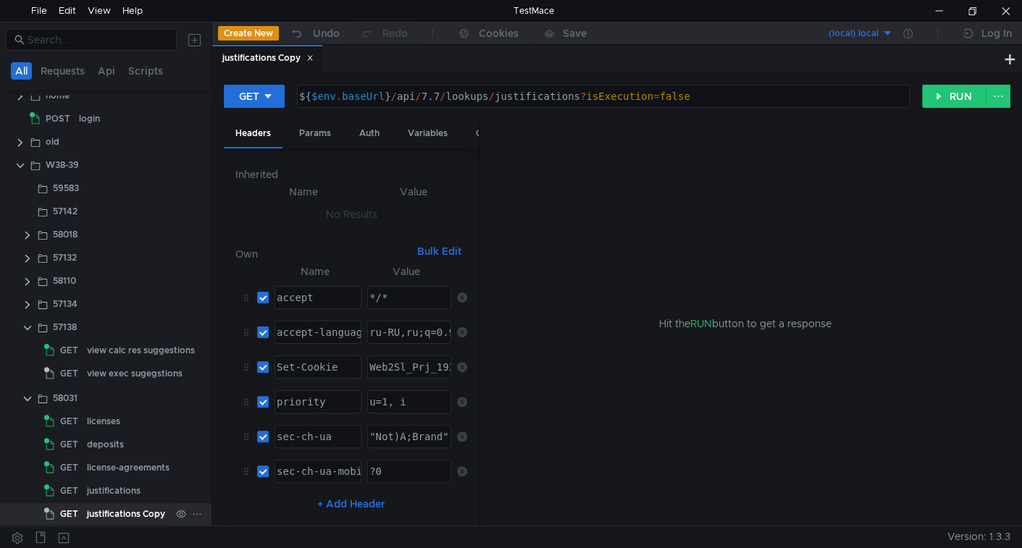
scroll to position [41, 0]
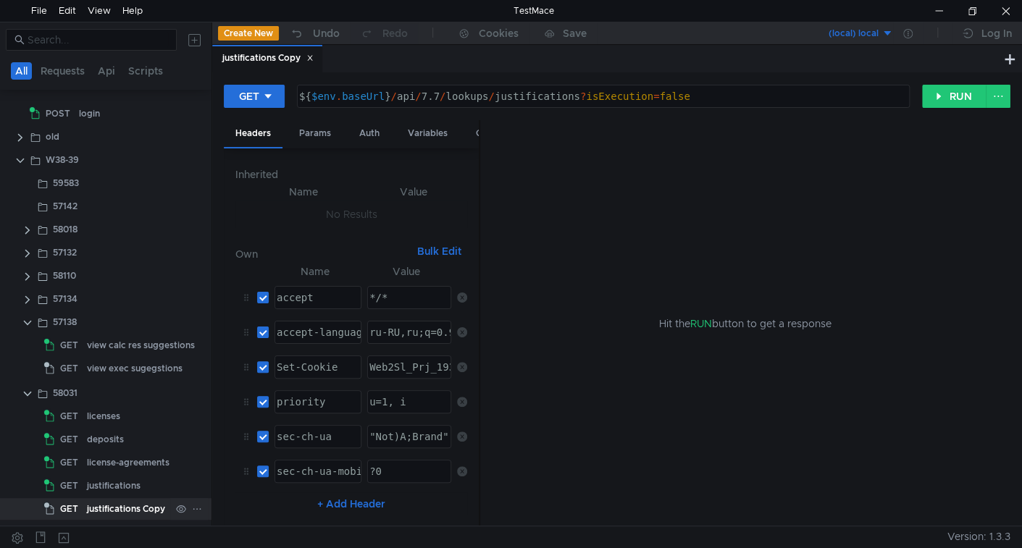
click at [105, 509] on div "justifications Copy" at bounding box center [126, 509] width 78 height 22
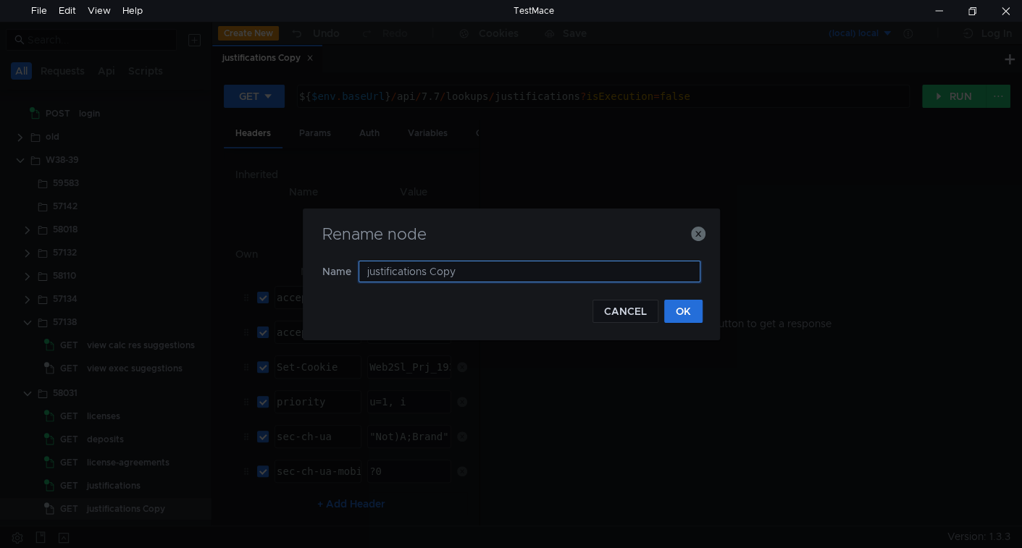
paste input "deposit-parts"
type input "deposit-parts"
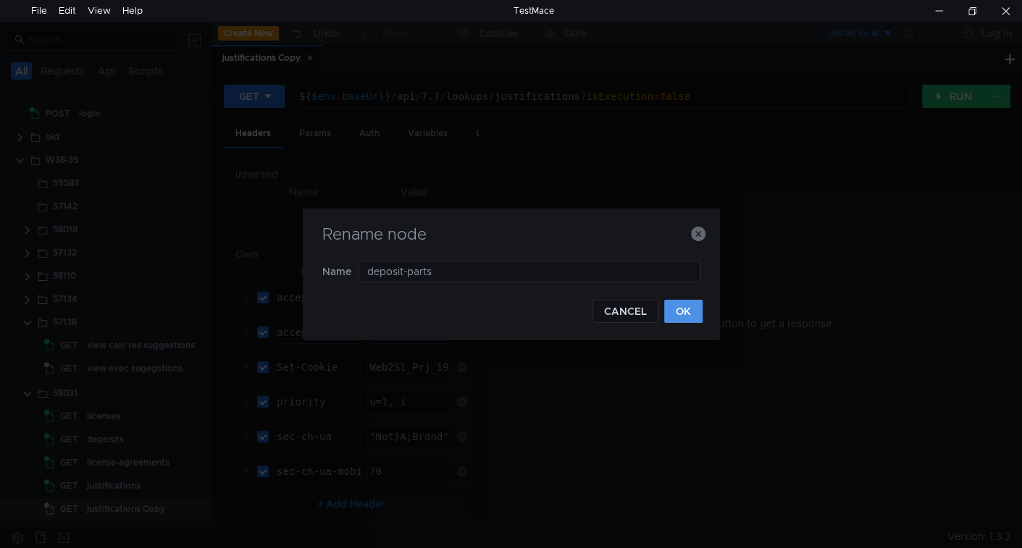
click at [679, 312] on button "OK" at bounding box center [683, 311] width 38 height 23
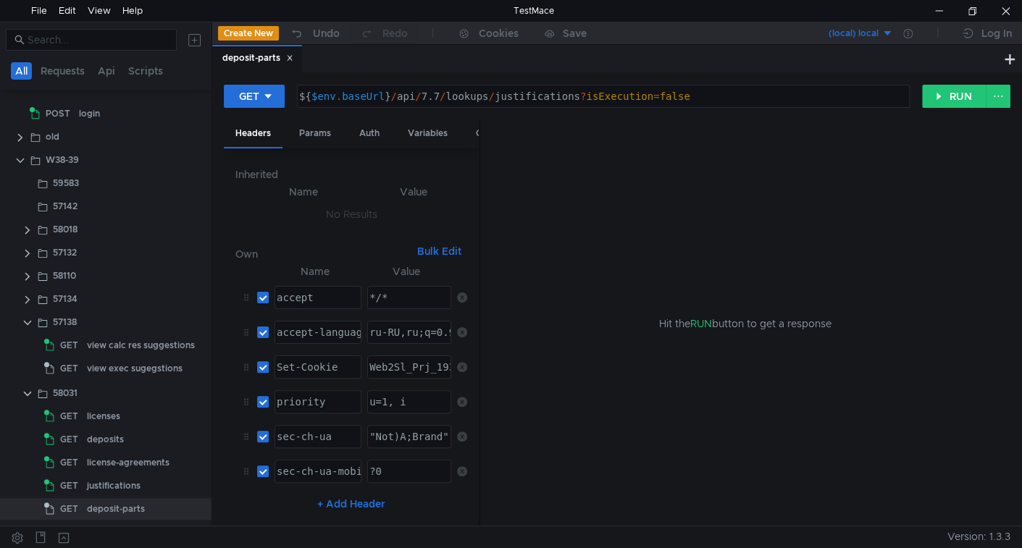
drag, startPoint x: 469, startPoint y: 97, endPoint x: 543, endPoint y: 119, distance: 77.2
click at [469, 96] on div "${ $env . baseUrl } / api / 7.7 / lookups / justifications ? isExecution = false" at bounding box center [601, 108] width 611 height 35
paste textarea "deposit-parts"
type textarea "${$env.baseUrl}/api/7.7/lookups/deposit-parts"
drag, startPoint x: 487, startPoint y: 190, endPoint x: 559, endPoint y: 186, distance: 71.8
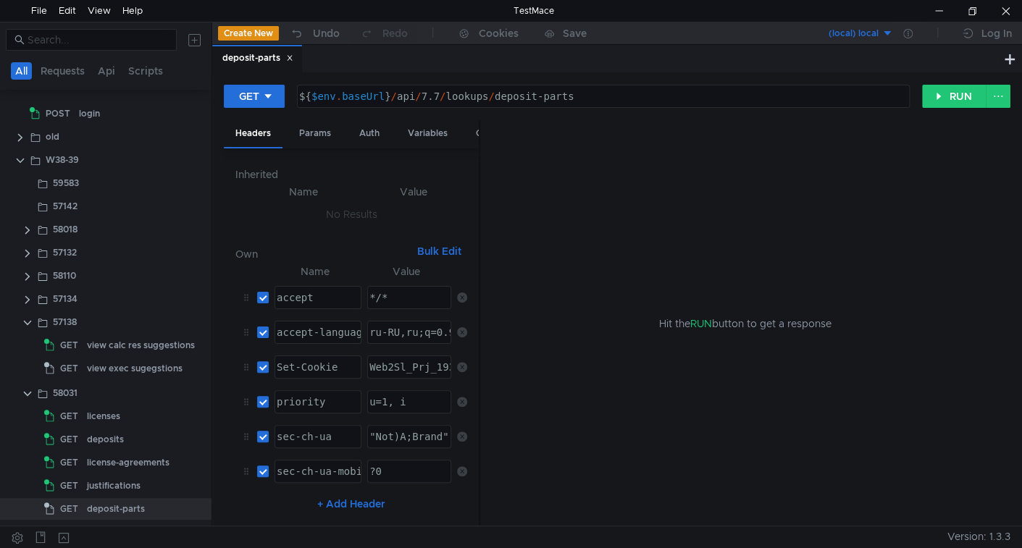
click at [559, 186] on div "Hit the RUN button to get a response" at bounding box center [745, 323] width 530 height 407
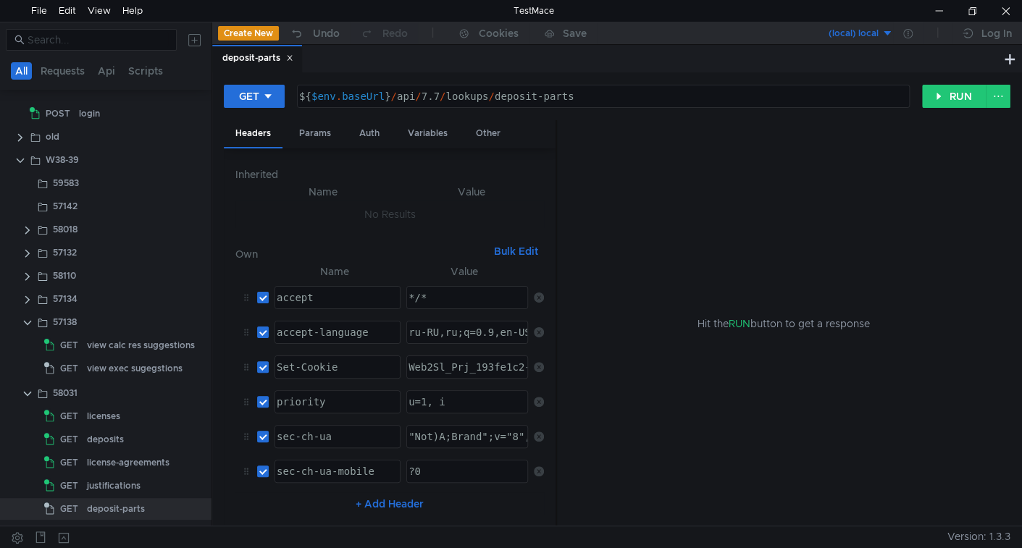
drag, startPoint x: 479, startPoint y: 174, endPoint x: 556, endPoint y: 173, distance: 76.8
click at [556, 173] on div at bounding box center [555, 323] width 1 height 407
drag, startPoint x: 307, startPoint y: 127, endPoint x: 351, endPoint y: 140, distance: 46.1
click at [308, 127] on div "Params" at bounding box center [314, 133] width 55 height 27
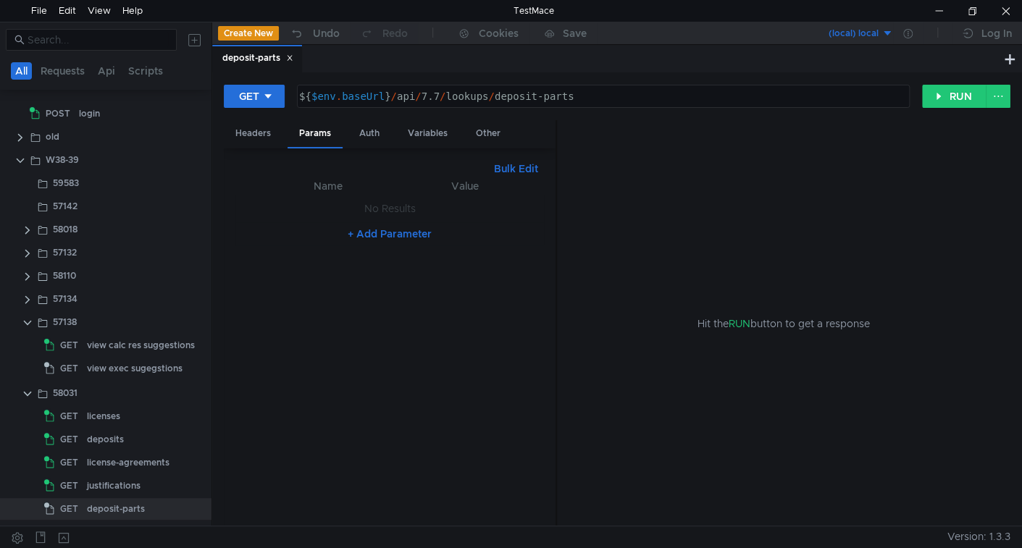
click at [531, 172] on button "Bulk Edit" at bounding box center [516, 168] width 56 height 17
click at [423, 222] on div at bounding box center [389, 357] width 308 height 360
type textarea "ы"
type textarea "skip:1"
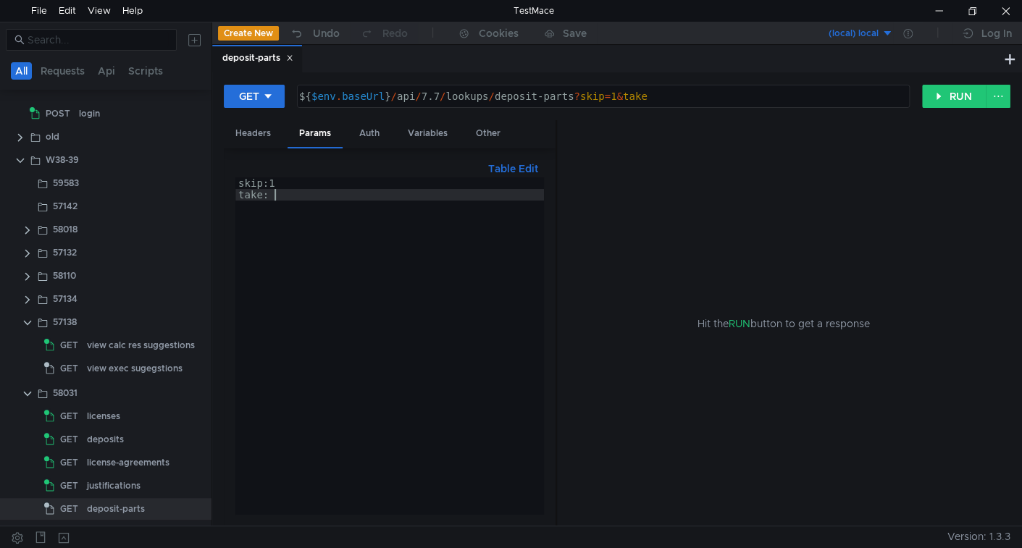
scroll to position [0, 1]
type textarea "take:1"
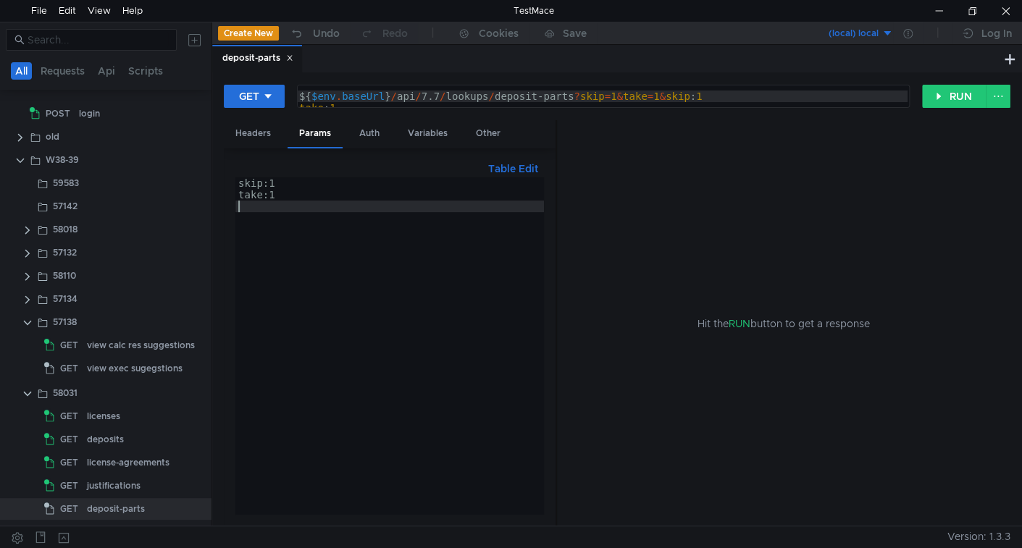
scroll to position [0, 0]
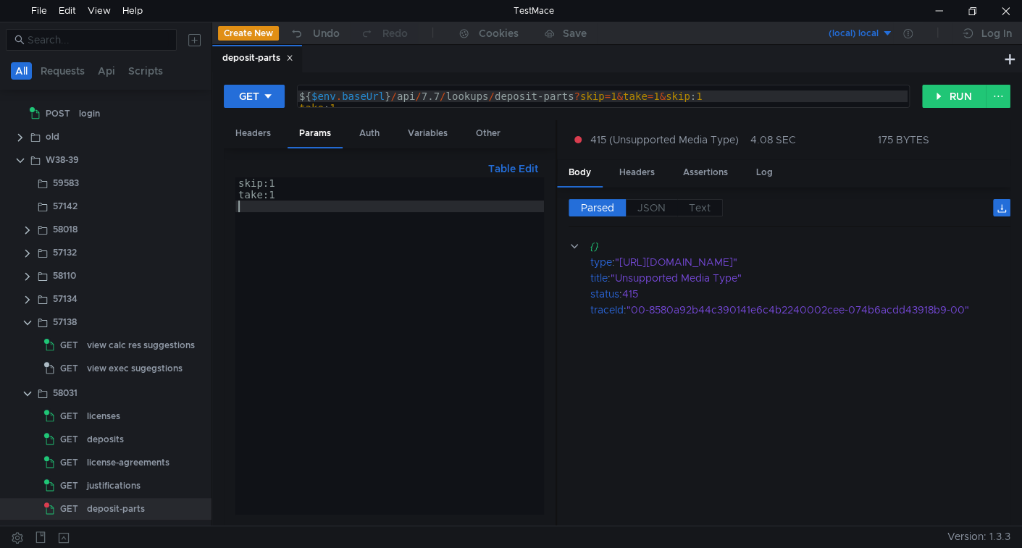
type textarea "${$env.baseUrl}/api/7.7/lookups/deposit-parts?skip=1&take=1&skip:1"
click at [500, 100] on div "${ $env . baseUrl } / api / 7.7 / lookups / deposit-parts ? skip = 1 & take = 1…" at bounding box center [601, 114] width 611 height 46
click at [511, 219] on div "skip:1 take:1" at bounding box center [389, 357] width 308 height 360
click at [281, 188] on div "skip:1 take:1" at bounding box center [389, 357] width 308 height 360
type textarea "take:1"
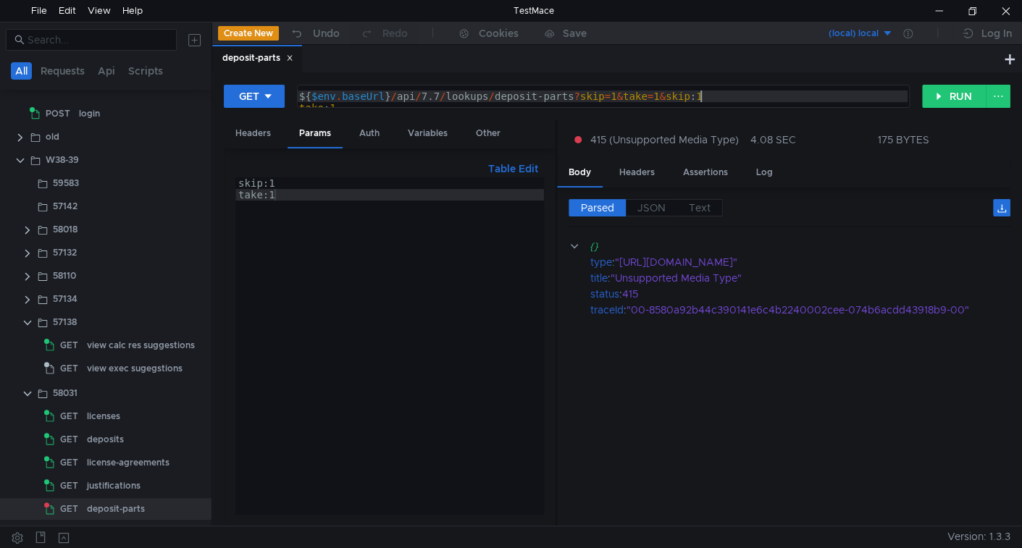
click at [703, 98] on div "${ $env . baseUrl } / api / 7.7 / lookups / deposit-parts ? skip = 1 & take = 1…" at bounding box center [601, 114] width 611 height 46
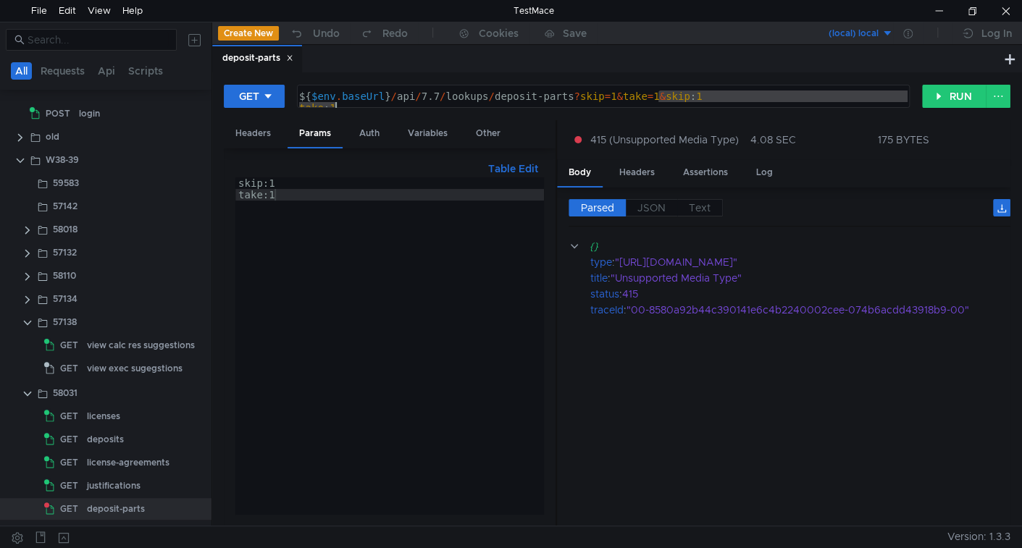
drag, startPoint x: 659, startPoint y: 98, endPoint x: 705, endPoint y: 139, distance: 61.5
click at [705, 139] on form "GET ${$env.baseUrl}/api/7.7/lookups/deposit-parts?skip=1&take=1&skip:1 ${ $env …" at bounding box center [617, 305] width 786 height 442
type textarea "${$env.baseUrl}/api/7.7/lookups/deposit-parts?skip=1&take=1"
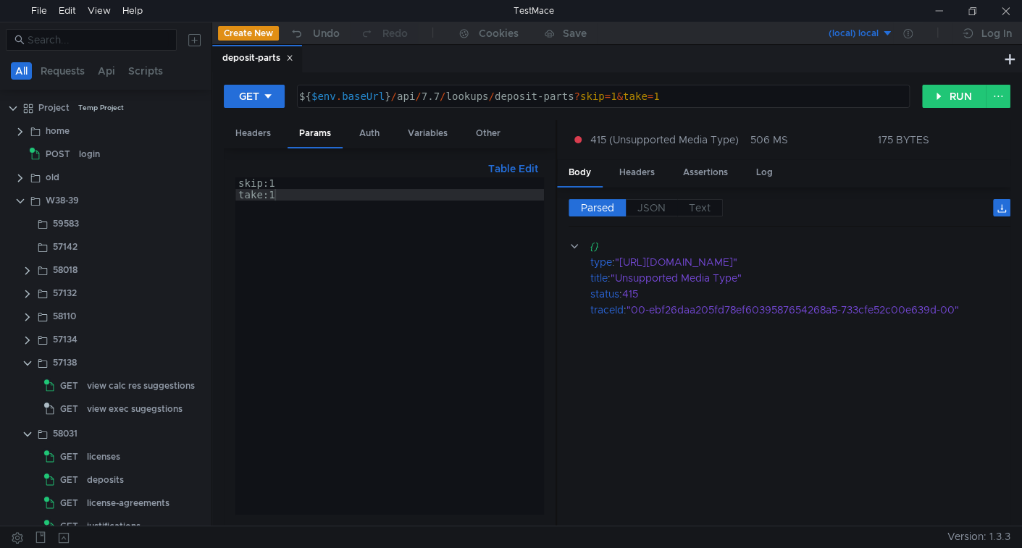
scroll to position [41, 0]
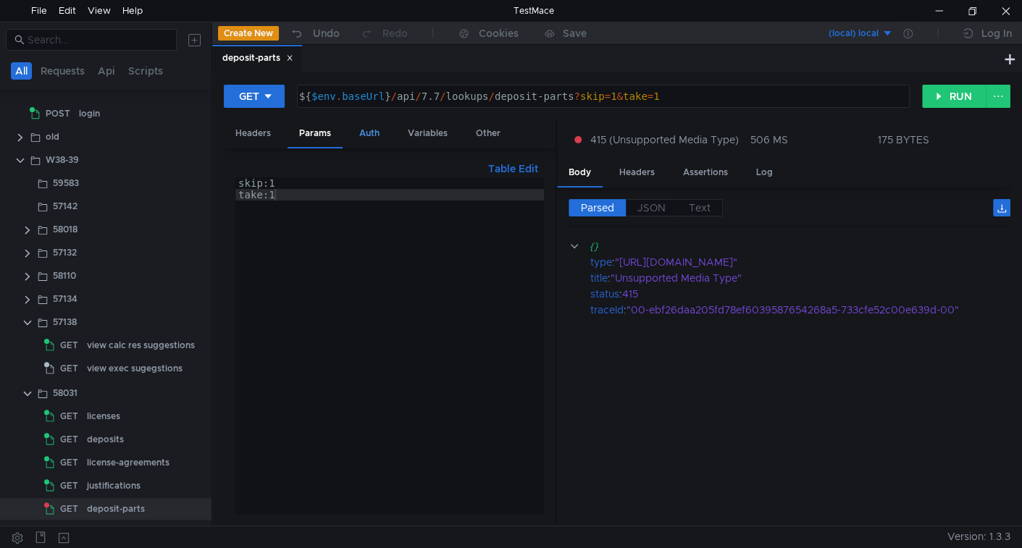
click at [370, 130] on div "Auth" at bounding box center [369, 133] width 43 height 27
click at [323, 133] on div "Params" at bounding box center [314, 133] width 55 height 27
click at [939, 86] on button "RUN" at bounding box center [954, 96] width 64 height 23
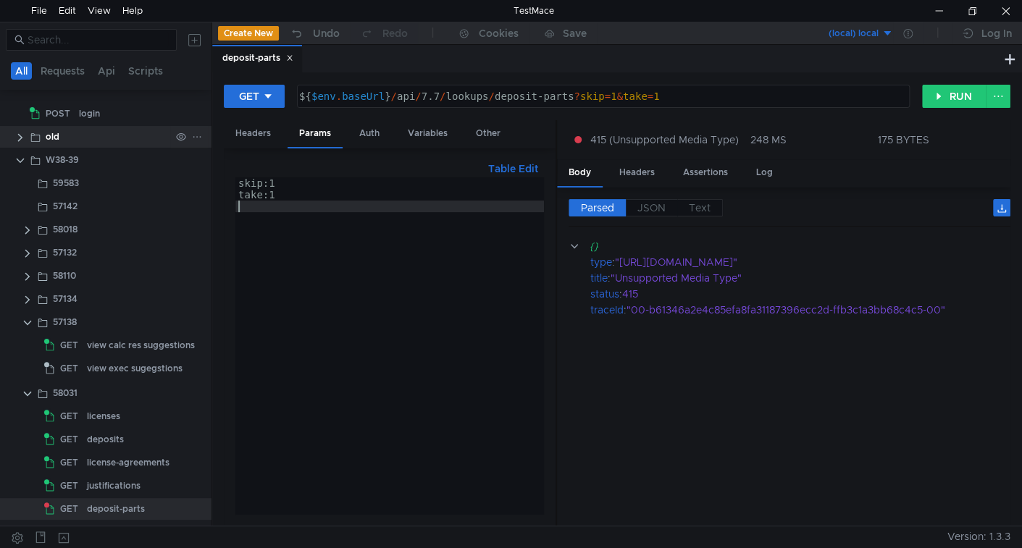
drag, startPoint x: 307, startPoint y: 203, endPoint x: 149, endPoint y: 139, distance: 170.2
click at [149, 140] on as-split "All Requests Api Scripts Project Temp Project home POST login old W38-39 59583 …" at bounding box center [511, 274] width 1022 height 504
type textarea "skip:1 take:1"
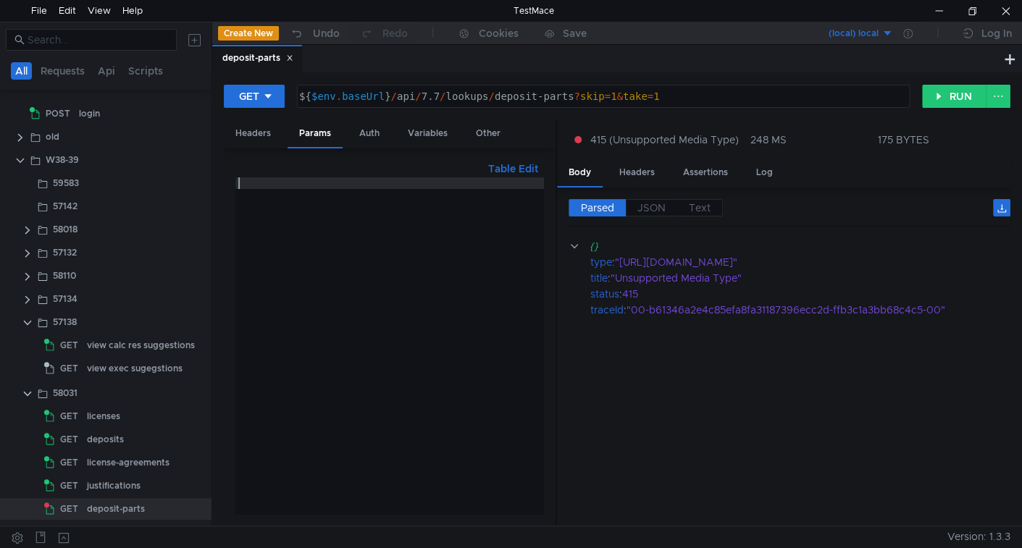
click at [244, 215] on div at bounding box center [389, 357] width 308 height 360
click at [512, 167] on button "Table Edit" at bounding box center [513, 168] width 62 height 17
click at [261, 209] on input "checkbox" at bounding box center [263, 212] width 12 height 12
checkbox input "false"
click at [272, 238] on td "take הההההההההההההההההההההההההההההההההההההההההההההההההההההההההההההההההההההההההה…" at bounding box center [335, 247] width 132 height 35
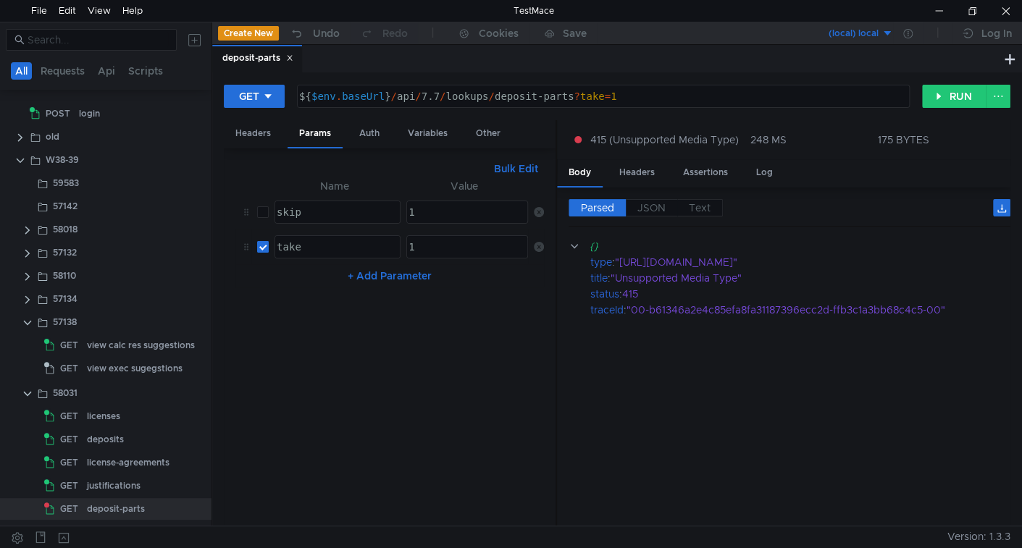
click at [265, 242] on input "checkbox" at bounding box center [263, 247] width 12 height 12
checkbox input "false"
click at [964, 93] on button "RUN" at bounding box center [954, 96] width 64 height 23
click at [944, 93] on button "RUN" at bounding box center [954, 96] width 64 height 23
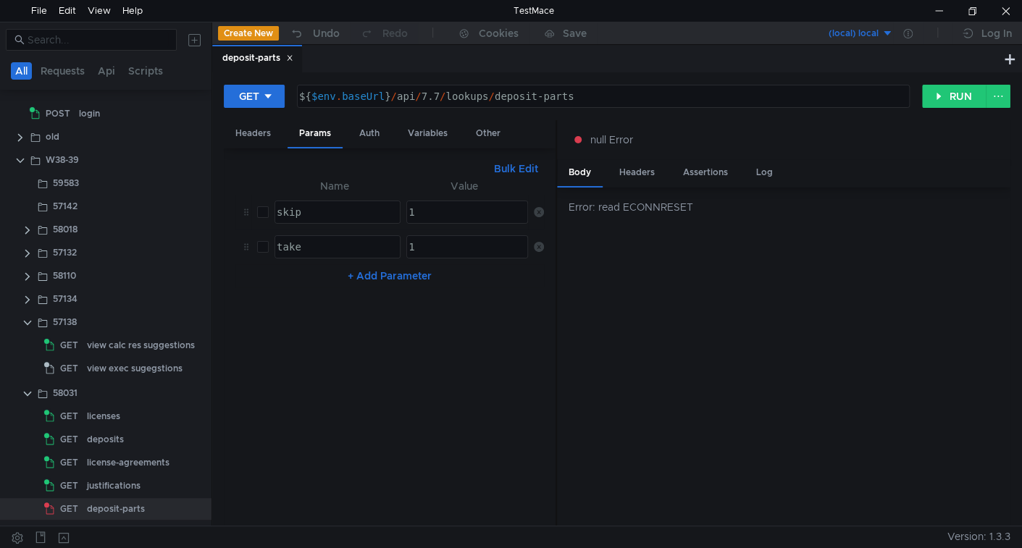
drag, startPoint x: 261, startPoint y: 211, endPoint x: 261, endPoint y: 219, distance: 8.0
click at [261, 211] on input "checkbox" at bounding box center [263, 212] width 12 height 12
checkbox input "true"
drag, startPoint x: 270, startPoint y: 249, endPoint x: 264, endPoint y: 243, distance: 9.2
click at [270, 249] on td "take הההההההההההההההההההההההההההההההההההההההההההההההההההההההההההההההההההההההההה…" at bounding box center [335, 247] width 132 height 35
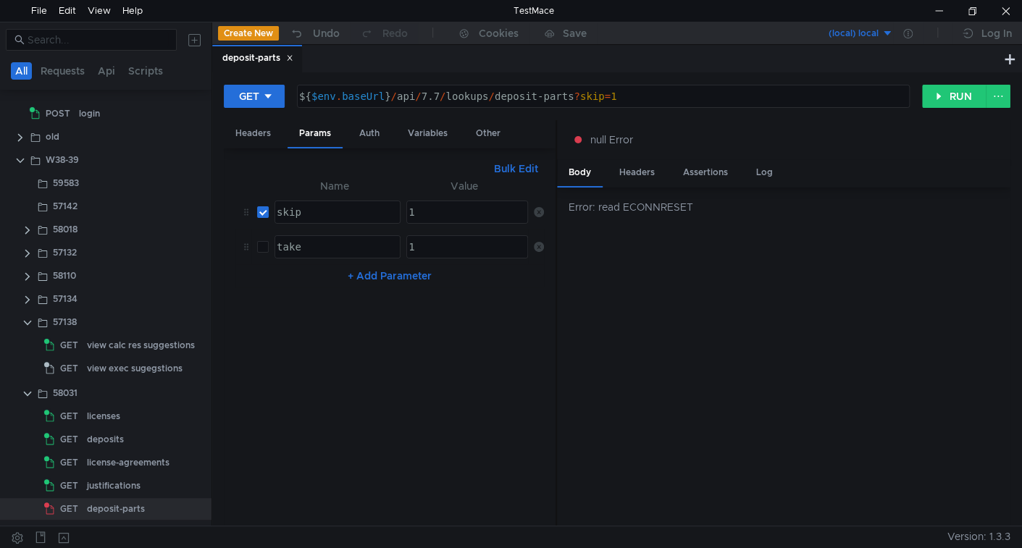
click at [264, 243] on input "checkbox" at bounding box center [263, 247] width 12 height 12
checkbox input "true"
click at [954, 96] on button "RUN" at bounding box center [954, 96] width 64 height 23
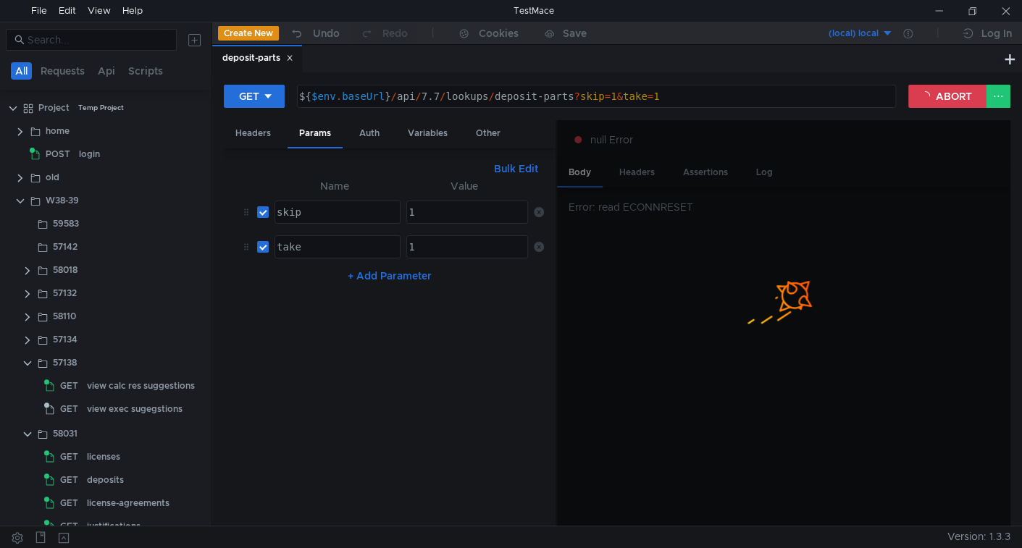
scroll to position [41, 0]
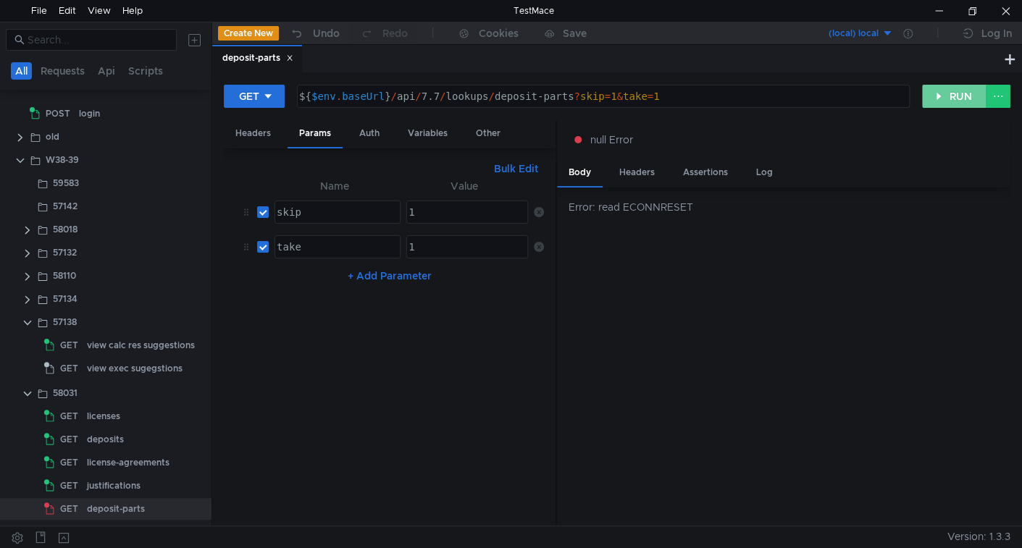
click at [969, 98] on button "RUN" at bounding box center [954, 96] width 64 height 23
drag, startPoint x: 939, startPoint y: 89, endPoint x: 760, endPoint y: 213, distance: 217.0
click at [939, 91] on button "RUN" at bounding box center [954, 96] width 64 height 23
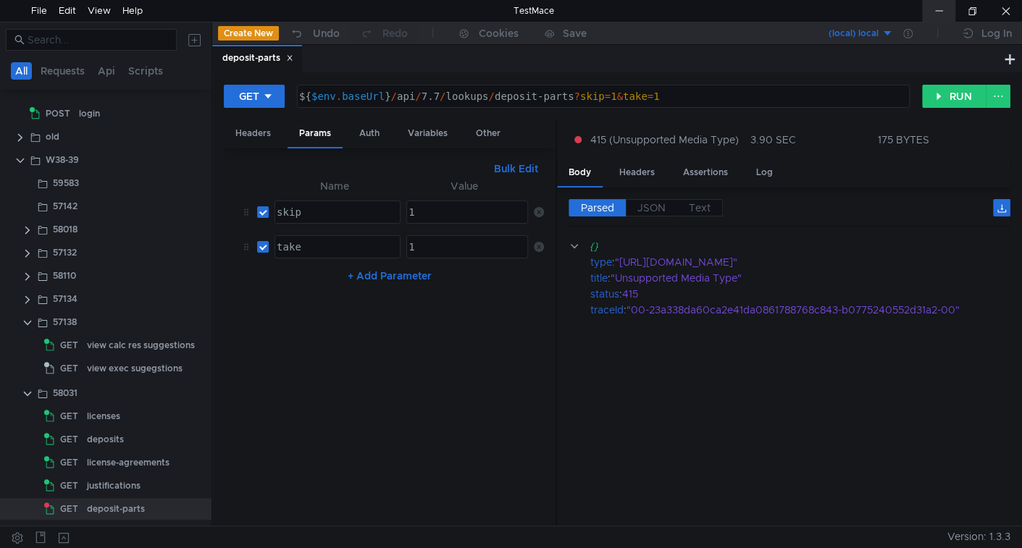
click at [946, 0] on div at bounding box center [938, 11] width 33 height 22
drag, startPoint x: 954, startPoint y: 93, endPoint x: 801, endPoint y: 224, distance: 201.4
click at [954, 93] on button "RUN" at bounding box center [954, 96] width 64 height 23
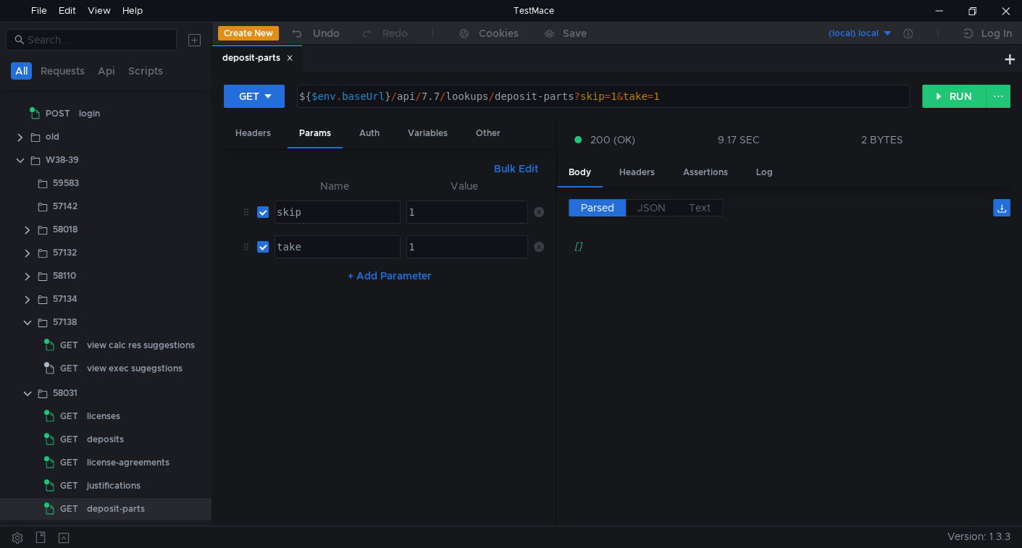
click at [266, 211] on input "checkbox" at bounding box center [263, 212] width 12 height 12
checkbox input "false"
click at [263, 241] on input "checkbox" at bounding box center [263, 247] width 12 height 12
checkbox input "false"
click at [945, 96] on button "RUN" at bounding box center [954, 96] width 64 height 23
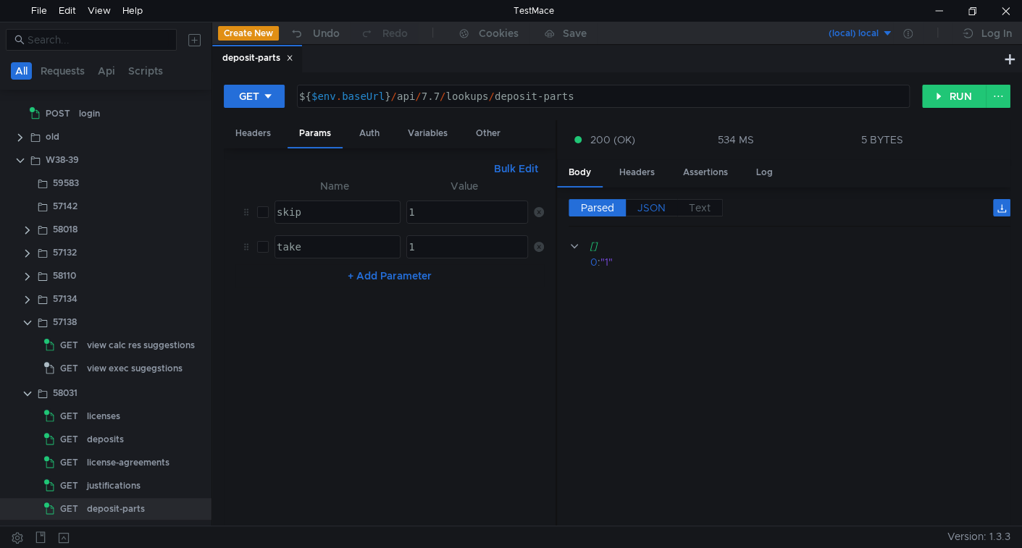
click at [647, 206] on span "JSON" at bounding box center [651, 207] width 28 height 13
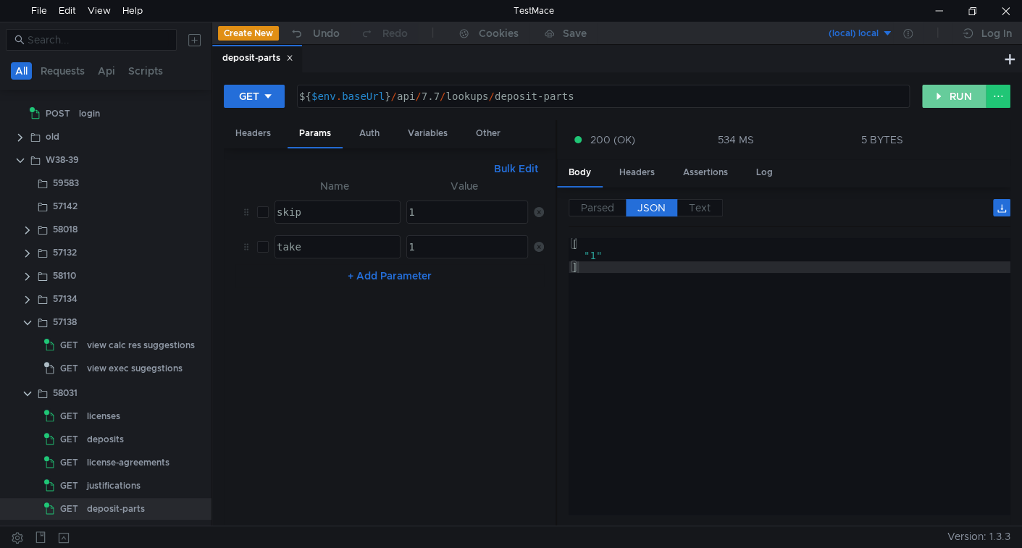
click at [960, 84] on div "GET ${$env.baseUrl}/api/7.7/lookups/deposit-parts?skip=1&take=1 ${ $env . baseU…" at bounding box center [617, 298] width 810 height 453
click at [944, 109] on div "GET ${$env.baseUrl}/api/7.7/lookups/deposit-parts?skip=1&take=1 ${ $env . baseU…" at bounding box center [617, 102] width 786 height 36
click at [952, 96] on button "RUN" at bounding box center [954, 96] width 64 height 23
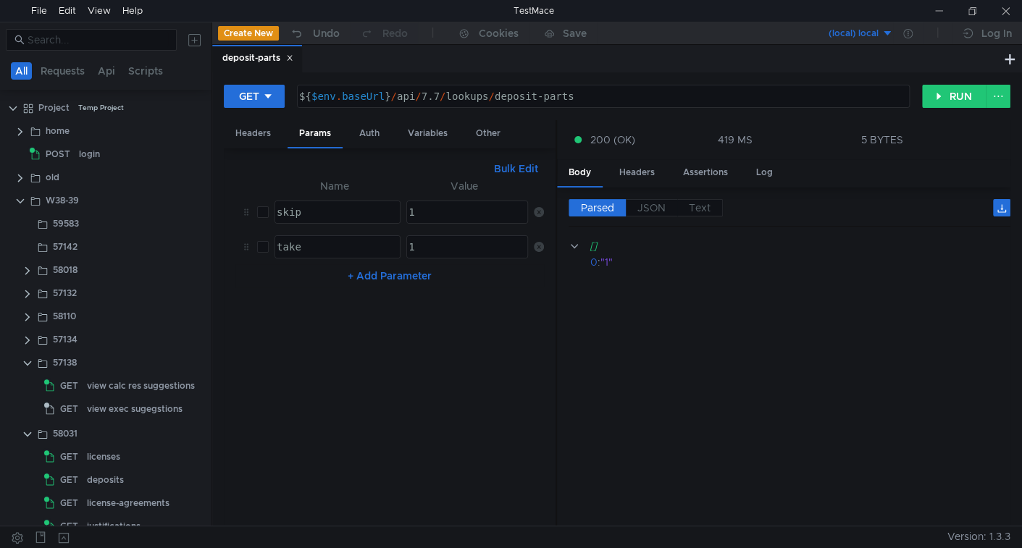
scroll to position [41, 0]
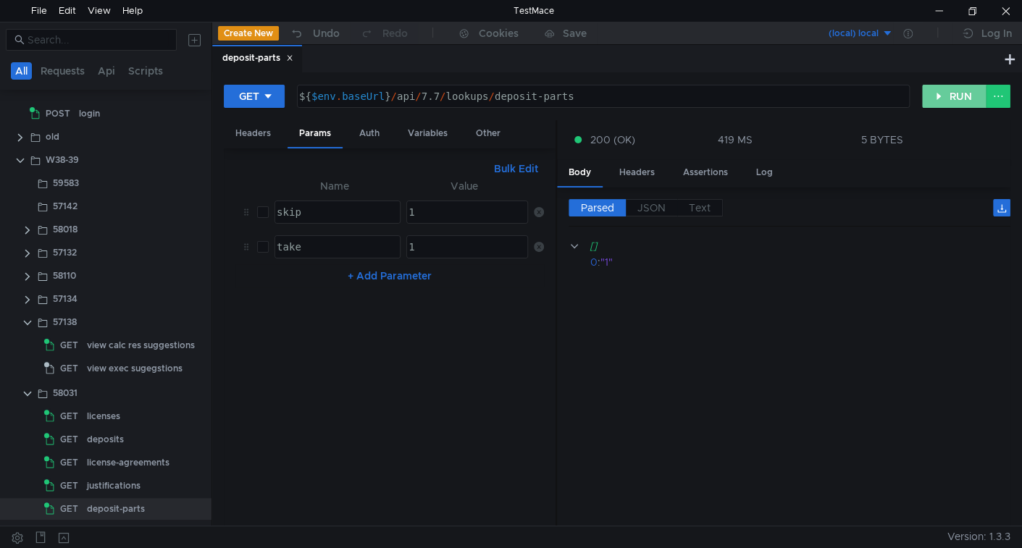
click at [961, 101] on button "RUN" at bounding box center [954, 96] width 64 height 23
click at [651, 209] on span "JSON" at bounding box center [651, 207] width 28 height 13
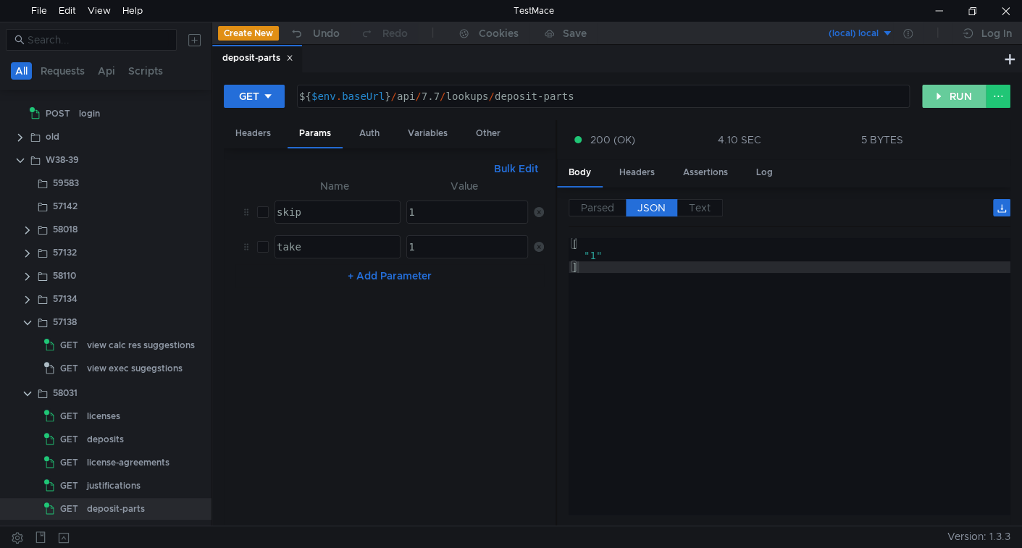
click at [946, 93] on button "RUN" at bounding box center [954, 96] width 64 height 23
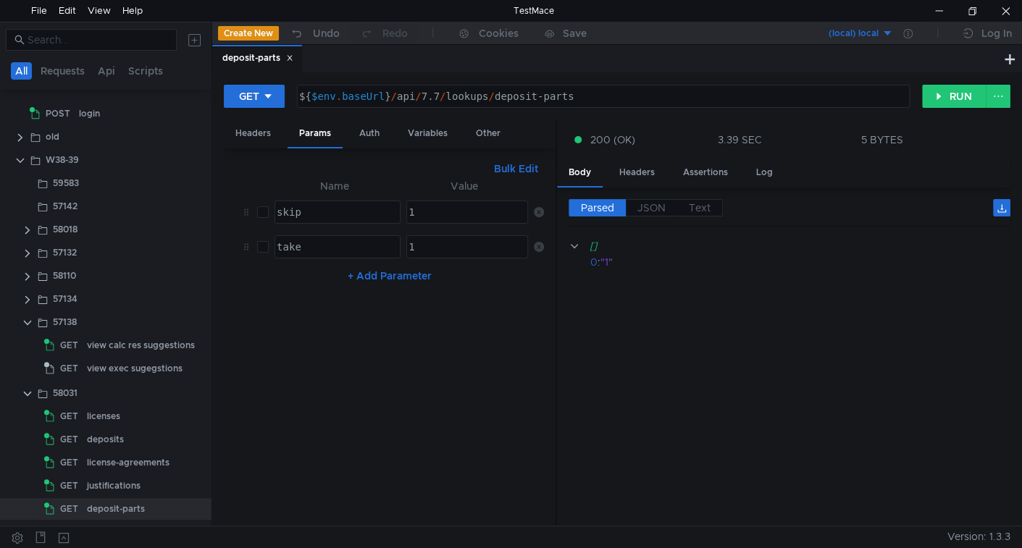
click at [700, 395] on cdk-virtual-scroll-viewport "[] 0 : "1"" at bounding box center [789, 376] width 442 height 277
drag, startPoint x: 956, startPoint y: 94, endPoint x: 920, endPoint y: 128, distance: 49.7
click at [952, 96] on button "RUN" at bounding box center [954, 96] width 64 height 23
click at [937, 93] on button "RUN" at bounding box center [954, 96] width 64 height 23
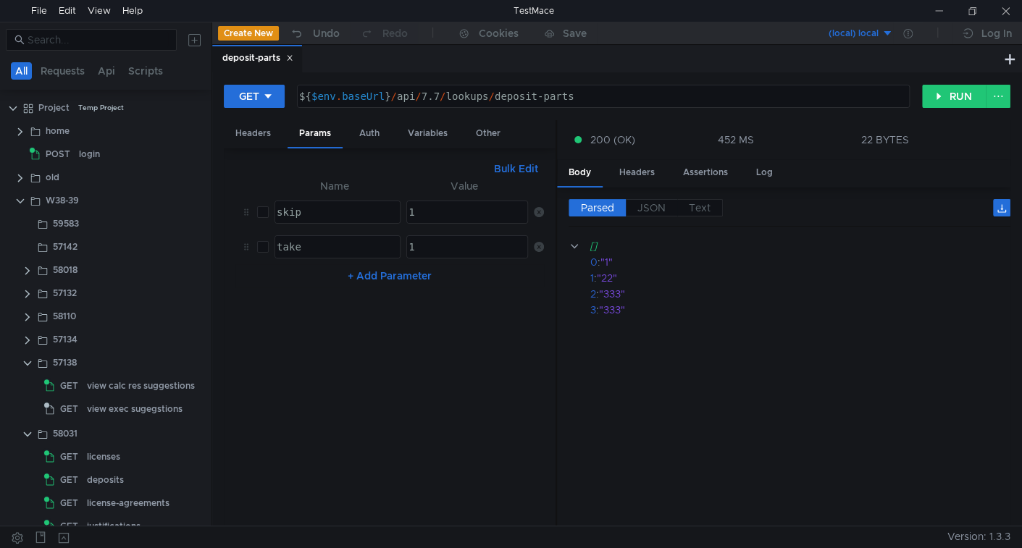
scroll to position [41, 0]
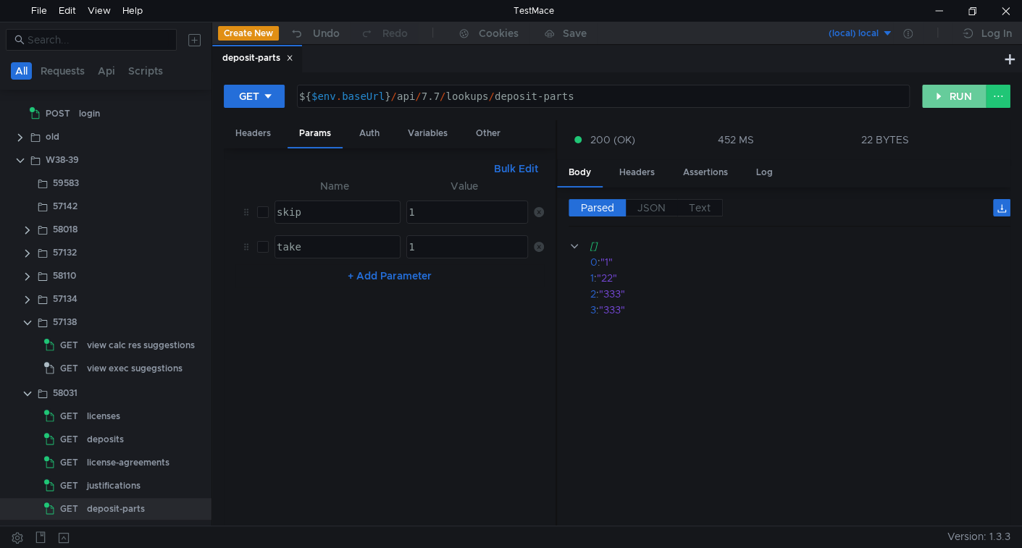
click at [965, 91] on button "RUN" at bounding box center [954, 96] width 64 height 23
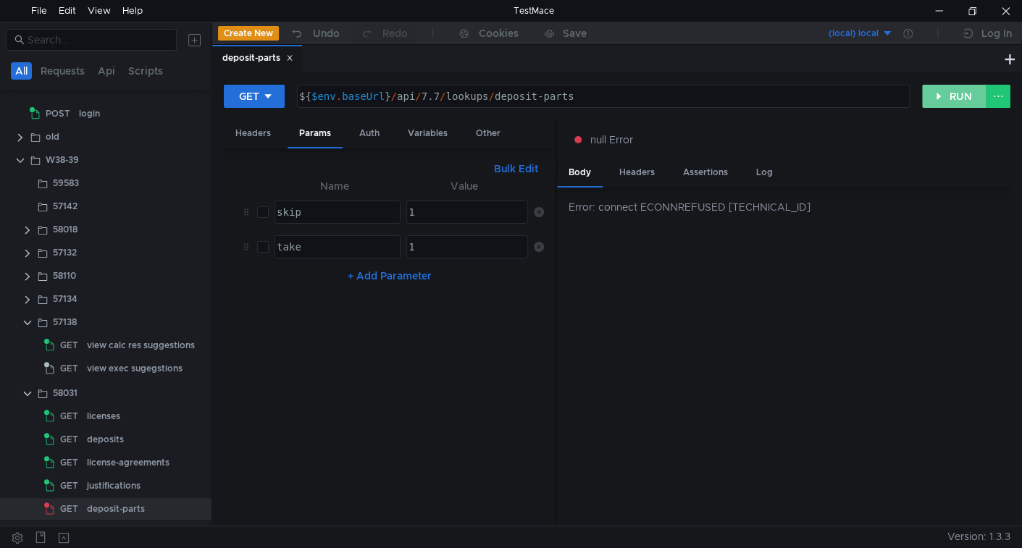
click at [933, 98] on button "RUN" at bounding box center [954, 96] width 64 height 23
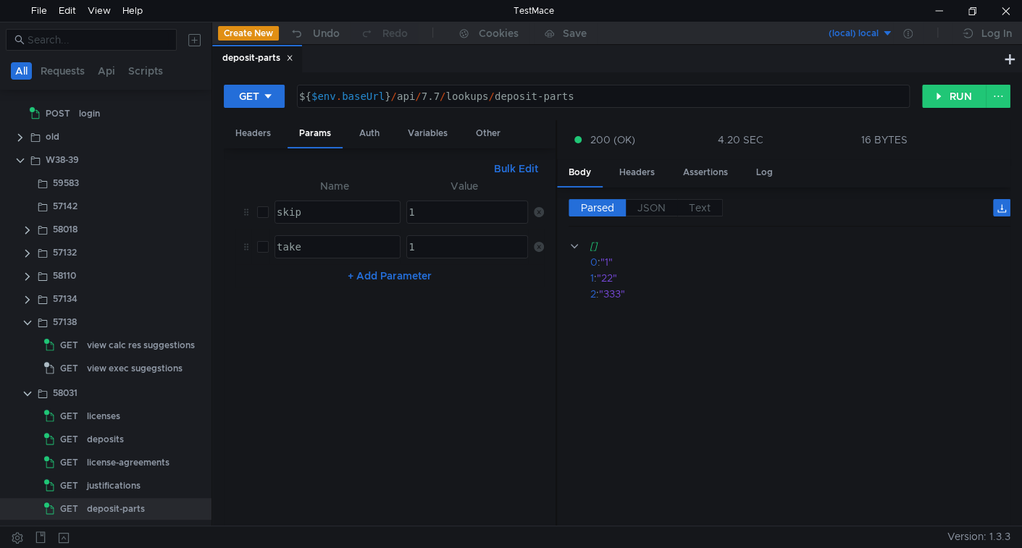
drag, startPoint x: 259, startPoint y: 209, endPoint x: 261, endPoint y: 227, distance: 18.2
click at [259, 209] on input "checkbox" at bounding box center [263, 212] width 12 height 12
checkbox input "true"
click at [264, 239] on label at bounding box center [263, 247] width 12 height 16
checkbox input "true"
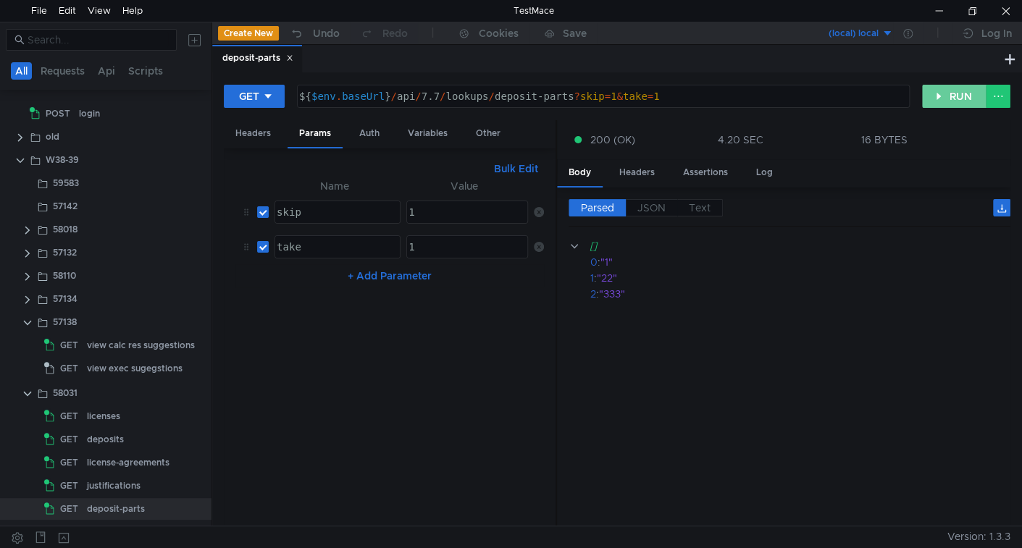
drag, startPoint x: 952, startPoint y: 93, endPoint x: 847, endPoint y: 142, distance: 116.3
click at [950, 95] on button "RUN" at bounding box center [954, 96] width 64 height 23
click at [261, 206] on input "checkbox" at bounding box center [263, 212] width 12 height 12
checkbox input "false"
click at [265, 241] on input "checkbox" at bounding box center [263, 247] width 12 height 12
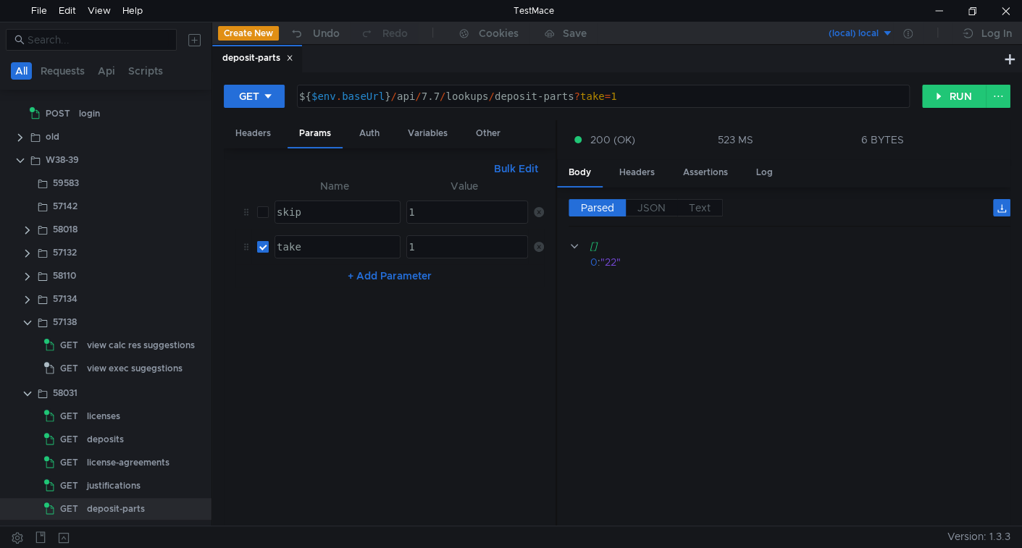
checkbox input "false"
click at [955, 92] on button "RUN" at bounding box center [954, 96] width 64 height 23
click at [406, 277] on button "+ Add Parameter" at bounding box center [390, 275] width 96 height 17
click at [305, 287] on div at bounding box center [336, 293] width 125 height 35
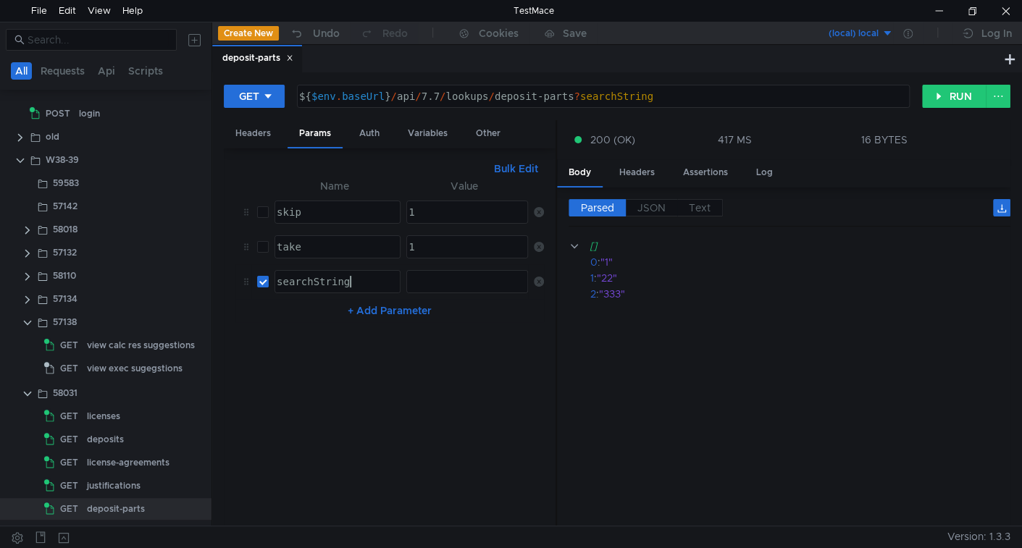
type textarea "searchString"
click at [932, 94] on button "RUN" at bounding box center [954, 96] width 64 height 23
click at [439, 285] on div "2" at bounding box center [466, 293] width 120 height 35
click at [437, 285] on div "2" at bounding box center [466, 293] width 120 height 35
type textarea "3"
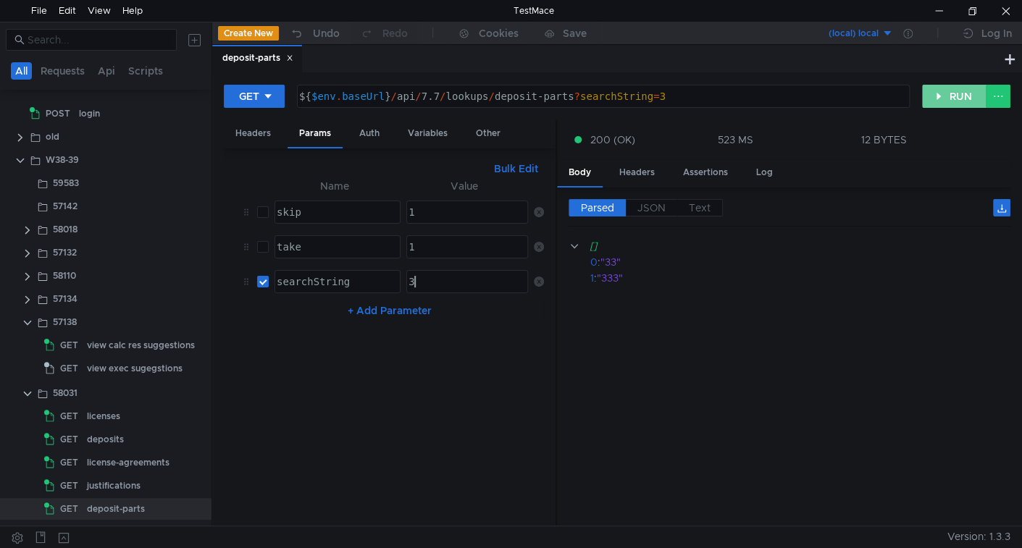
drag, startPoint x: 948, startPoint y: 96, endPoint x: 930, endPoint y: 133, distance: 41.8
click at [948, 96] on button "RUN" at bounding box center [954, 96] width 64 height 23
click at [266, 281] on input "checkbox" at bounding box center [263, 282] width 12 height 12
click at [965, 93] on button "RUN" at bounding box center [954, 96] width 64 height 23
click at [260, 281] on input "checkbox" at bounding box center [263, 282] width 12 height 12
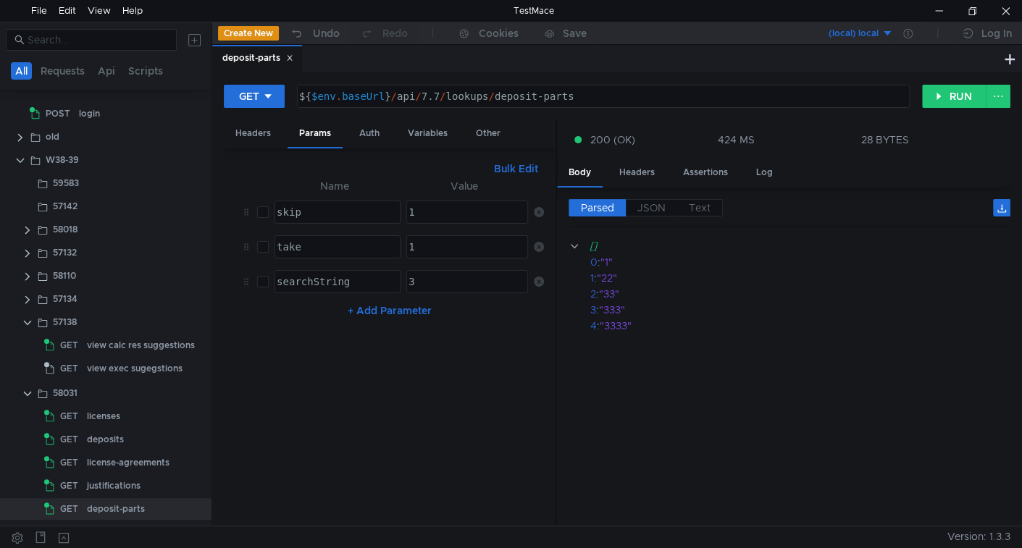
checkbox input "true"
click at [960, 93] on button "RUN" at bounding box center [954, 96] width 64 height 23
click at [264, 209] on input "checkbox" at bounding box center [263, 212] width 12 height 12
checkbox input "true"
click at [950, 106] on button "RUN" at bounding box center [954, 96] width 64 height 23
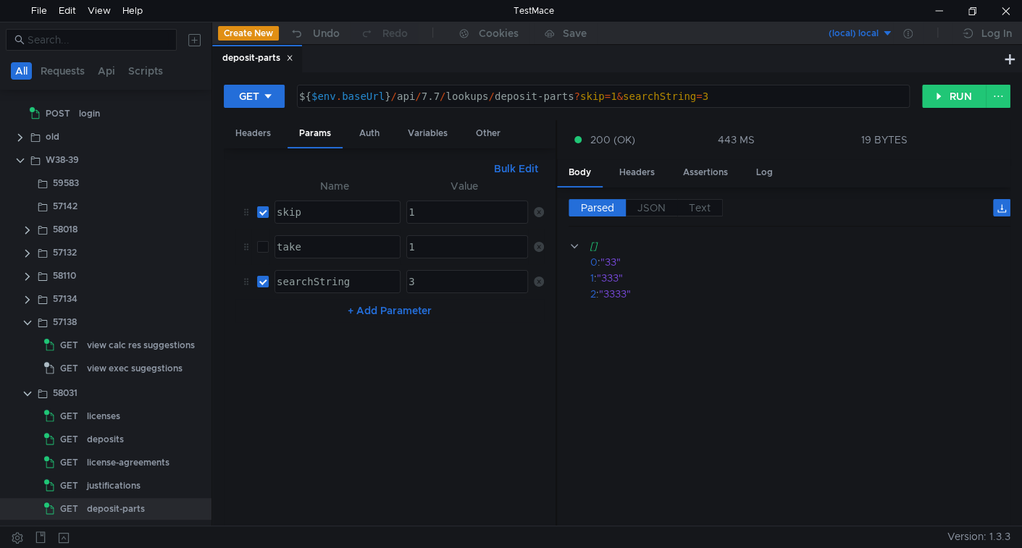
click at [261, 243] on input "checkbox" at bounding box center [263, 247] width 12 height 12
checkbox input "true"
click at [932, 102] on button "RUN" at bounding box center [954, 96] width 64 height 23
click at [265, 214] on input "checkbox" at bounding box center [263, 212] width 12 height 12
checkbox input "false"
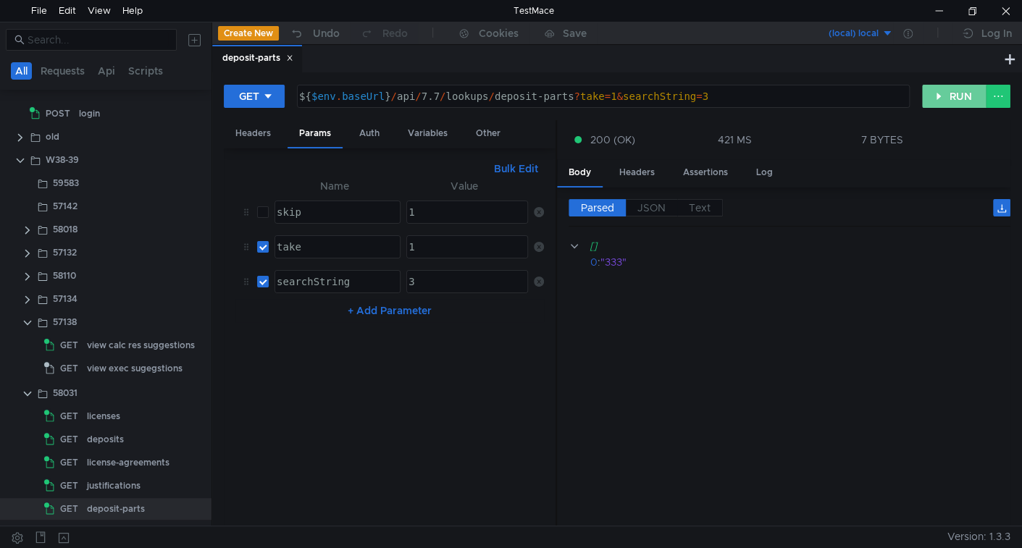
drag, startPoint x: 965, startPoint y: 98, endPoint x: 922, endPoint y: 125, distance: 51.4
click at [964, 98] on button "RUN" at bounding box center [954, 96] width 64 height 23
click at [952, 96] on button "RUN" at bounding box center [954, 96] width 64 height 23
click at [944, 97] on button "RUN" at bounding box center [954, 96] width 64 height 23
click at [262, 241] on input "checkbox" at bounding box center [263, 247] width 12 height 12
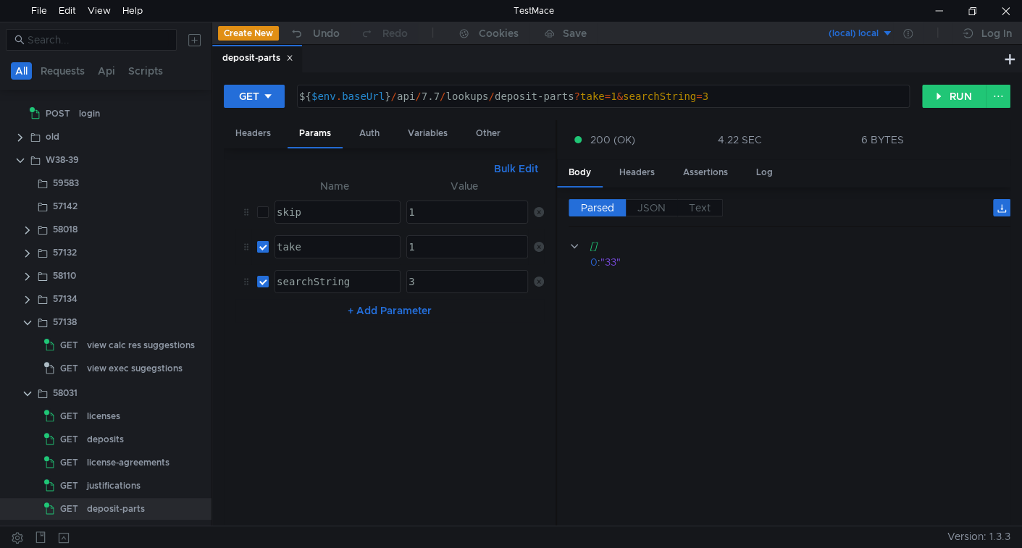
checkbox input "false"
click at [942, 99] on button "RUN" at bounding box center [954, 96] width 64 height 23
click at [261, 279] on input "checkbox" at bounding box center [263, 282] width 12 height 12
click at [936, 85] on button "RUN" at bounding box center [954, 96] width 64 height 23
click at [261, 281] on input "checkbox" at bounding box center [263, 282] width 12 height 12
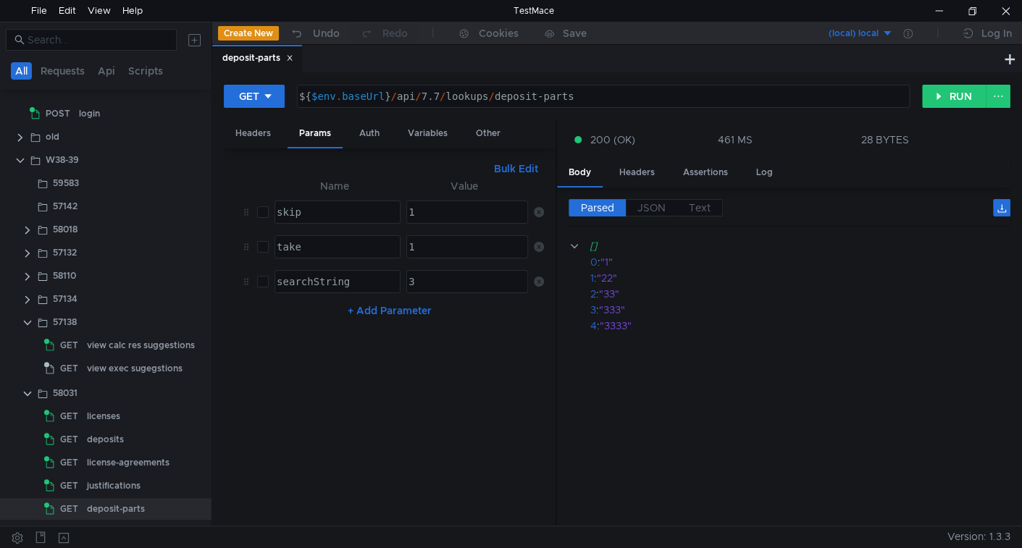
checkbox input "true"
click at [934, 97] on button "RUN" at bounding box center [954, 96] width 64 height 23
click at [259, 241] on input "checkbox" at bounding box center [263, 247] width 12 height 12
checkbox input "true"
click at [939, 99] on button "RUN" at bounding box center [954, 96] width 64 height 23
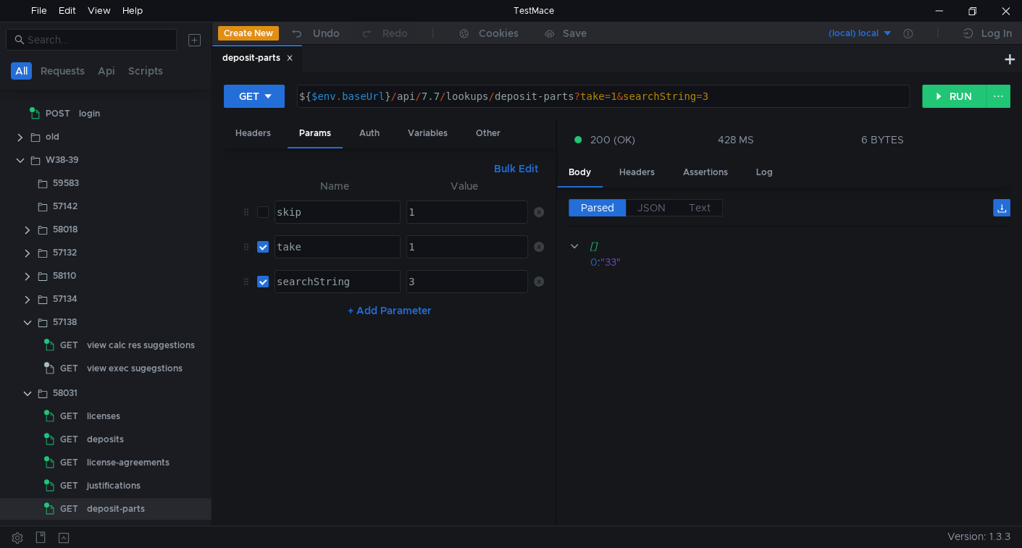
drag, startPoint x: 261, startPoint y: 207, endPoint x: 269, endPoint y: 214, distance: 10.3
click at [261, 208] on input "checkbox" at bounding box center [263, 212] width 12 height 12
checkbox input "true"
click at [959, 100] on button "RUN" at bounding box center [954, 96] width 64 height 23
click at [434, 253] on div "1" at bounding box center [466, 258] width 120 height 35
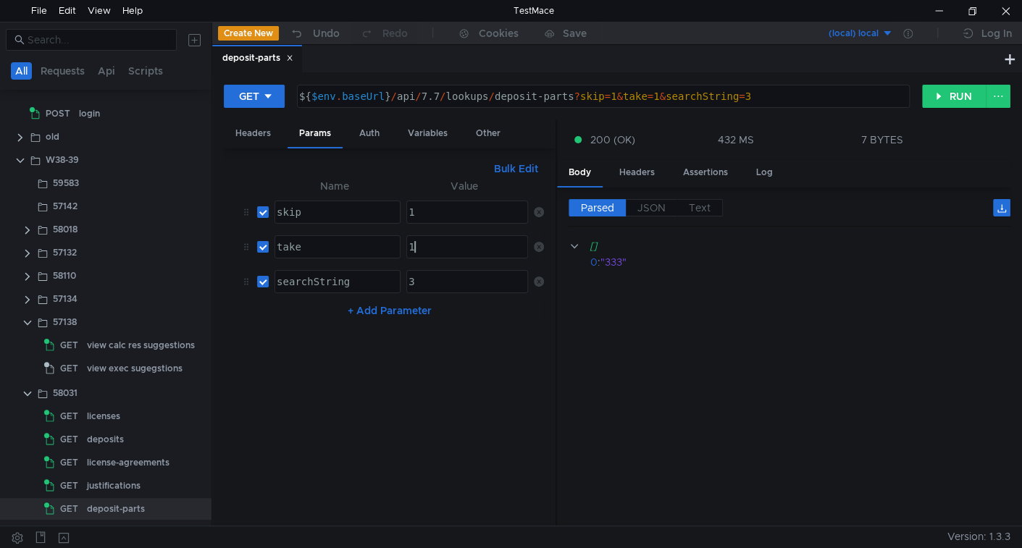
click at [434, 253] on div "1" at bounding box center [466, 258] width 120 height 35
click at [459, 241] on div "2" at bounding box center [466, 258] width 120 height 35
click at [459, 241] on div "3" at bounding box center [466, 258] width 120 height 35
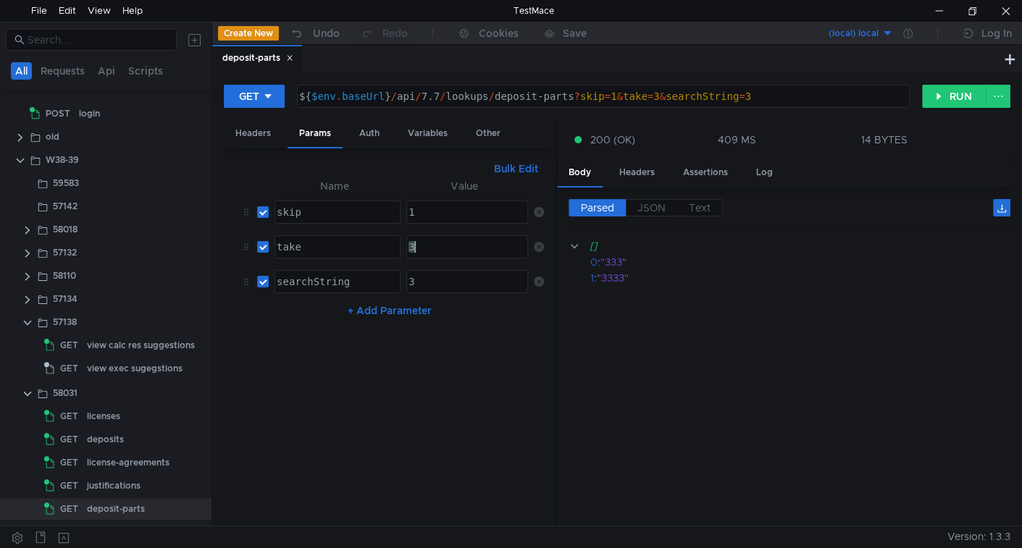
type textarea "3"
click at [442, 248] on div "3" at bounding box center [467, 247] width 120 height 22
click at [125, 508] on div "deposit-parts" at bounding box center [116, 509] width 58 height 22
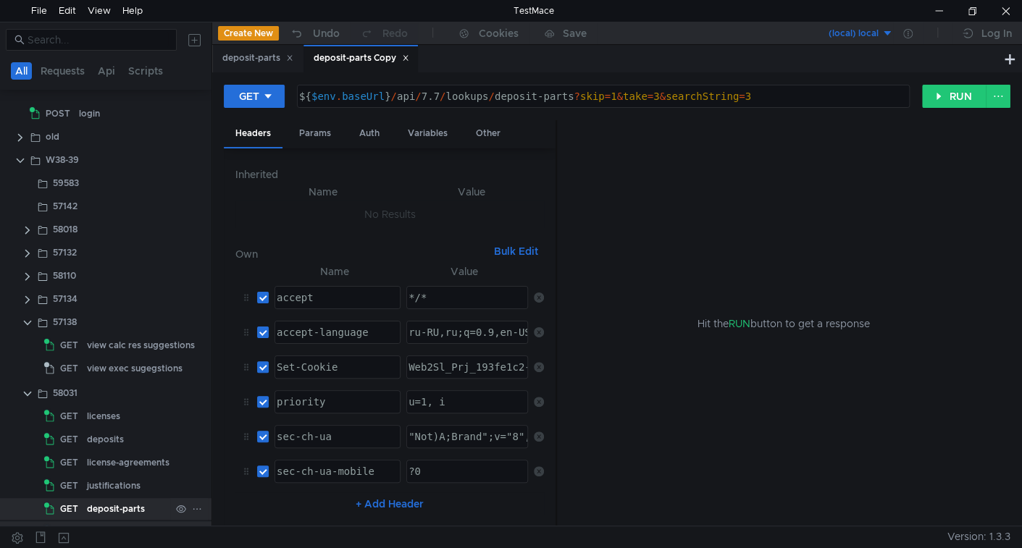
click at [130, 505] on div "deposit-parts" at bounding box center [116, 509] width 58 height 22
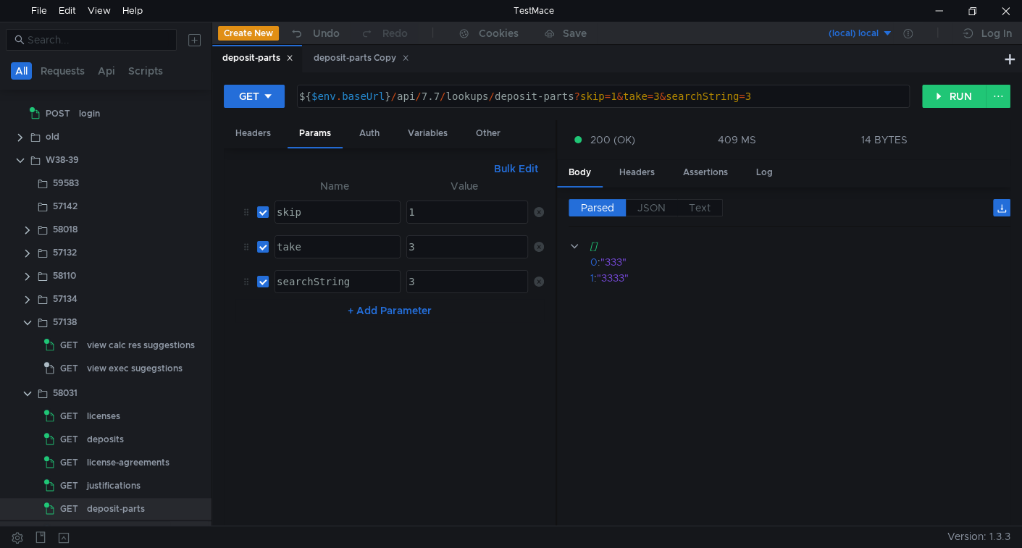
scroll to position [64, 0]
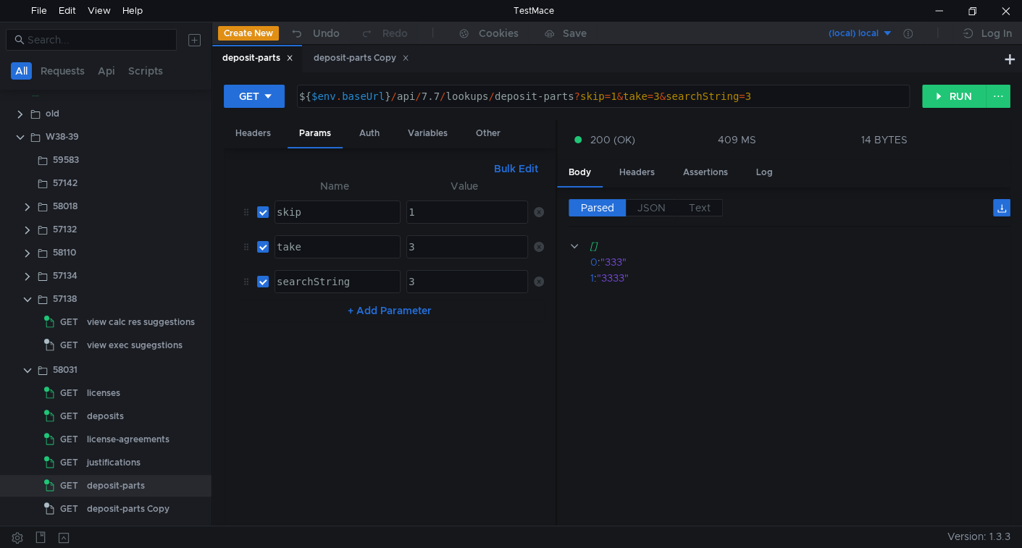
drag, startPoint x: 146, startPoint y: 506, endPoint x: 422, endPoint y: 23, distance: 556.6
click at [146, 506] on div "deposit-parts Copy" at bounding box center [128, 509] width 83 height 22
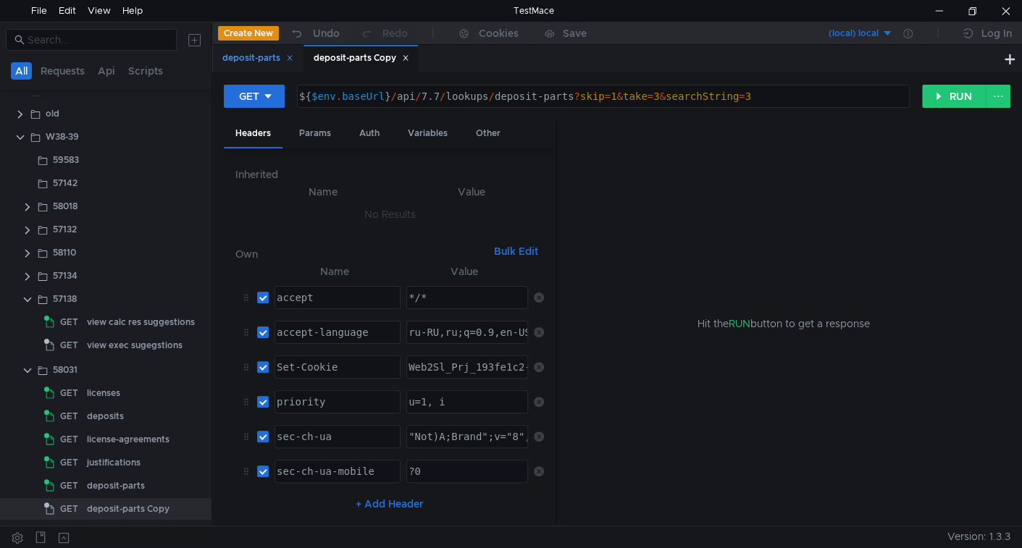
click at [290, 58] on icon at bounding box center [289, 58] width 5 height 5
click at [130, 507] on div "deposit-parts Copy" at bounding box center [128, 509] width 83 height 22
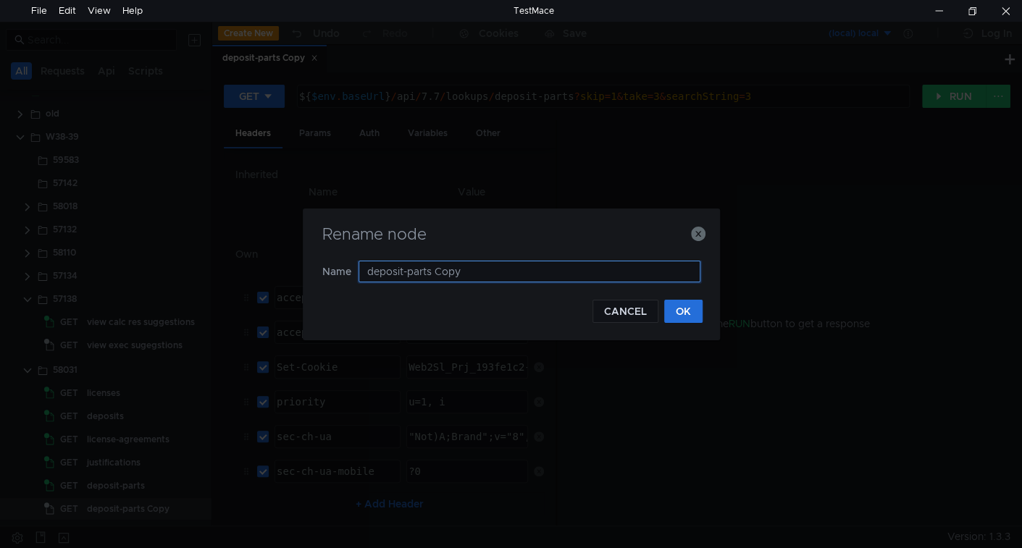
paste input "oil-gas-complexes"
type input "oil-gas-complexes"
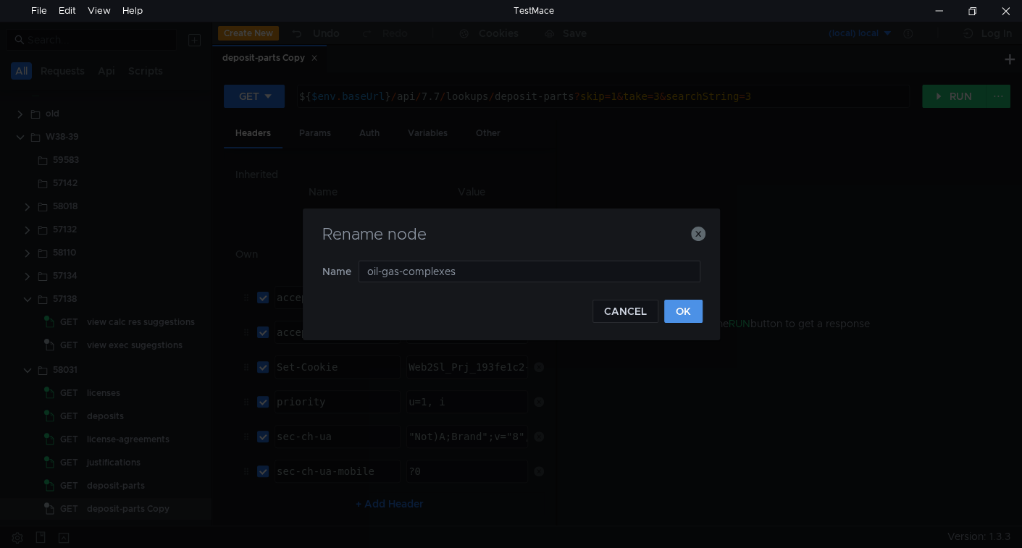
drag, startPoint x: 676, startPoint y: 309, endPoint x: 253, endPoint y: 22, distance: 510.8
click at [675, 309] on button "OK" at bounding box center [683, 311] width 38 height 23
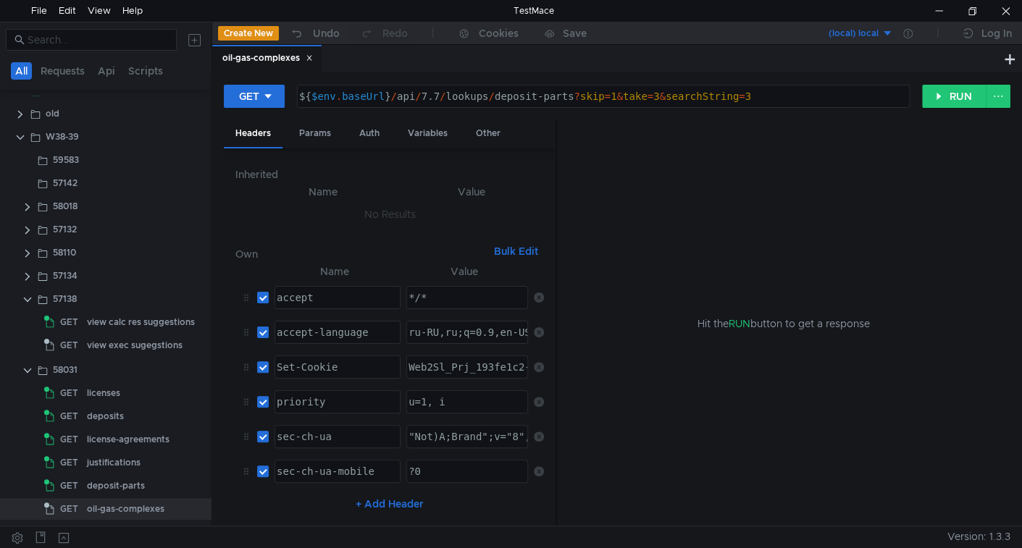
click at [508, 95] on div "${ $env . baseUrl } / api / 7.7 / lookups / deposit-parts ? skip = 1 & take = 3…" at bounding box center [601, 108] width 611 height 35
drag, startPoint x: 508, startPoint y: 95, endPoint x: 551, endPoint y: 89, distance: 43.1
click at [551, 89] on div "${ $env . baseUrl } / api / 7.7 / lookups / deposit-parts ? skip = 1 & take = 3…" at bounding box center [603, 96] width 611 height 22
paste textarea "oil-gas-complexe"
type textarea "${$env.baseUrl}/api/7.7/lookups/oil-gas-complexes?skip=1&take=3&searchString=3"
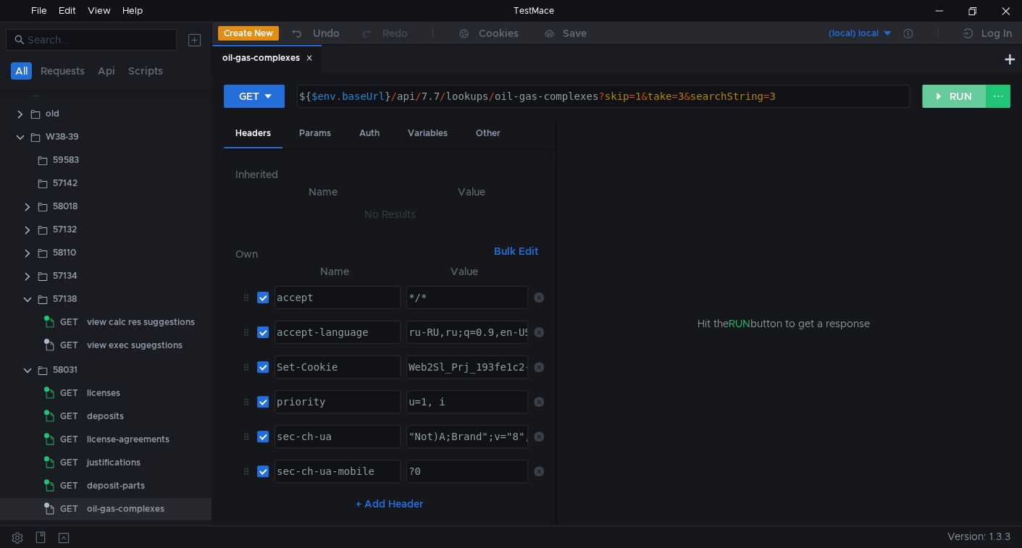
click at [946, 91] on button "RUN" at bounding box center [954, 96] width 64 height 23
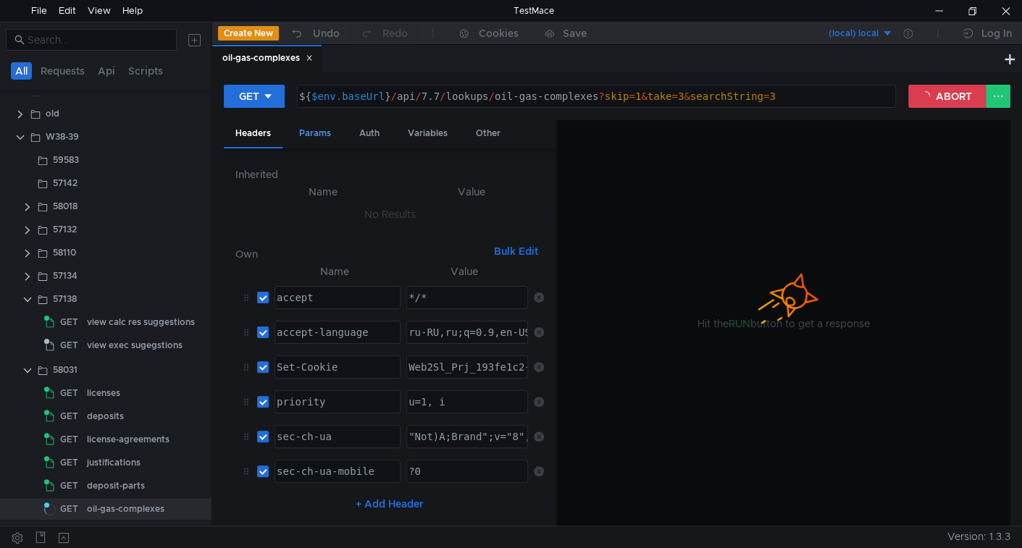
click at [308, 136] on div "Params" at bounding box center [314, 133] width 55 height 27
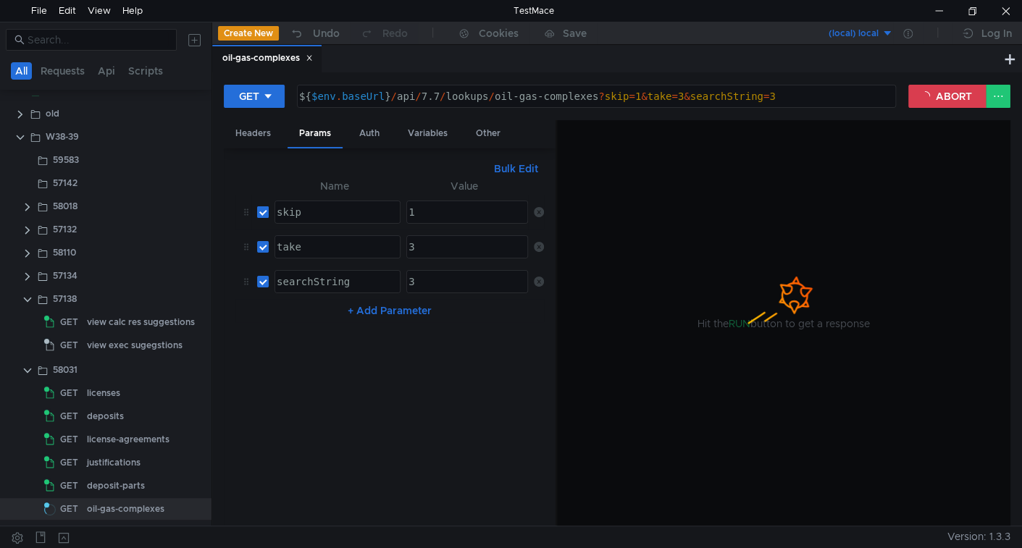
click at [265, 211] on input "checkbox" at bounding box center [263, 212] width 12 height 12
checkbox input "false"
click at [264, 242] on input "checkbox" at bounding box center [263, 247] width 12 height 12
checkbox input "false"
drag, startPoint x: 259, startPoint y: 280, endPoint x: 398, endPoint y: 285, distance: 139.1
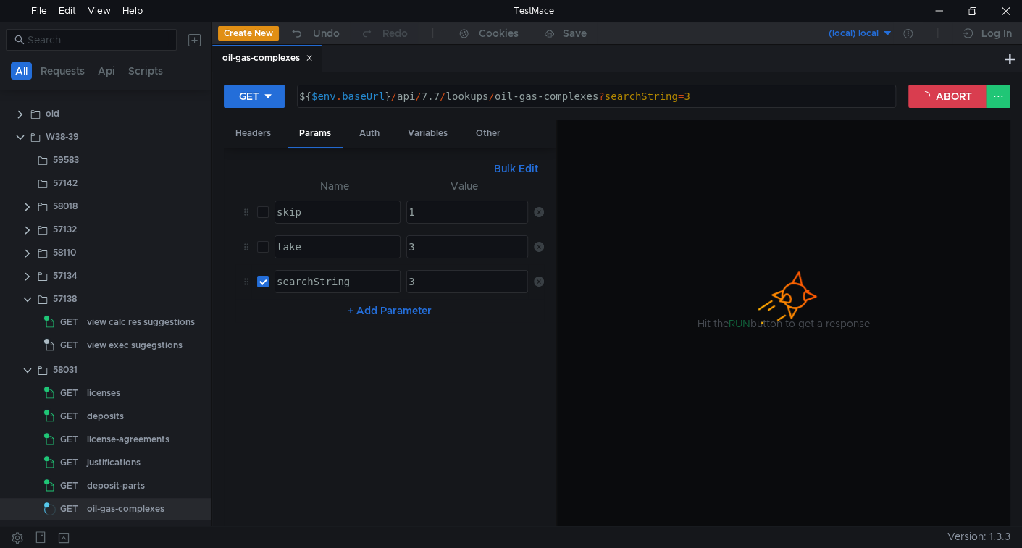
click at [259, 280] on input "checkbox" at bounding box center [263, 282] width 12 height 12
checkbox input "false"
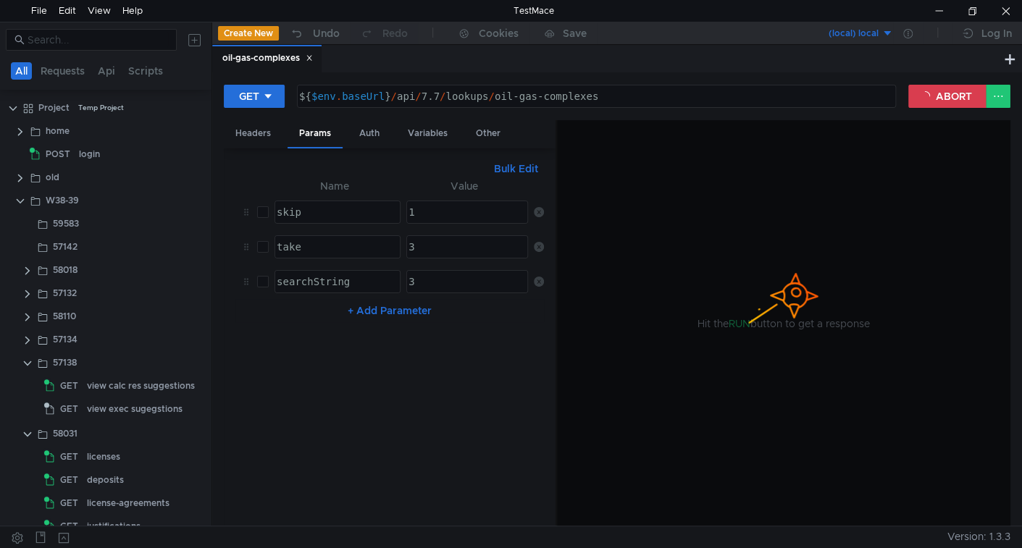
scroll to position [64, 0]
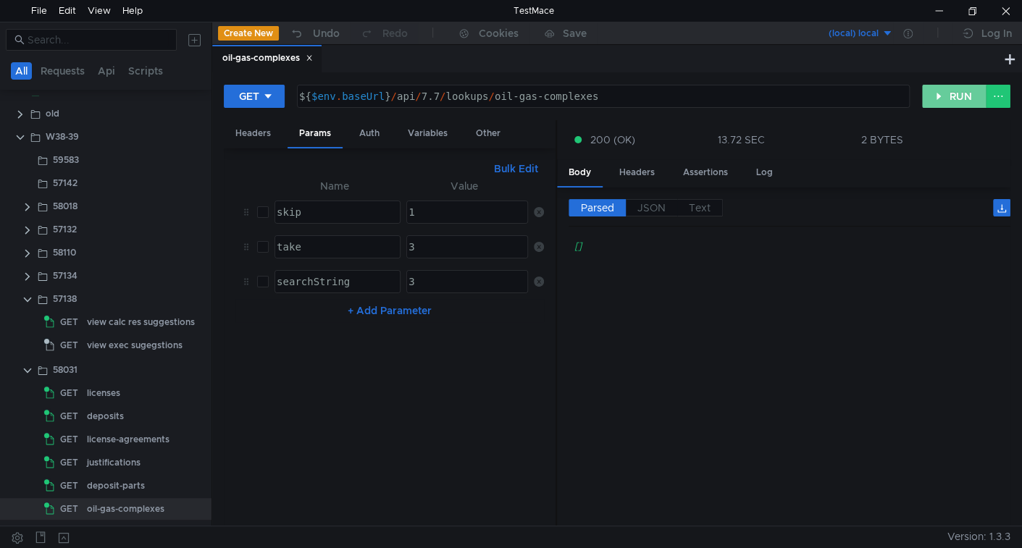
click at [941, 99] on button "RUN" at bounding box center [954, 96] width 64 height 23
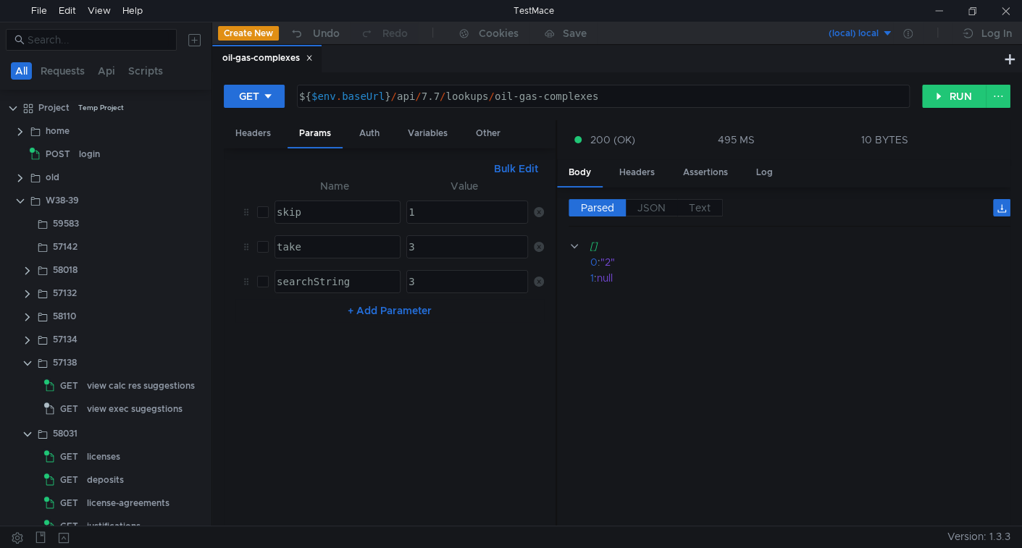
scroll to position [64, 0]
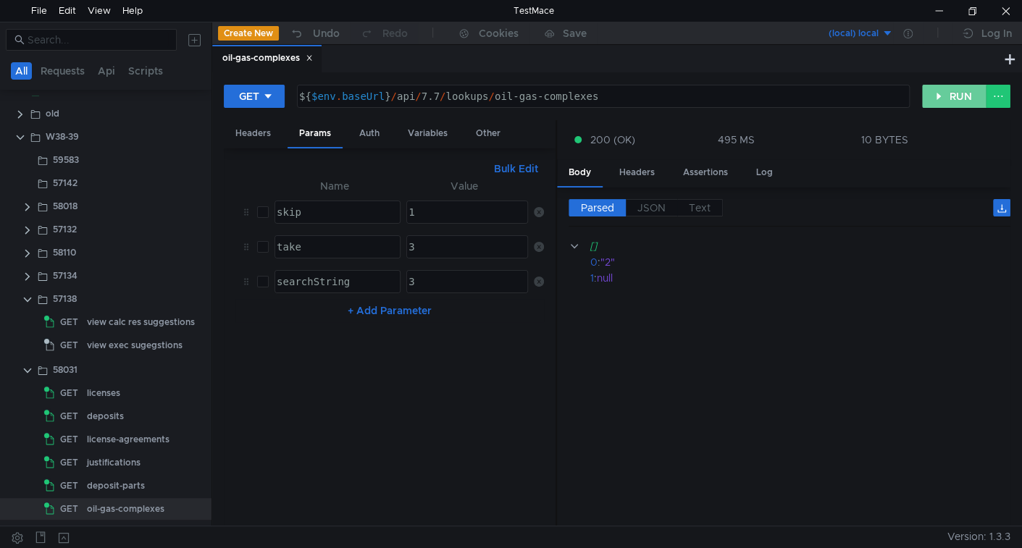
click at [947, 93] on button "RUN" at bounding box center [954, 96] width 64 height 23
click at [117, 486] on div "deposit-parts" at bounding box center [116, 486] width 58 height 22
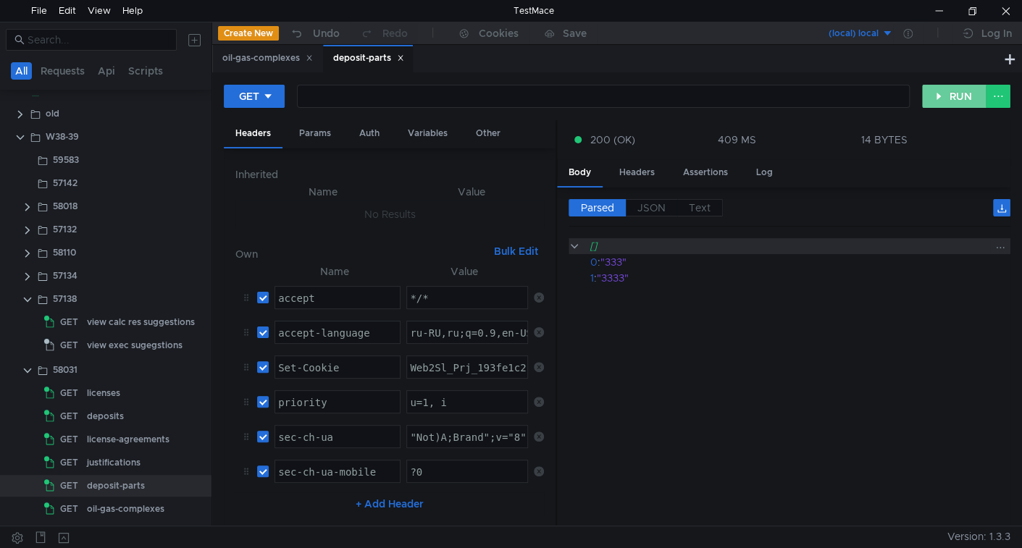
click at [936, 97] on button "RUN" at bounding box center [954, 96] width 64 height 23
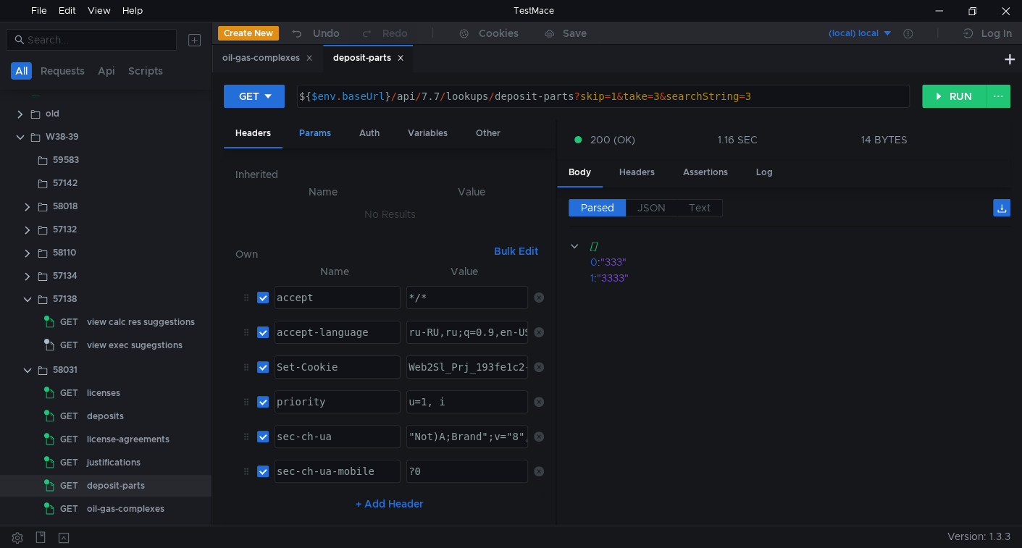
click at [332, 135] on div "Params" at bounding box center [314, 133] width 55 height 27
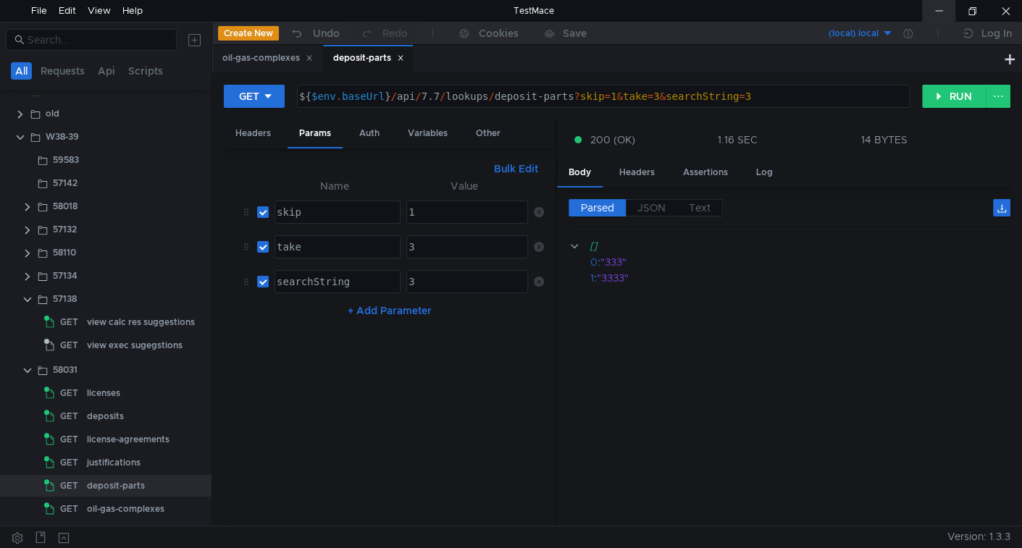
click at [931, 16] on div at bounding box center [938, 11] width 33 height 22
click at [949, 96] on button "RUN" at bounding box center [954, 96] width 64 height 23
click at [264, 214] on input "checkbox" at bounding box center [263, 212] width 12 height 12
checkbox input "false"
click at [944, 88] on button "RUN" at bounding box center [954, 96] width 64 height 23
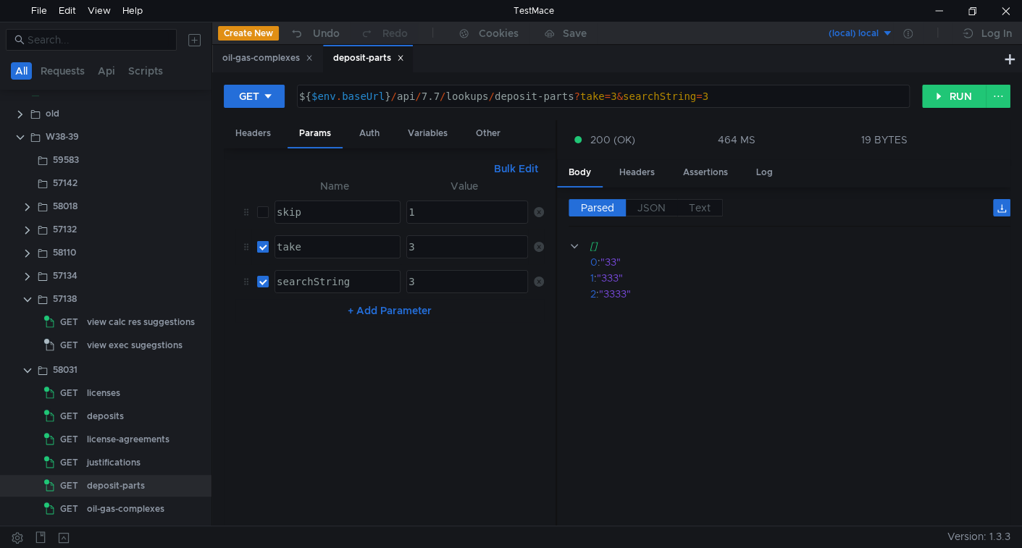
click at [261, 247] on input "checkbox" at bounding box center [263, 247] width 12 height 12
checkbox input "false"
click at [962, 90] on button "RUN" at bounding box center [954, 96] width 64 height 23
click at [421, 236] on div "3" at bounding box center [467, 247] width 120 height 22
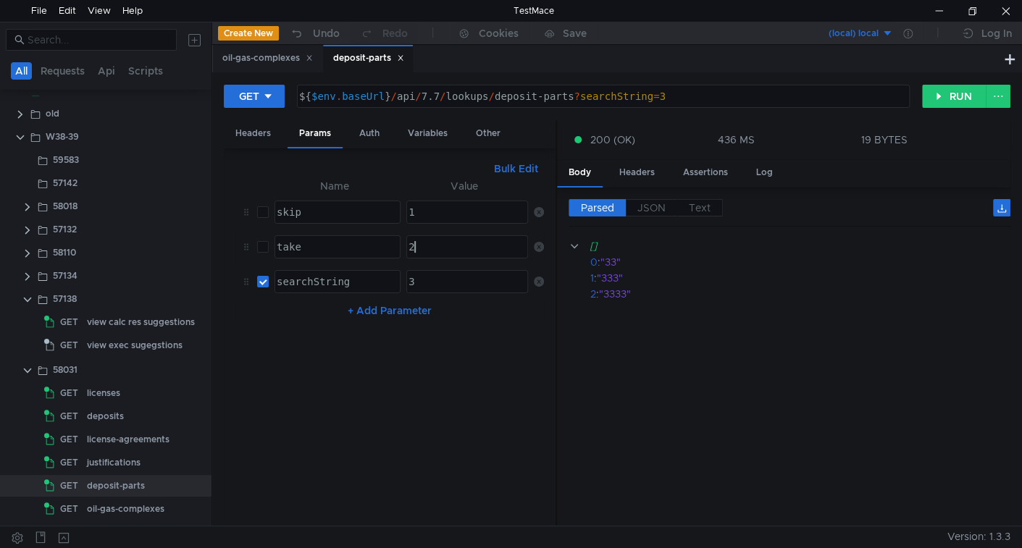
type textarea "2"
click at [264, 242] on input "checkbox" at bounding box center [263, 247] width 12 height 12
checkbox input "true"
click at [935, 104] on button "RUN" at bounding box center [954, 96] width 64 height 23
click at [263, 276] on input "checkbox" at bounding box center [263, 282] width 12 height 12
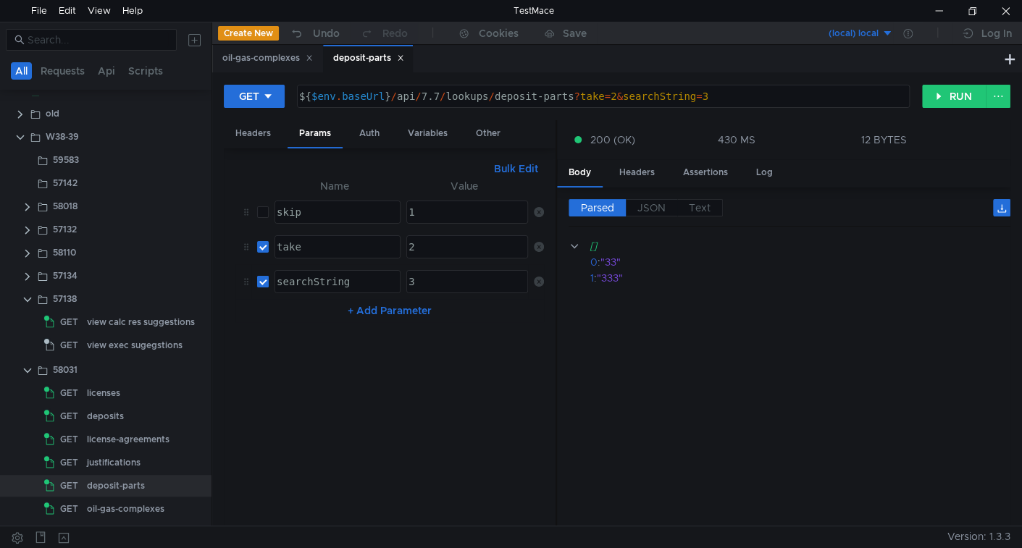
checkbox input "false"
drag, startPoint x: 265, startPoint y: 248, endPoint x: 542, endPoint y: 191, distance: 283.1
click at [265, 247] on input "checkbox" at bounding box center [263, 247] width 12 height 12
checkbox input "false"
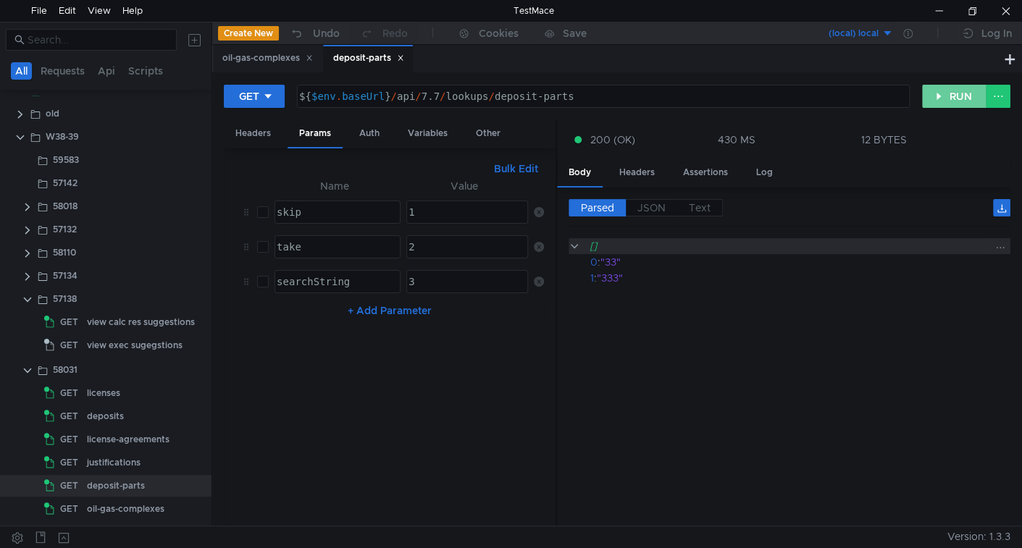
click at [939, 99] on button "RUN" at bounding box center [954, 96] width 64 height 23
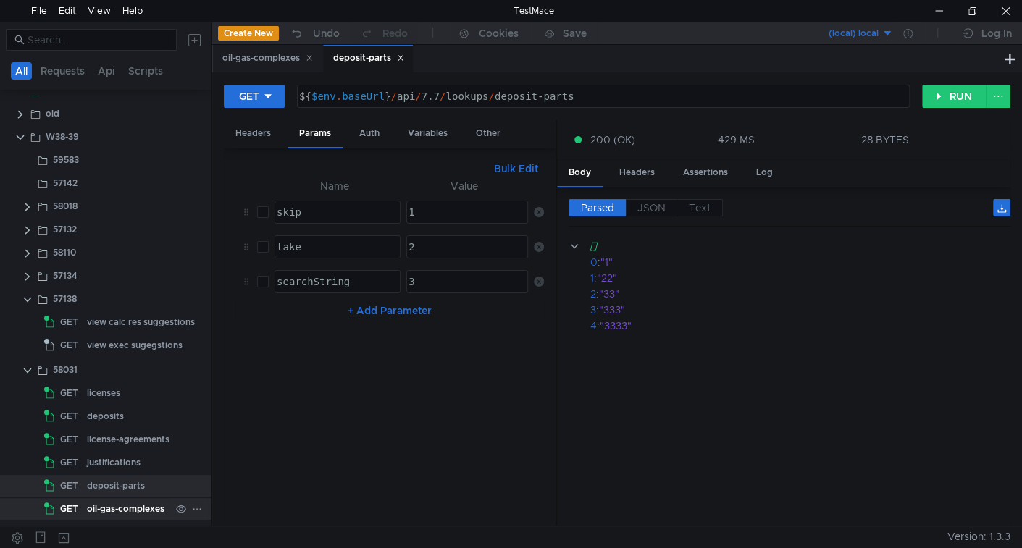
click at [128, 507] on div "oil-gas-complexes" at bounding box center [125, 509] width 77 height 22
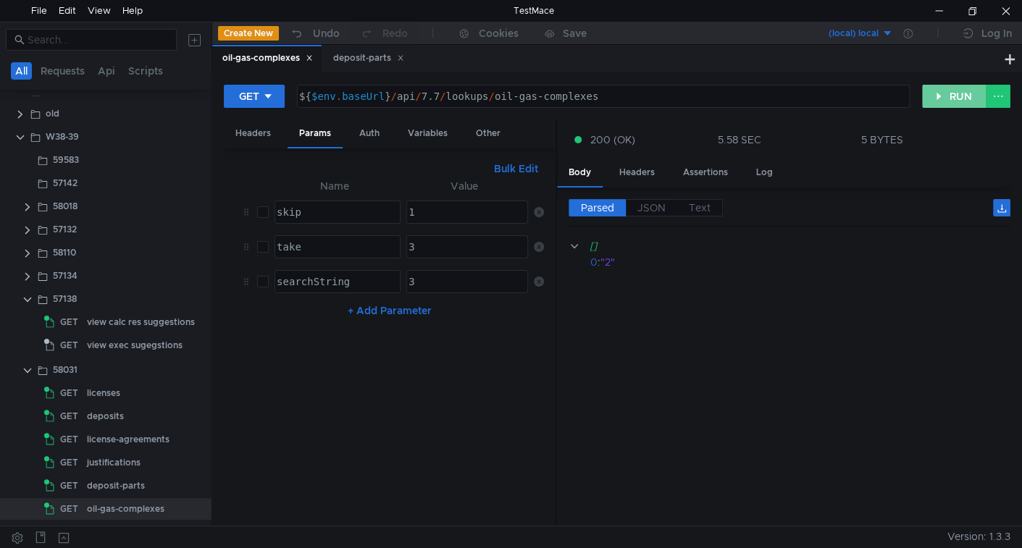
click at [958, 98] on button "RUN" at bounding box center [954, 96] width 64 height 23
click at [957, 91] on button "RUN" at bounding box center [954, 96] width 64 height 23
click at [954, 94] on button "RUN" at bounding box center [954, 96] width 64 height 23
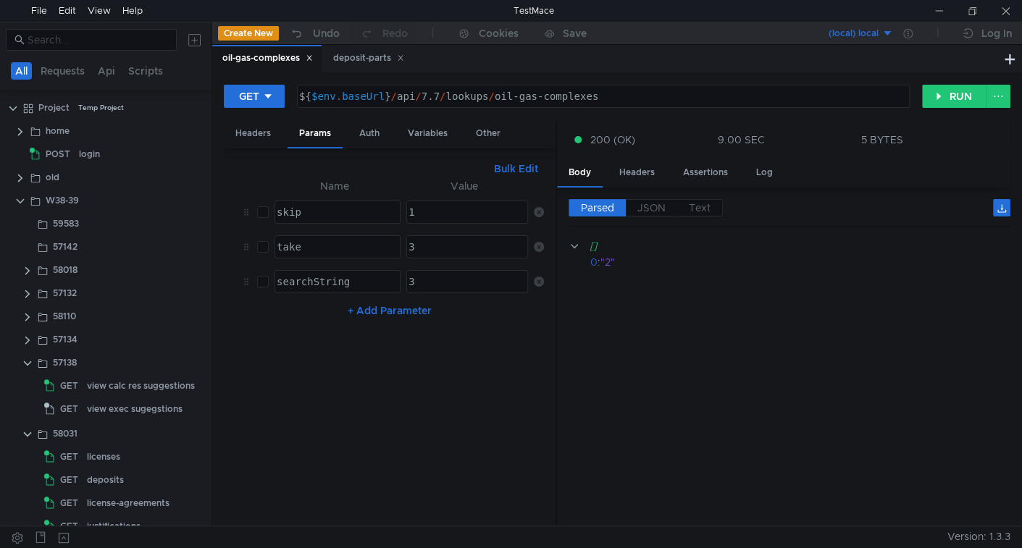
scroll to position [64, 0]
